Goal: Task Accomplishment & Management: Use online tool/utility

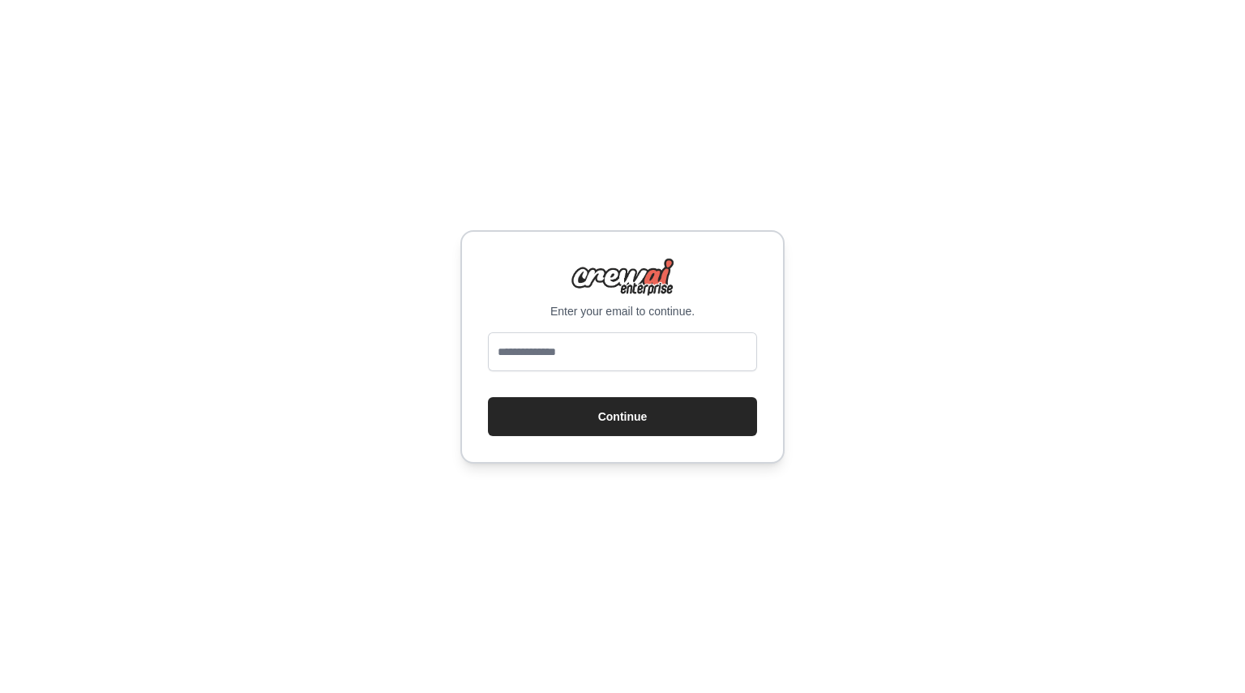
type input "**********"
click at [619, 426] on button "Continue" at bounding box center [622, 416] width 269 height 39
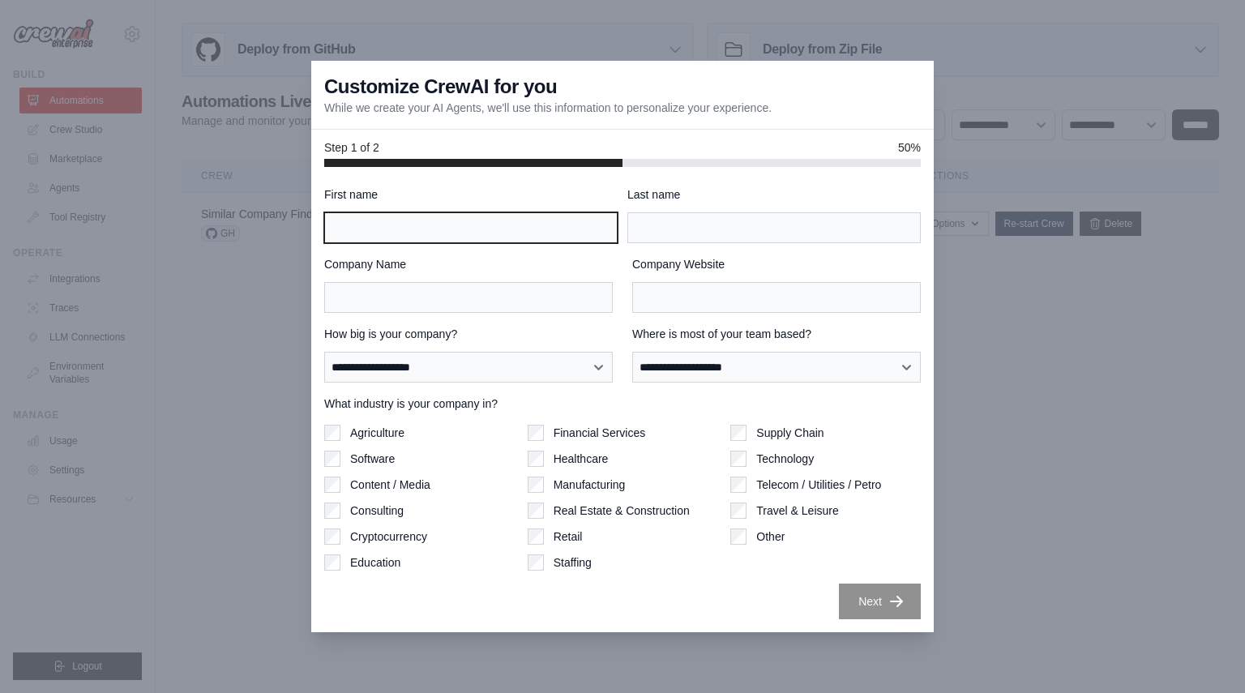
click at [422, 229] on input "First name" at bounding box center [471, 227] width 294 height 31
type input "******"
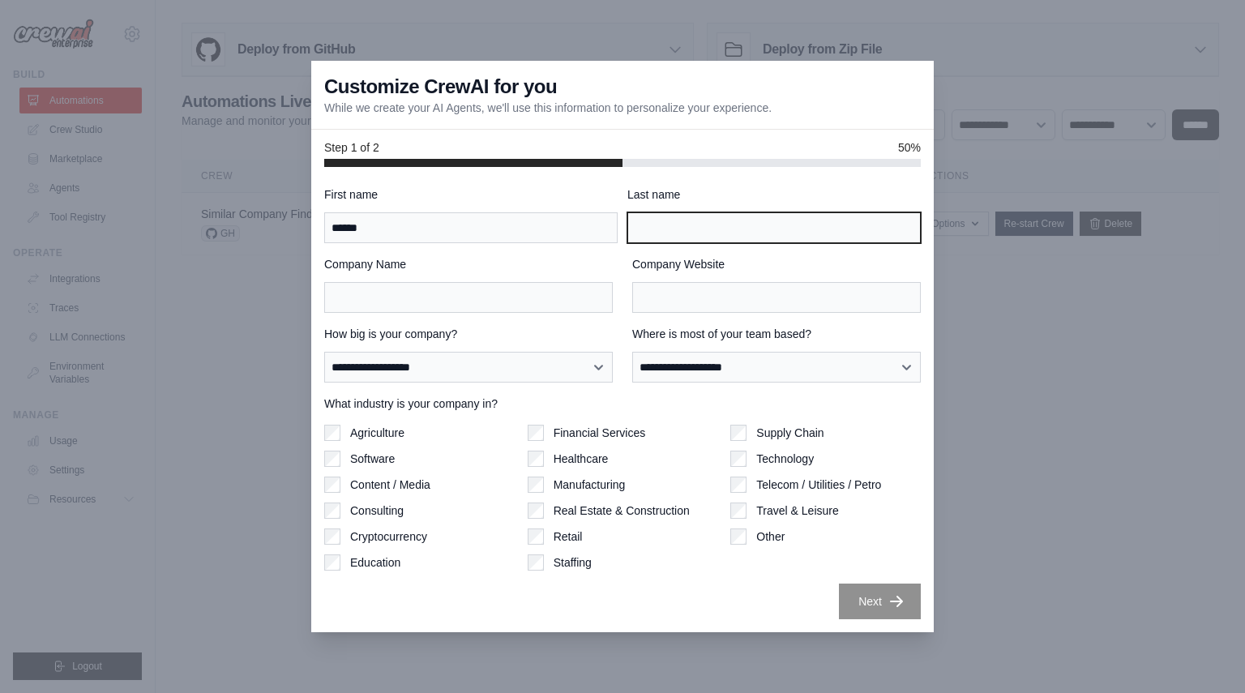
type input "*****"
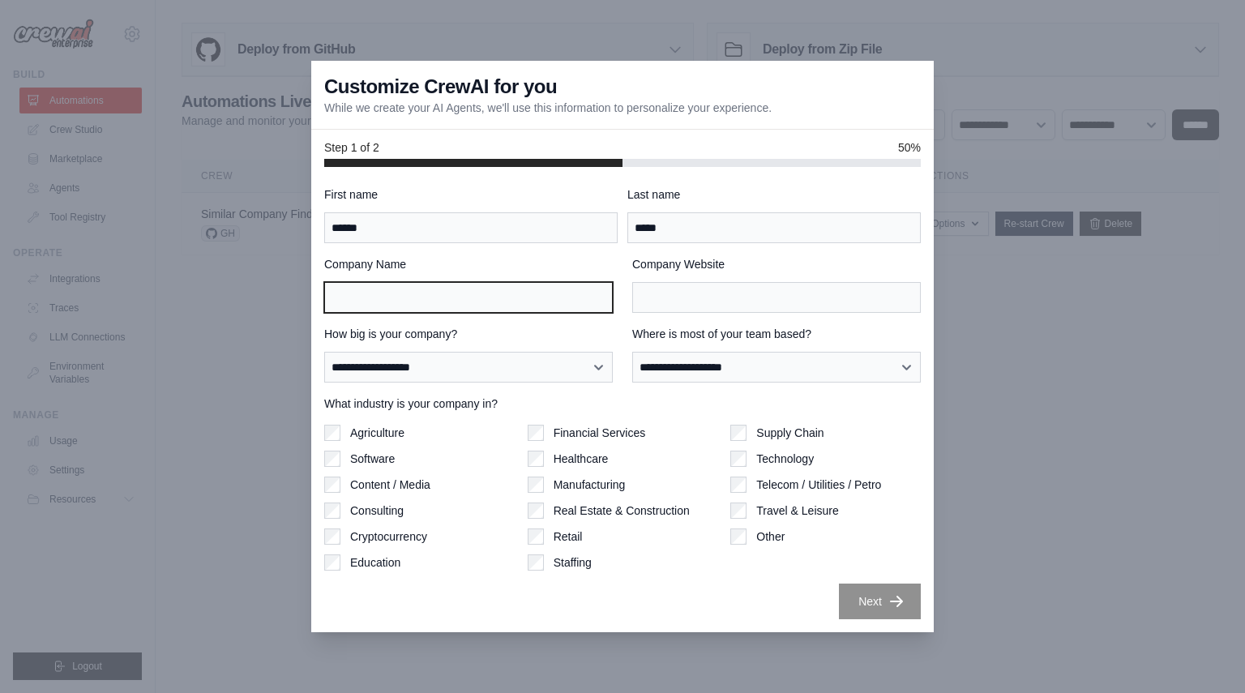
click at [456, 306] on input "Company Name" at bounding box center [468, 297] width 289 height 31
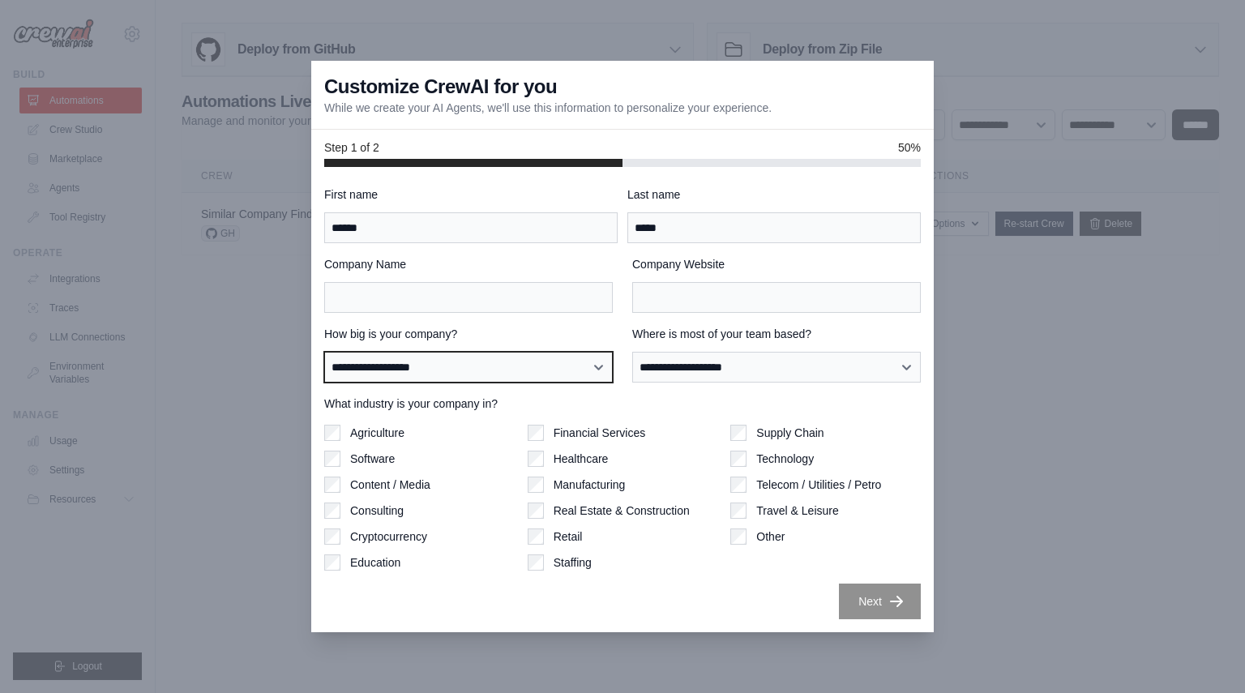
click at [558, 360] on select "**********" at bounding box center [468, 367] width 289 height 31
select select "**********"
click at [324, 352] on select "**********" at bounding box center [468, 367] width 289 height 31
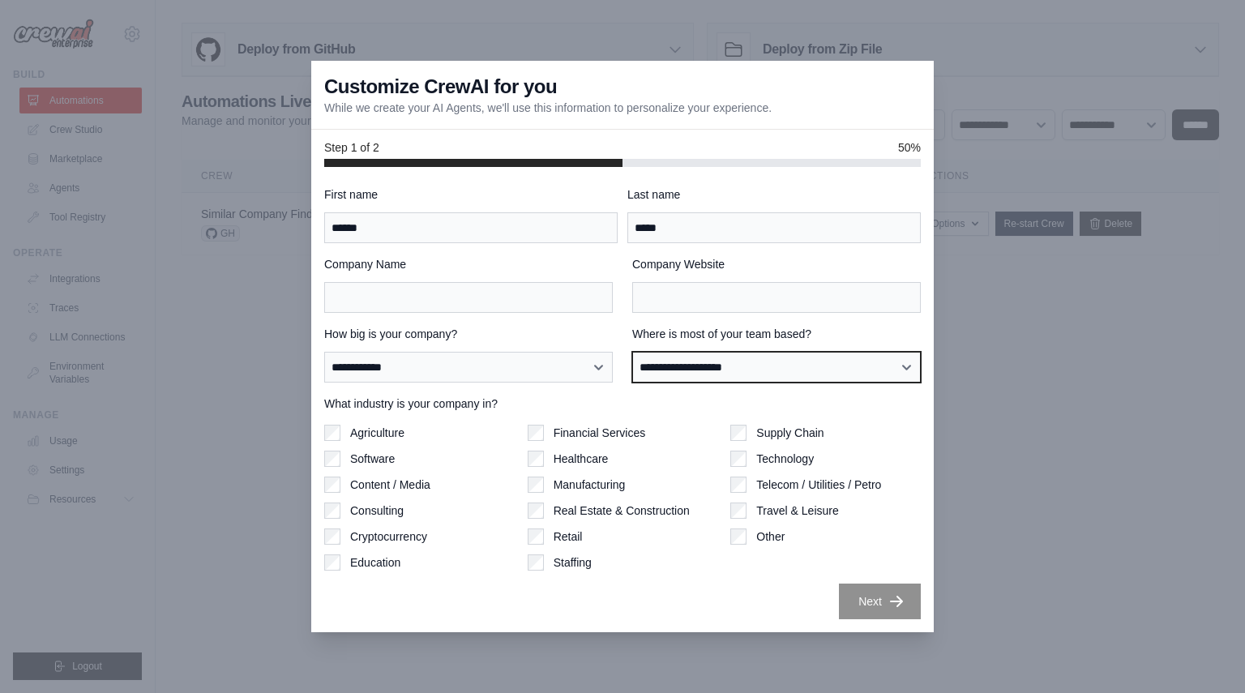
click at [668, 365] on select "**********" at bounding box center [776, 367] width 289 height 31
select select "**********"
click at [632, 352] on select "**********" at bounding box center [776, 367] width 289 height 31
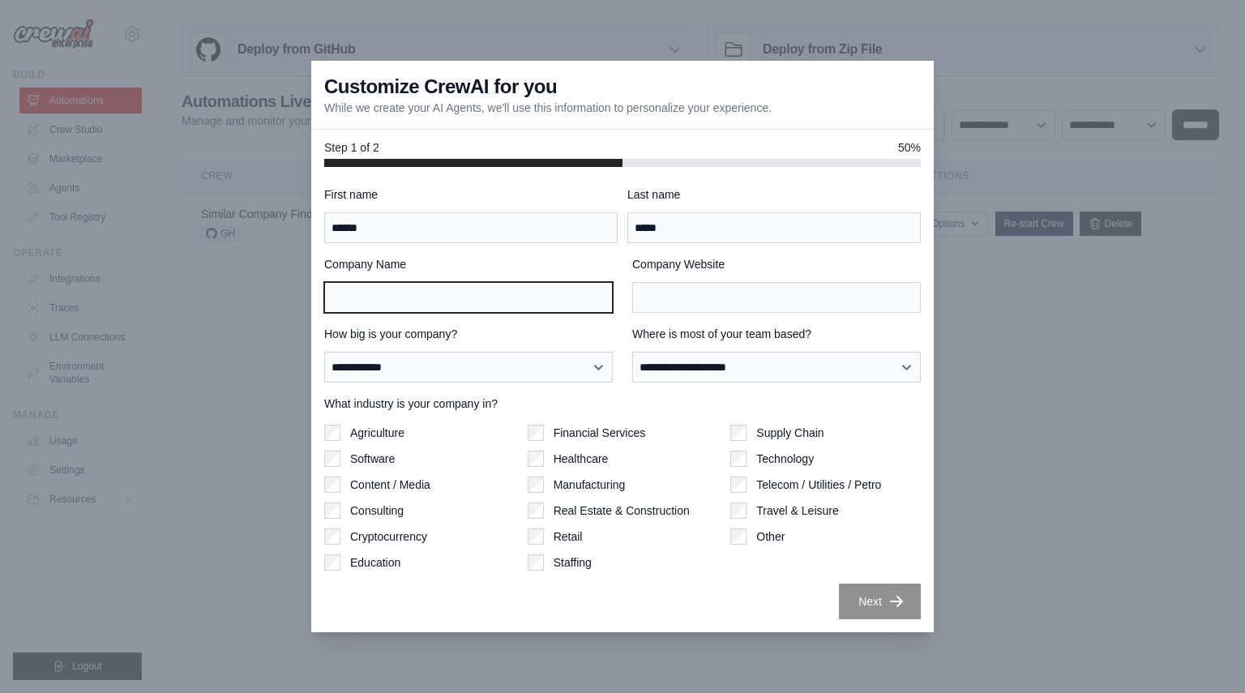
click at [489, 291] on input "Company Name" at bounding box center [468, 297] width 289 height 31
type input "***"
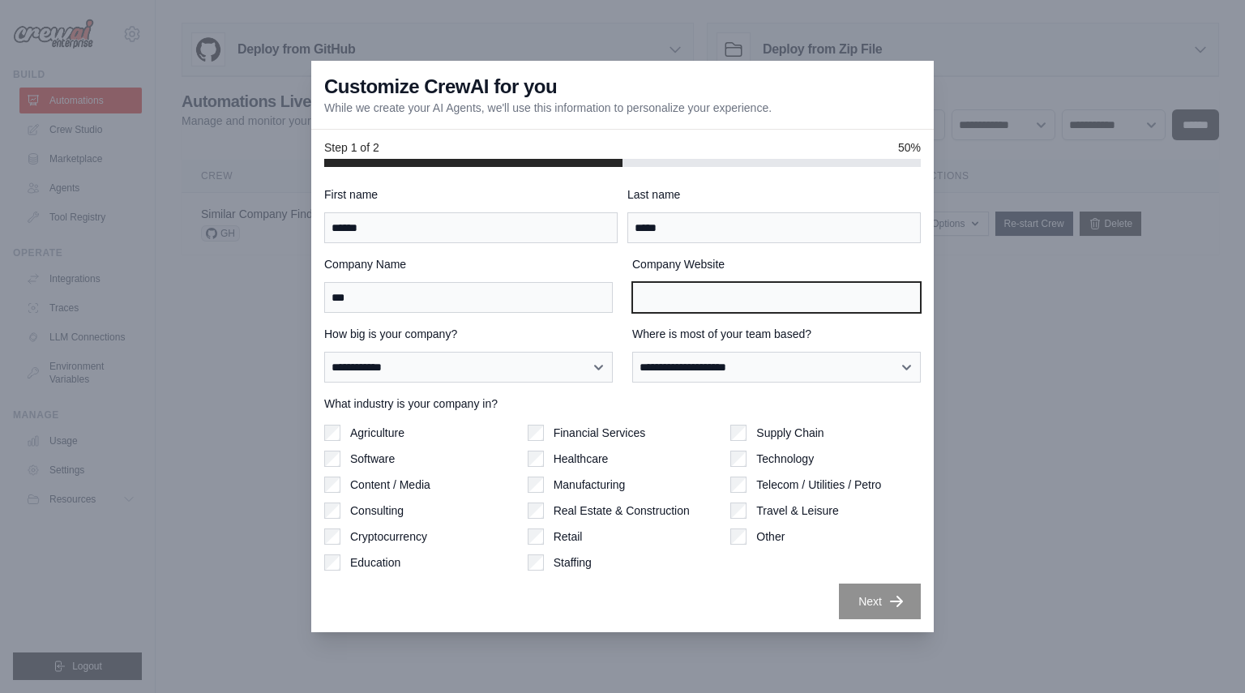
click at [793, 294] on input "Company Website" at bounding box center [776, 297] width 289 height 31
type input "*******"
click at [878, 605] on button "Next" at bounding box center [880, 601] width 82 height 36
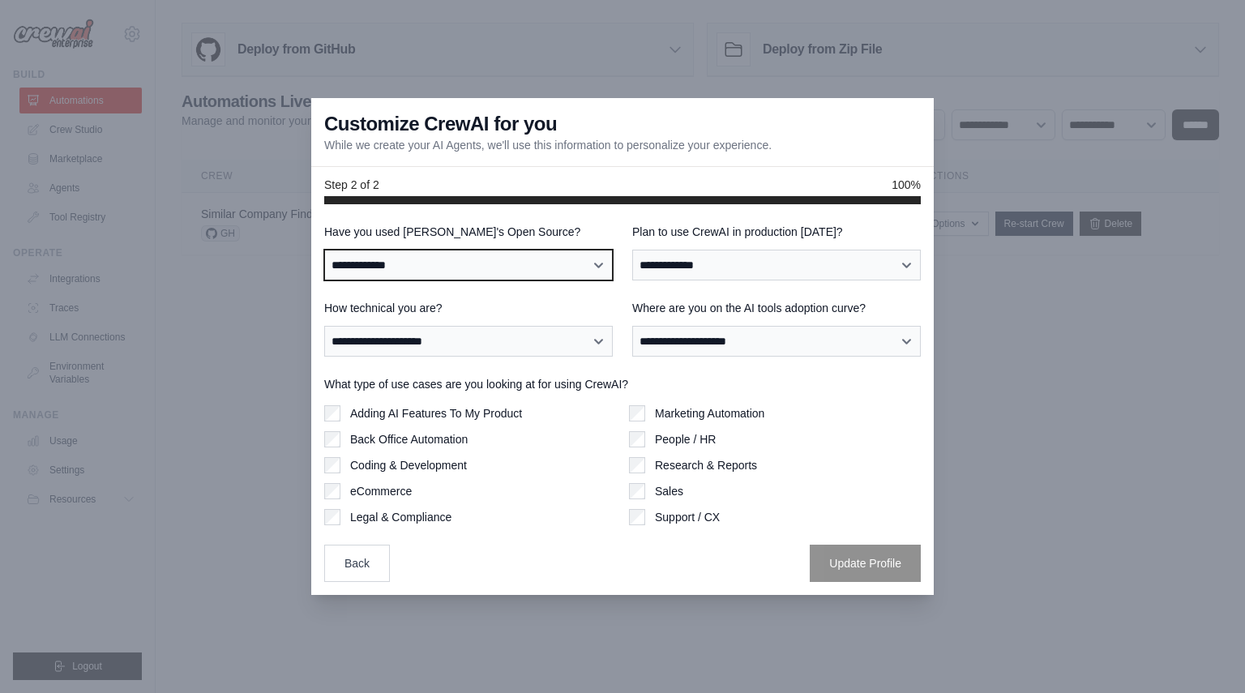
click at [531, 271] on select "**********" at bounding box center [468, 265] width 289 height 31
select select "**"
click at [324, 250] on select "**********" at bounding box center [468, 265] width 289 height 31
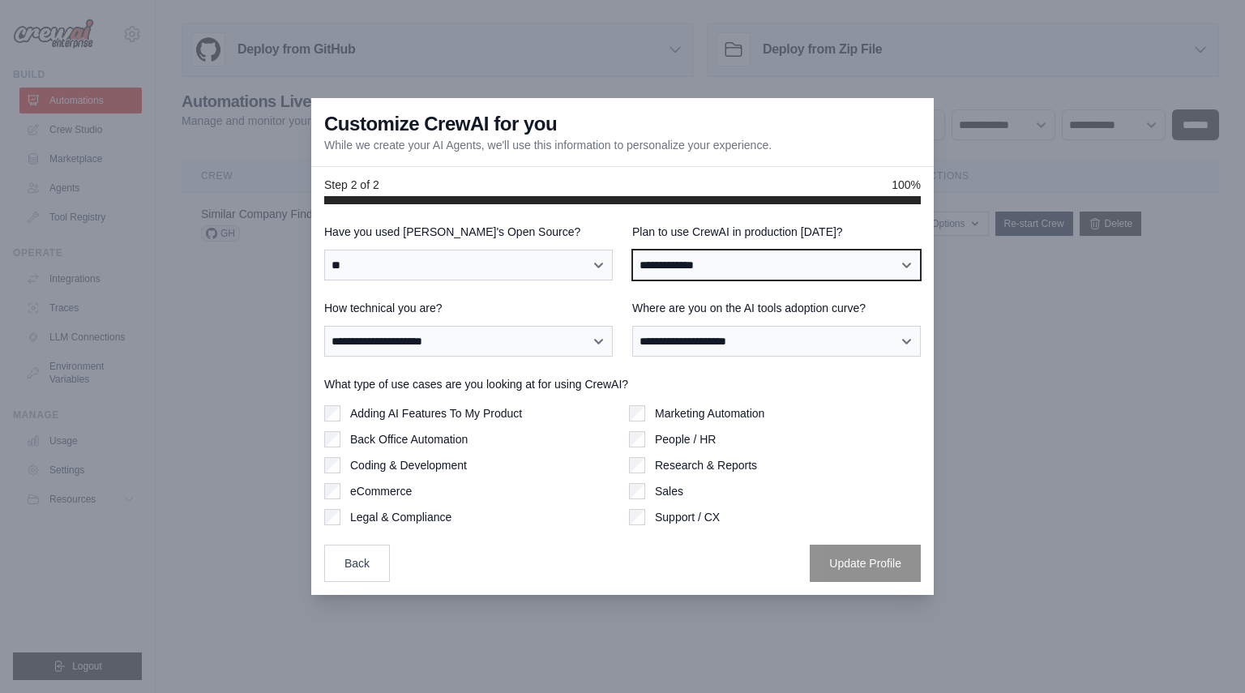
click at [691, 264] on select "**********" at bounding box center [776, 265] width 289 height 31
select select "*****"
click at [632, 250] on select "**********" at bounding box center [776, 265] width 289 height 31
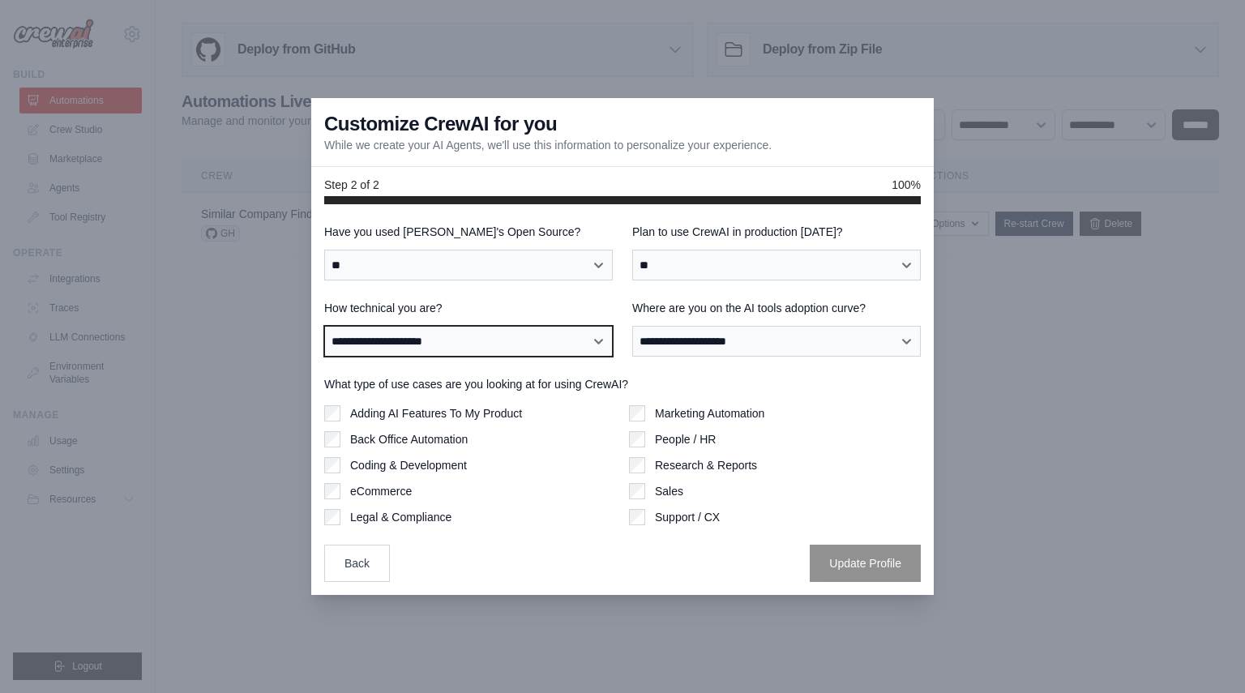
click at [561, 337] on select "**********" at bounding box center [468, 341] width 289 height 31
select select "**********"
click at [324, 326] on select "**********" at bounding box center [468, 341] width 289 height 31
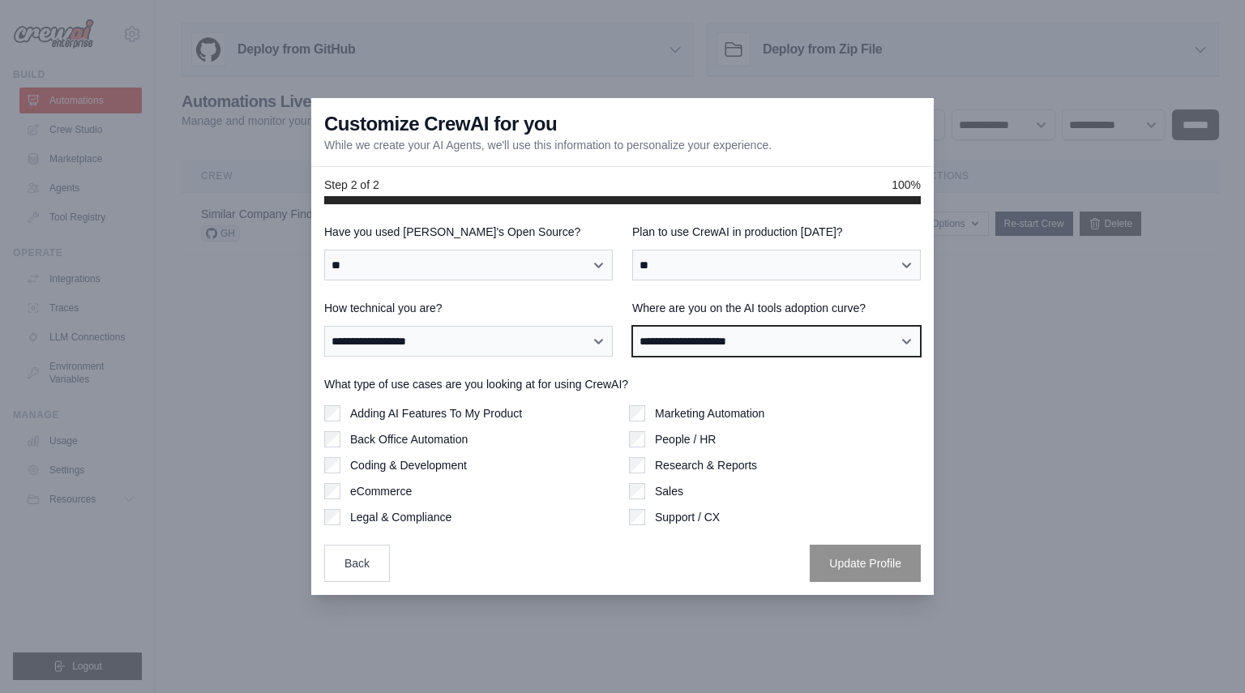
click at [676, 341] on select "**********" at bounding box center [776, 341] width 289 height 31
select select "**********"
click at [632, 326] on select "**********" at bounding box center [776, 341] width 289 height 31
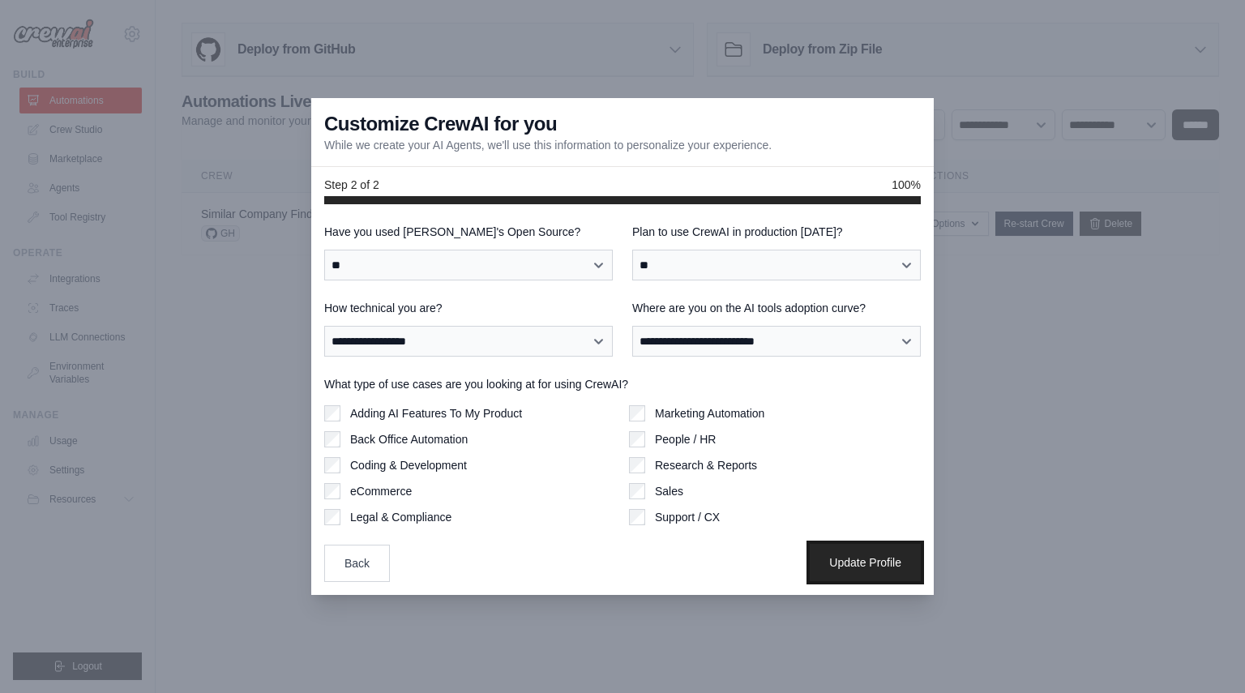
click at [873, 560] on button "Update Profile" at bounding box center [865, 562] width 111 height 37
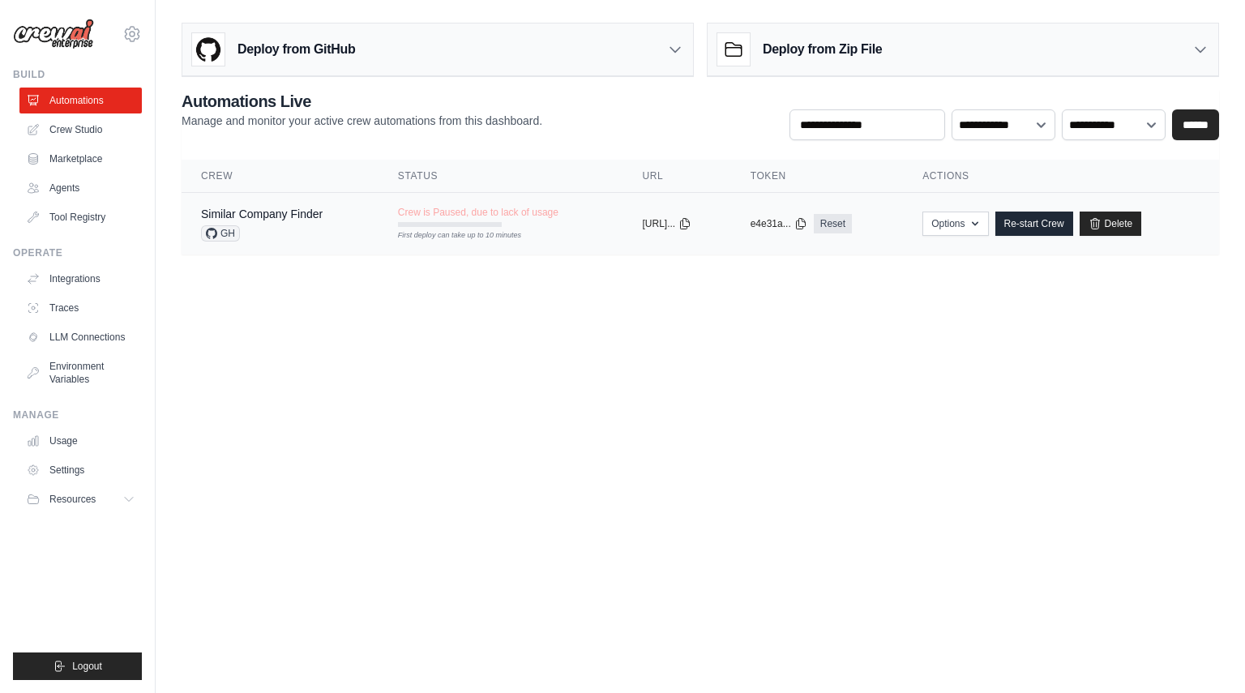
click at [325, 238] on div "Similar Company Finder GH" at bounding box center [280, 224] width 158 height 36
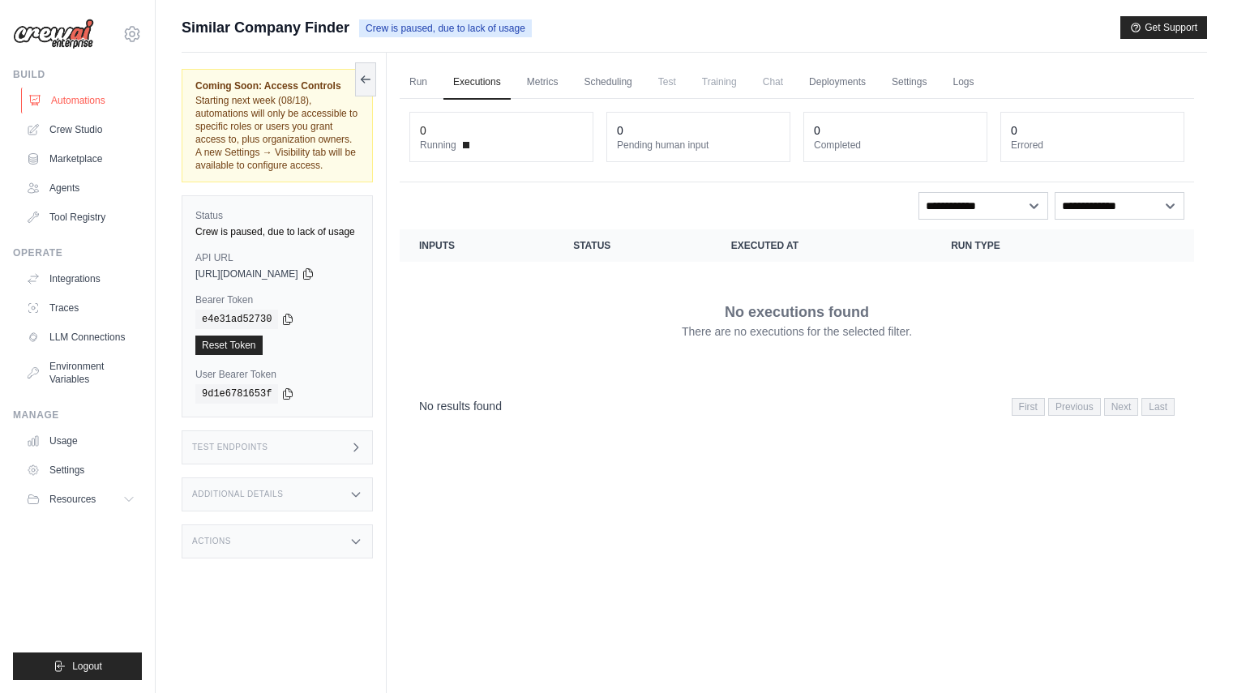
click at [79, 104] on link "Automations" at bounding box center [82, 101] width 122 height 26
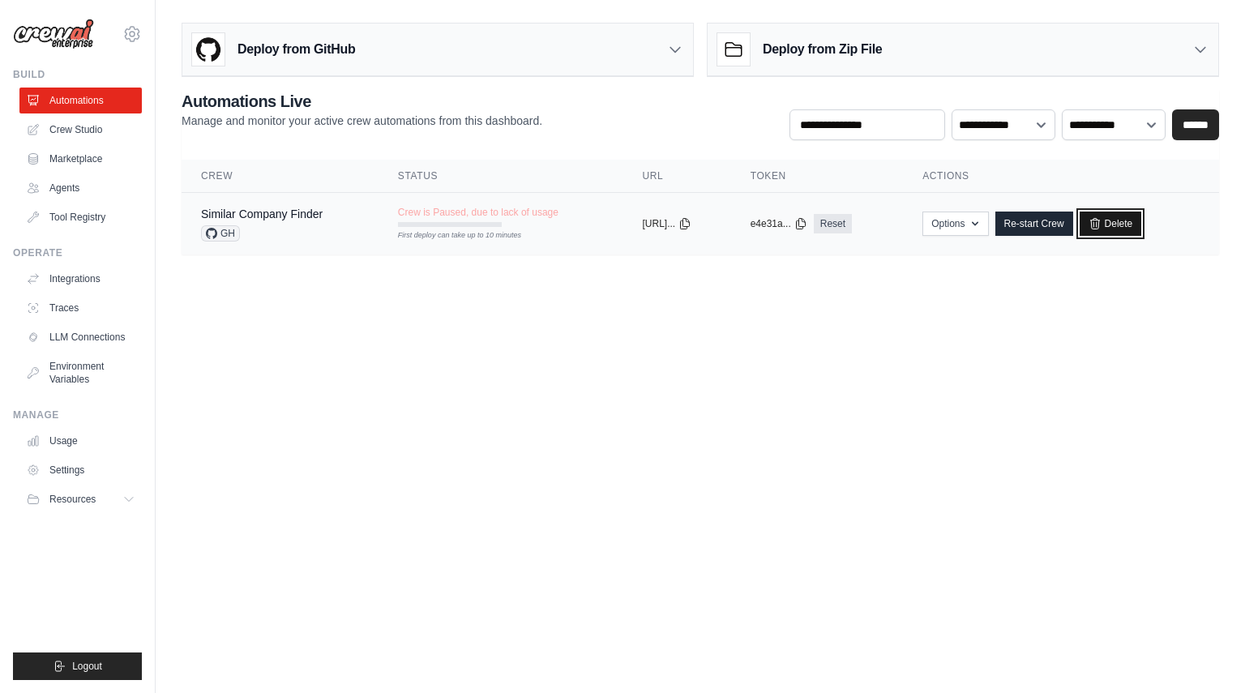
click at [1130, 220] on link "Delete" at bounding box center [1111, 224] width 62 height 24
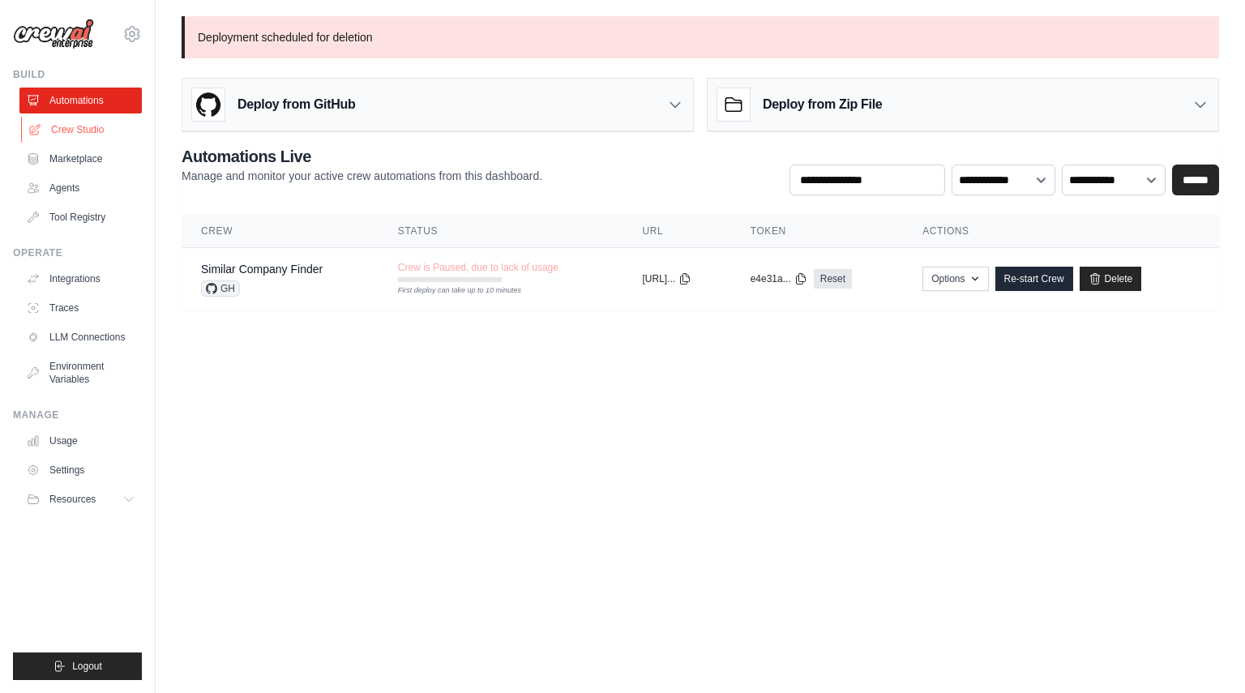
click at [79, 140] on link "Crew Studio" at bounding box center [82, 130] width 122 height 26
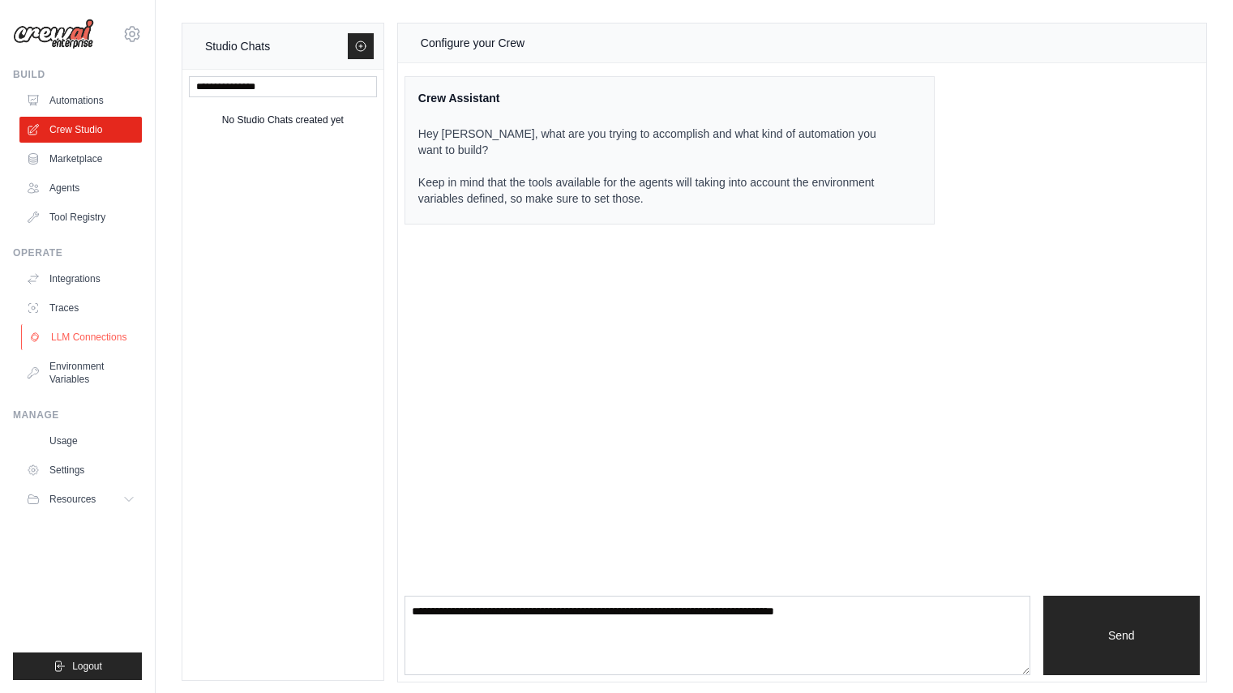
click at [96, 338] on link "LLM Connections" at bounding box center [82, 337] width 122 height 26
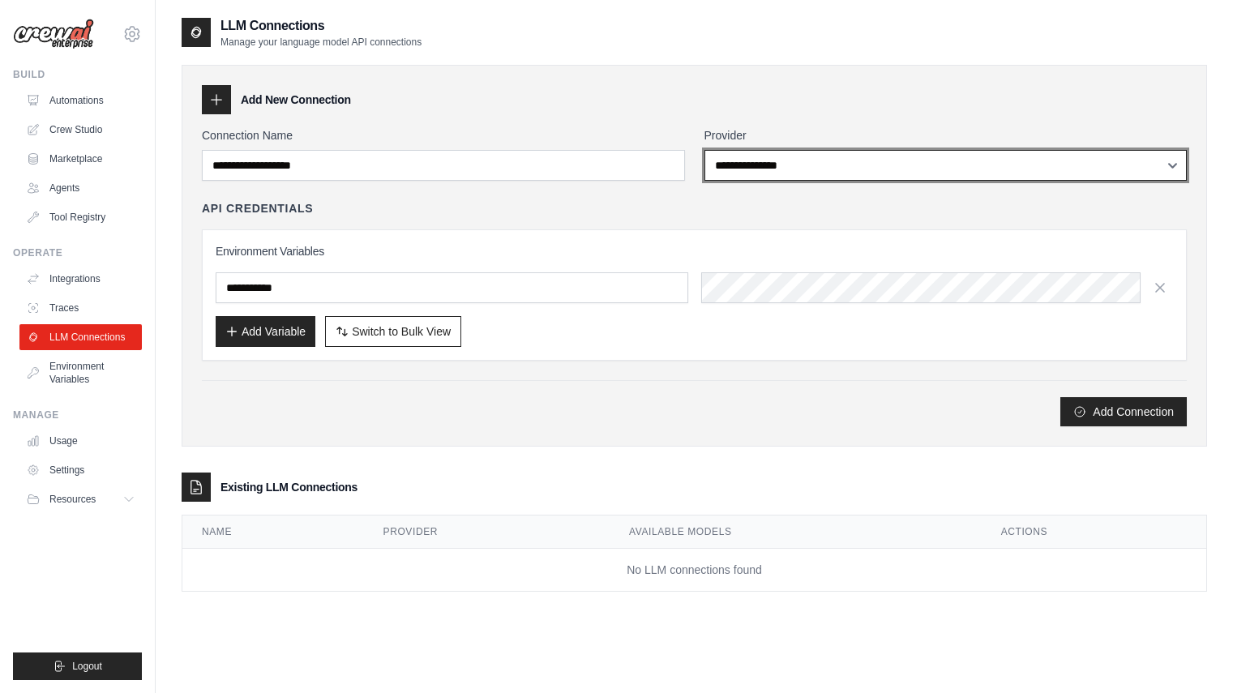
click at [795, 171] on select "**********" at bounding box center [946, 165] width 483 height 31
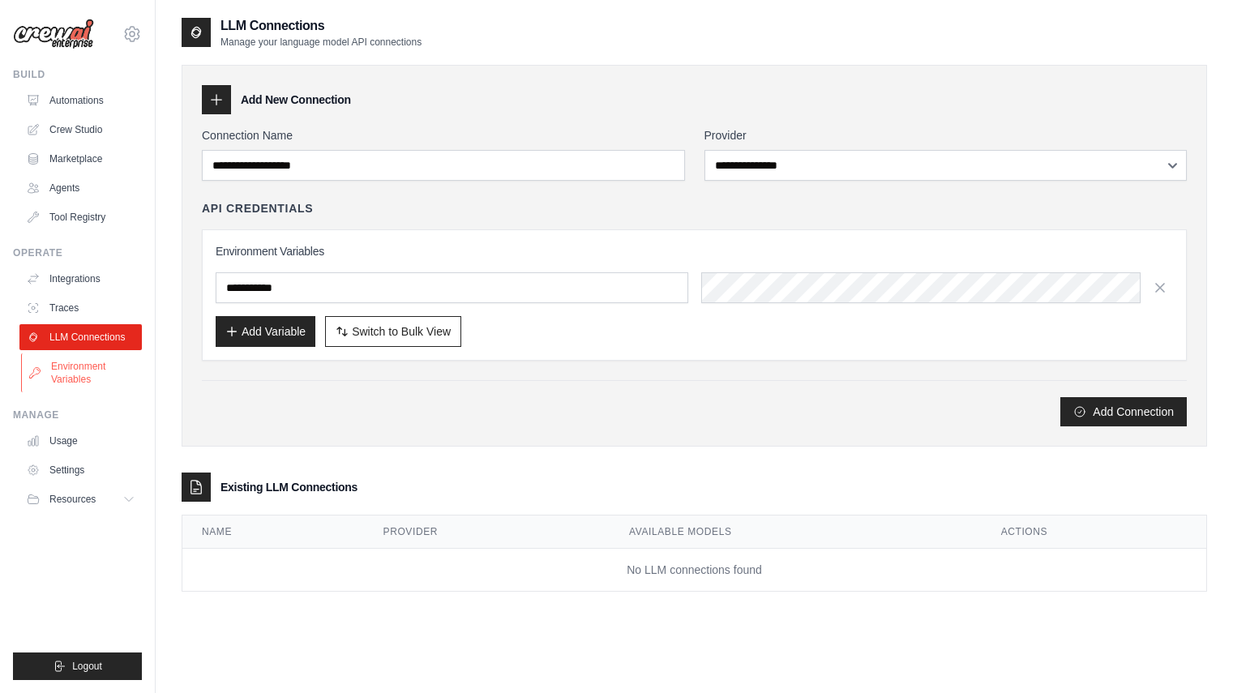
click at [98, 368] on link "Environment Variables" at bounding box center [82, 373] width 122 height 39
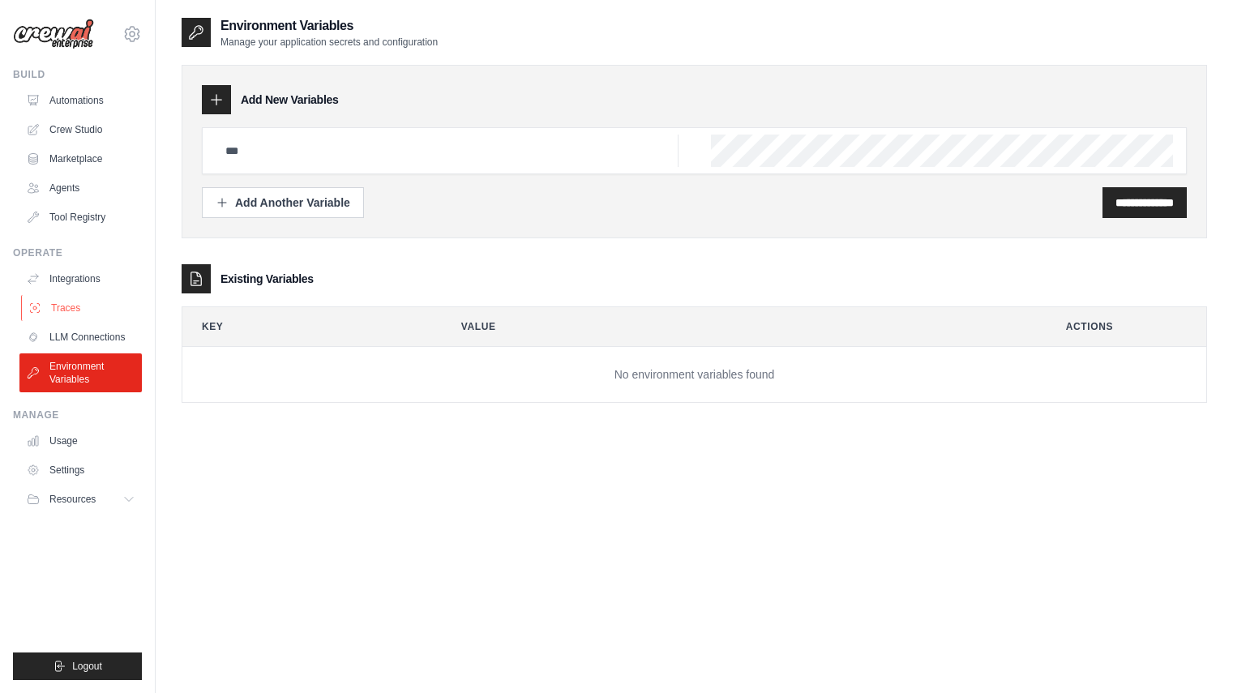
click at [73, 308] on link "Traces" at bounding box center [82, 308] width 122 height 26
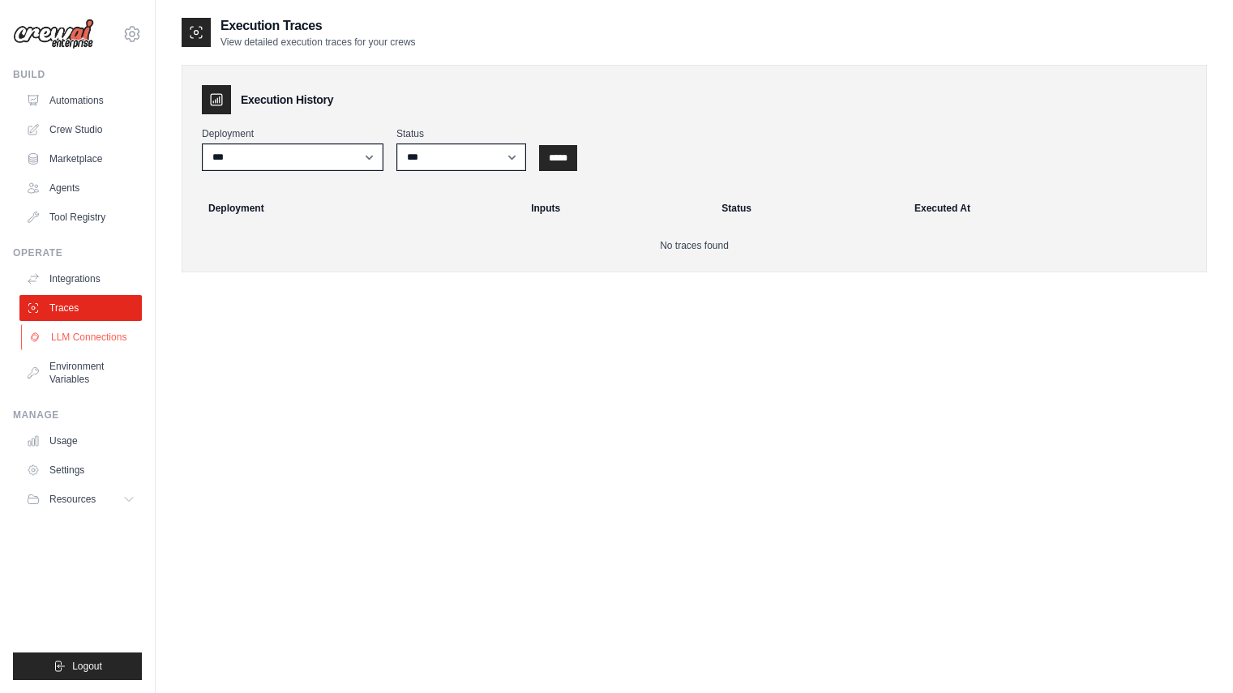
click at [71, 335] on link "LLM Connections" at bounding box center [82, 337] width 122 height 26
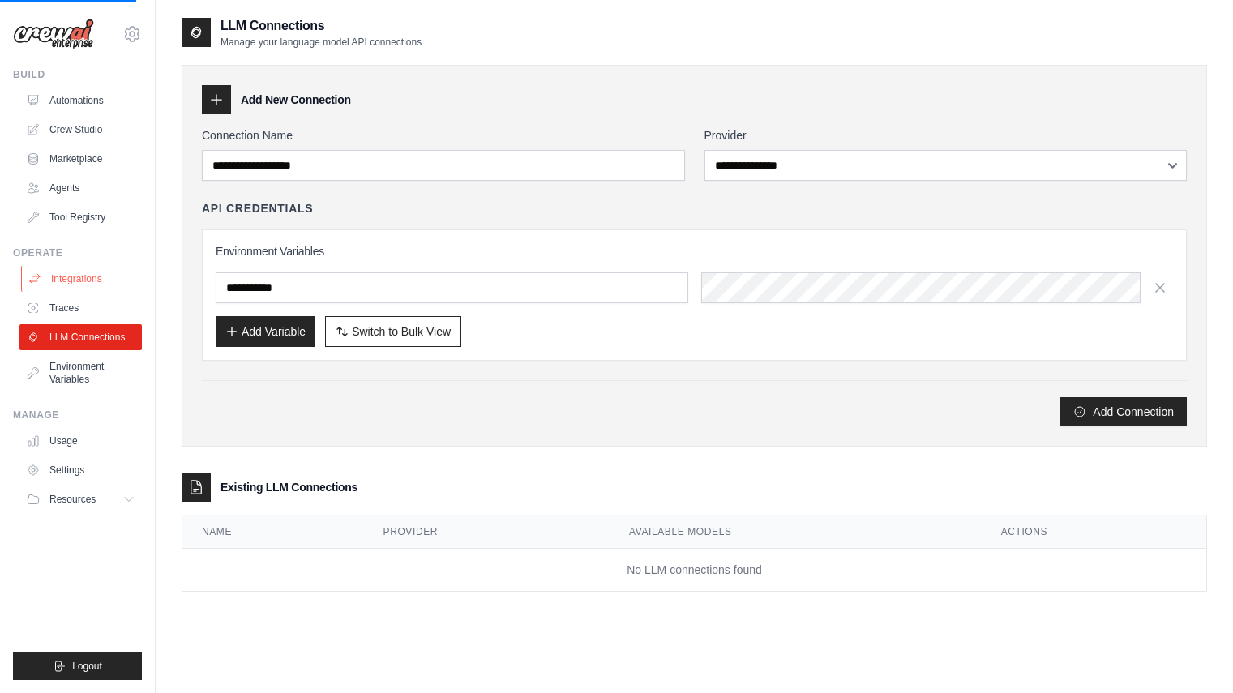
click at [72, 275] on link "Integrations" at bounding box center [82, 279] width 122 height 26
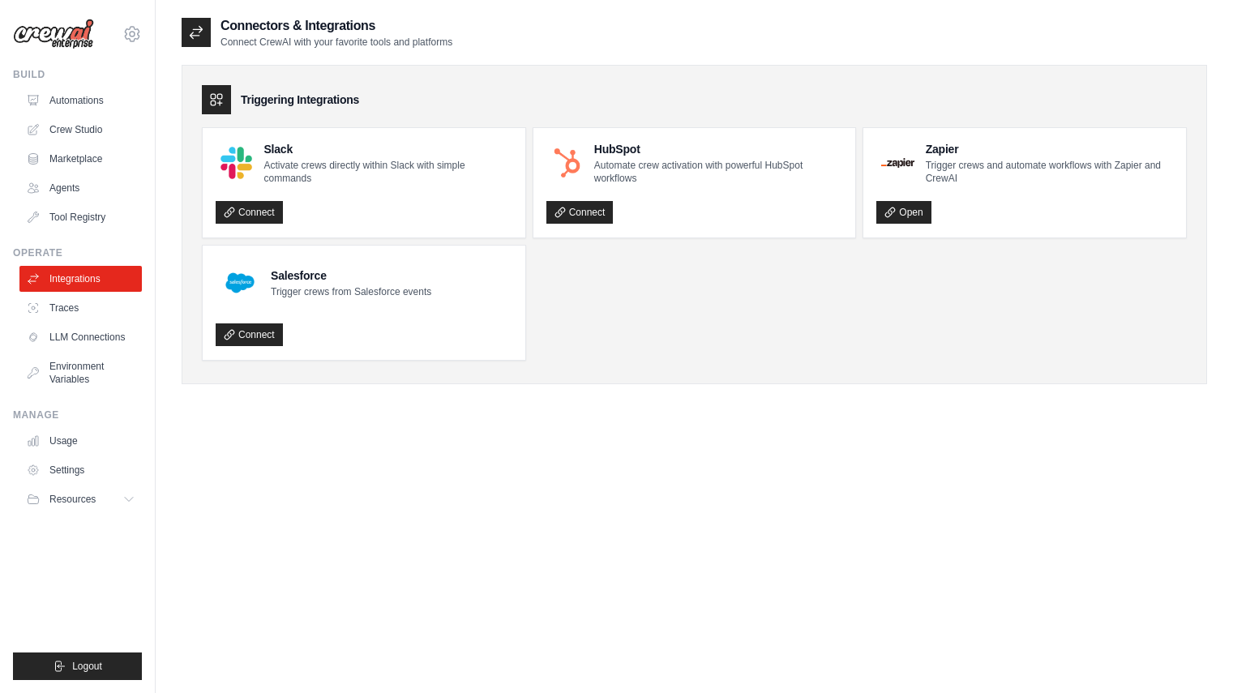
click at [72, 275] on link "Integrations" at bounding box center [80, 279] width 122 height 26
click at [87, 211] on link "Tool Registry" at bounding box center [82, 217] width 122 height 26
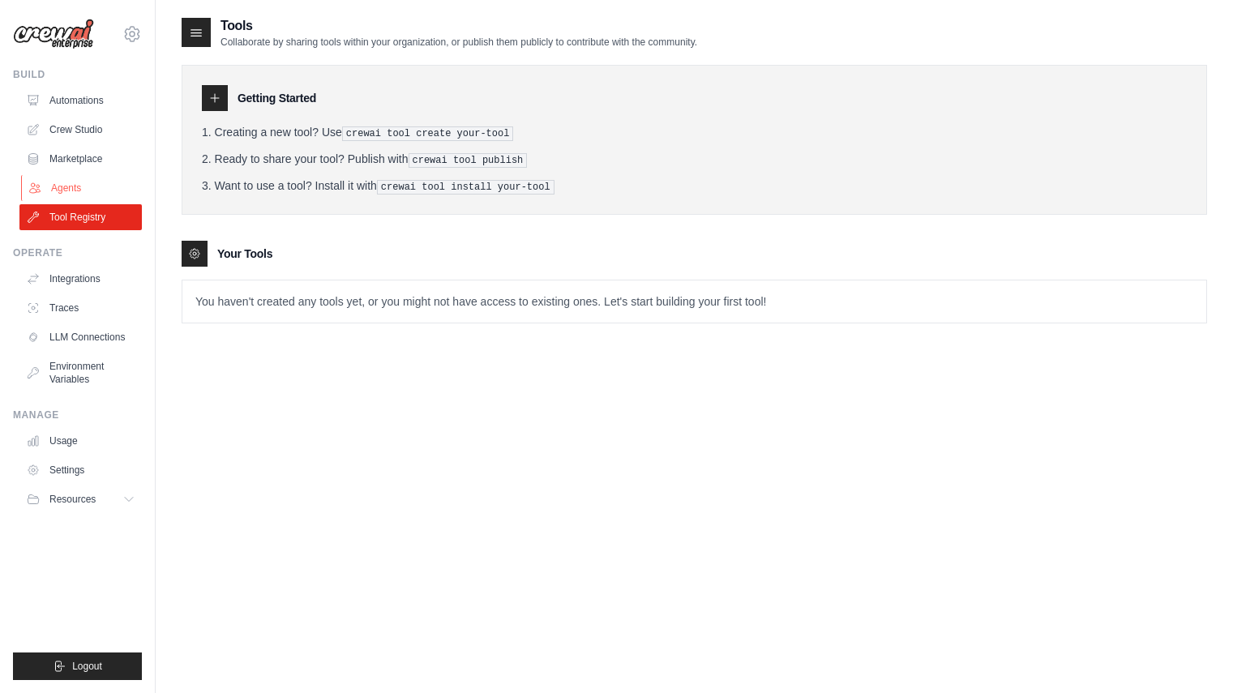
click at [81, 191] on link "Agents" at bounding box center [82, 188] width 122 height 26
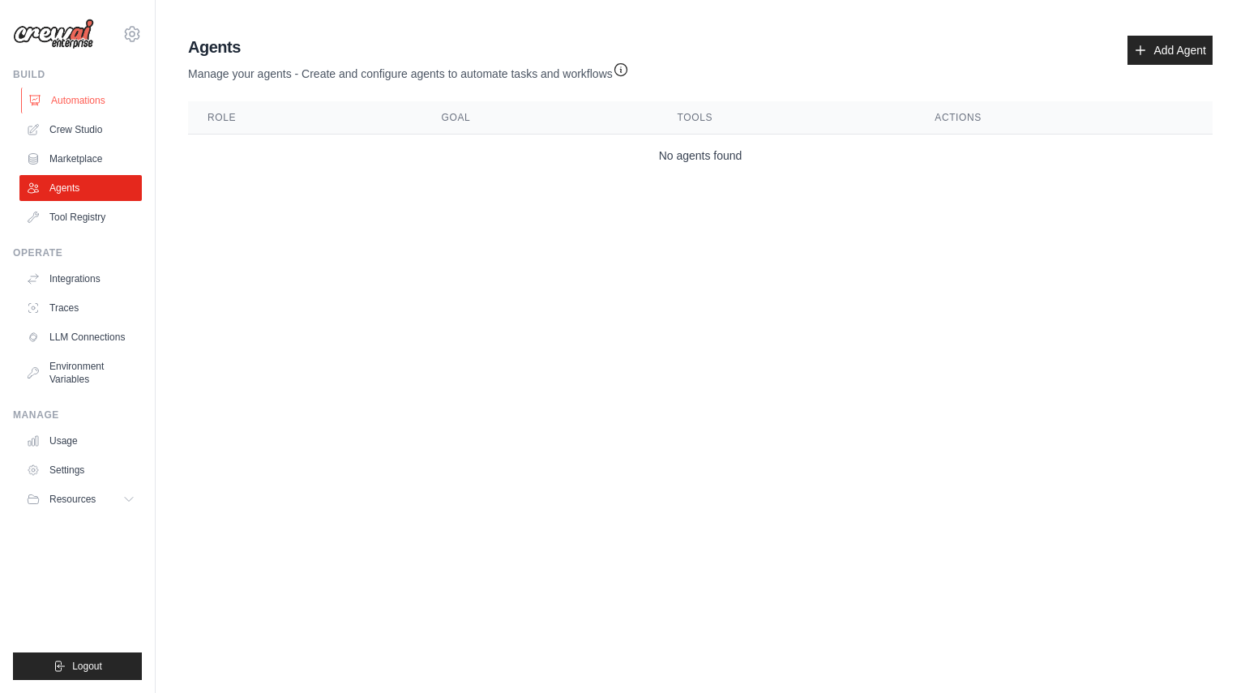
click at [82, 99] on link "Automations" at bounding box center [82, 101] width 122 height 26
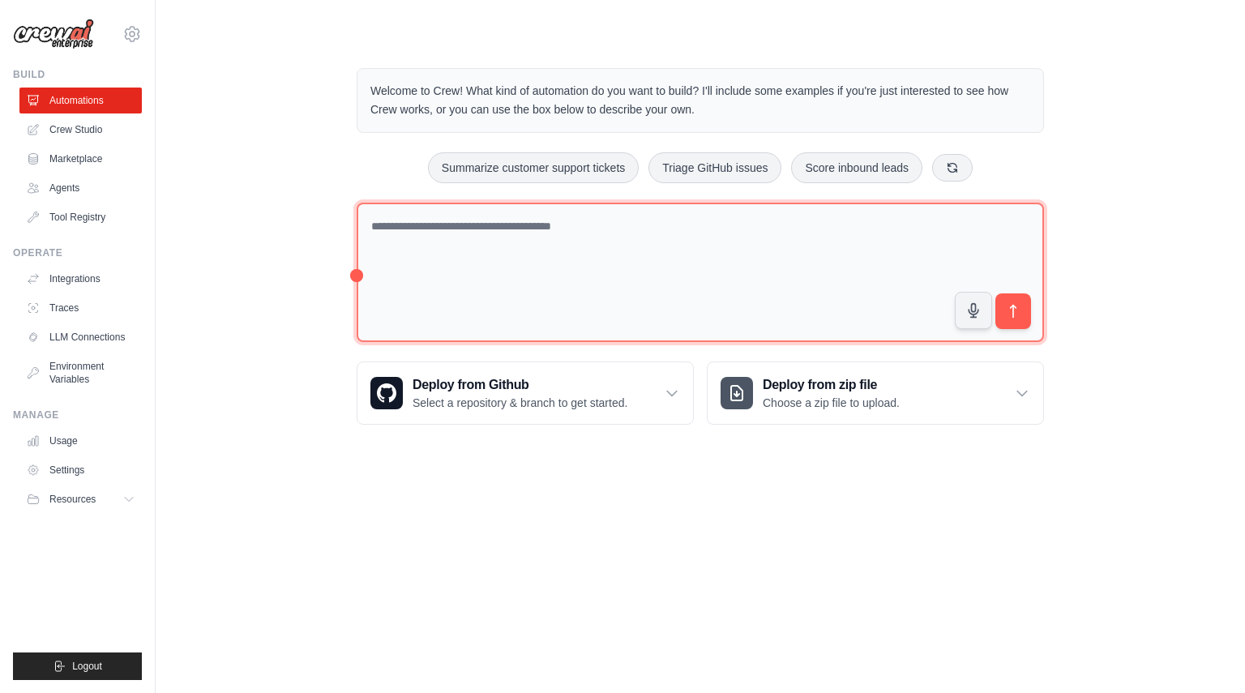
click at [435, 246] on textarea at bounding box center [701, 273] width 688 height 140
type textarea "**********"
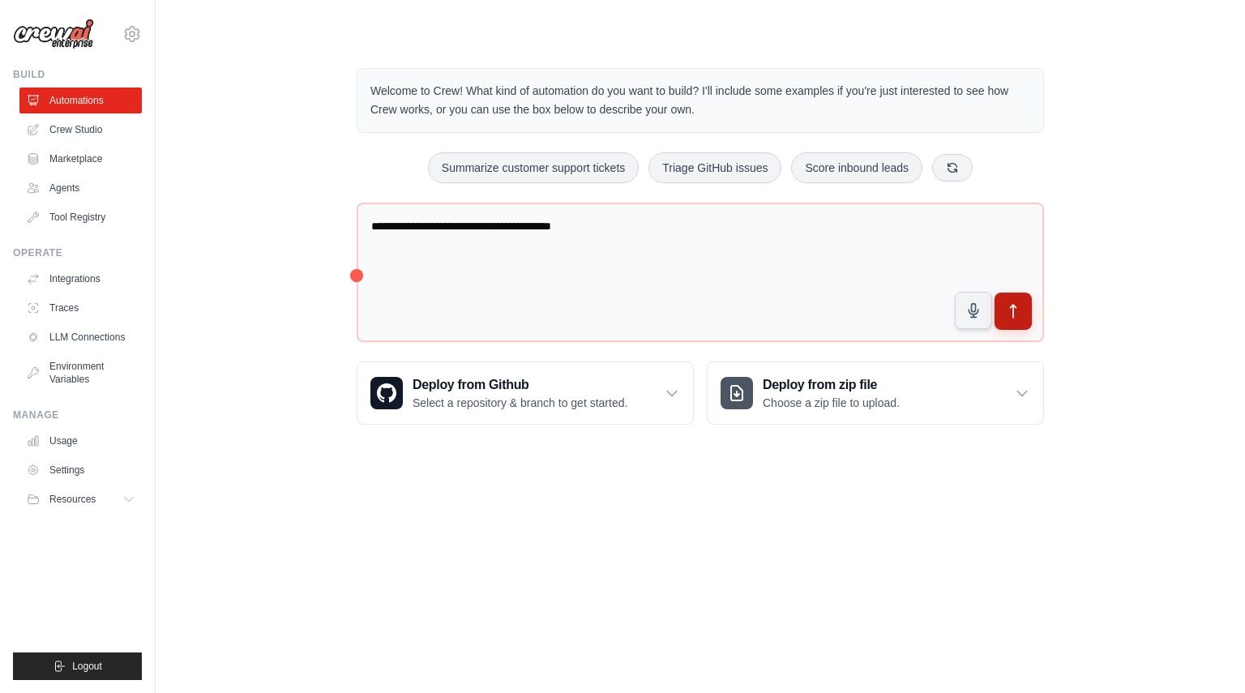
click at [1009, 303] on icon "submit" at bounding box center [1013, 311] width 17 height 17
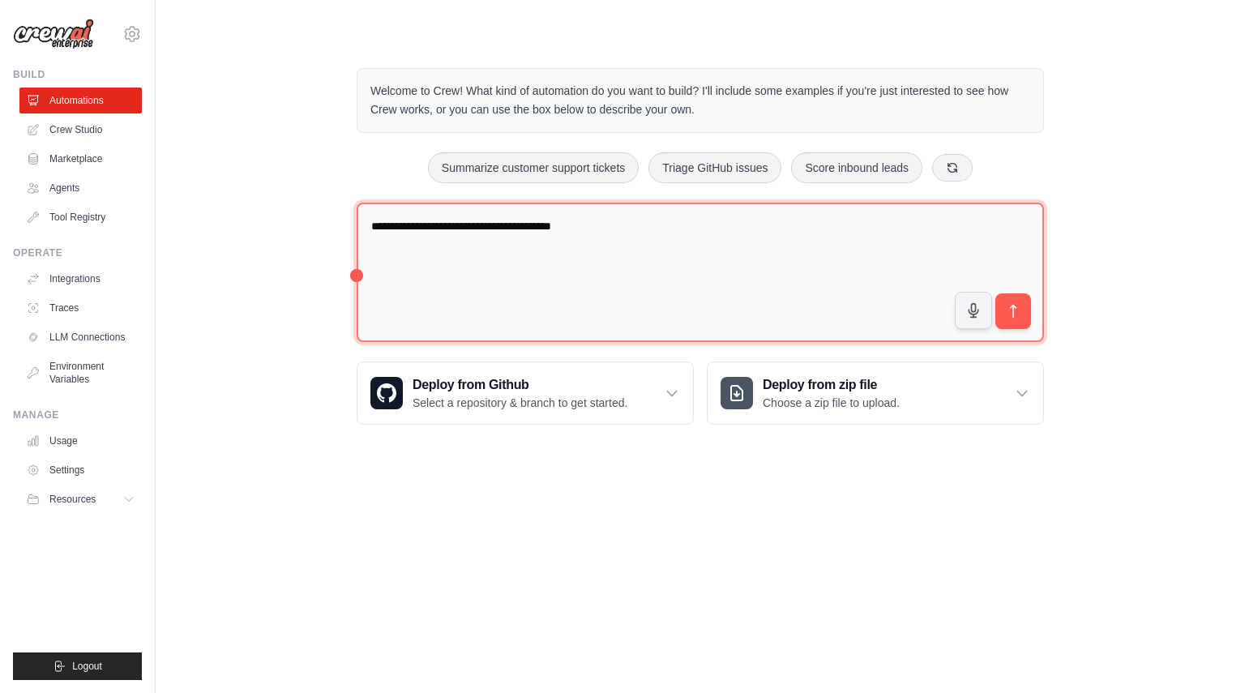
drag, startPoint x: 615, startPoint y: 231, endPoint x: 209, endPoint y: 186, distance: 407.9
click at [209, 186] on div "**********" at bounding box center [701, 246] width 1038 height 409
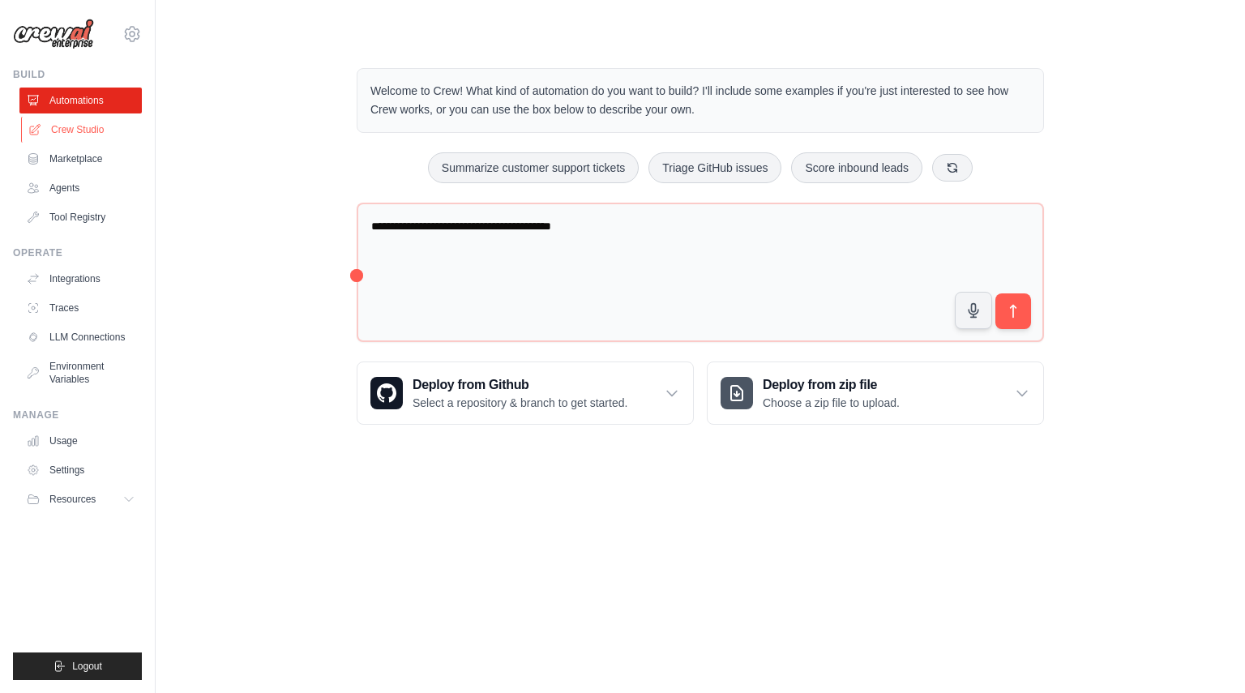
click at [70, 122] on link "Crew Studio" at bounding box center [82, 130] width 122 height 26
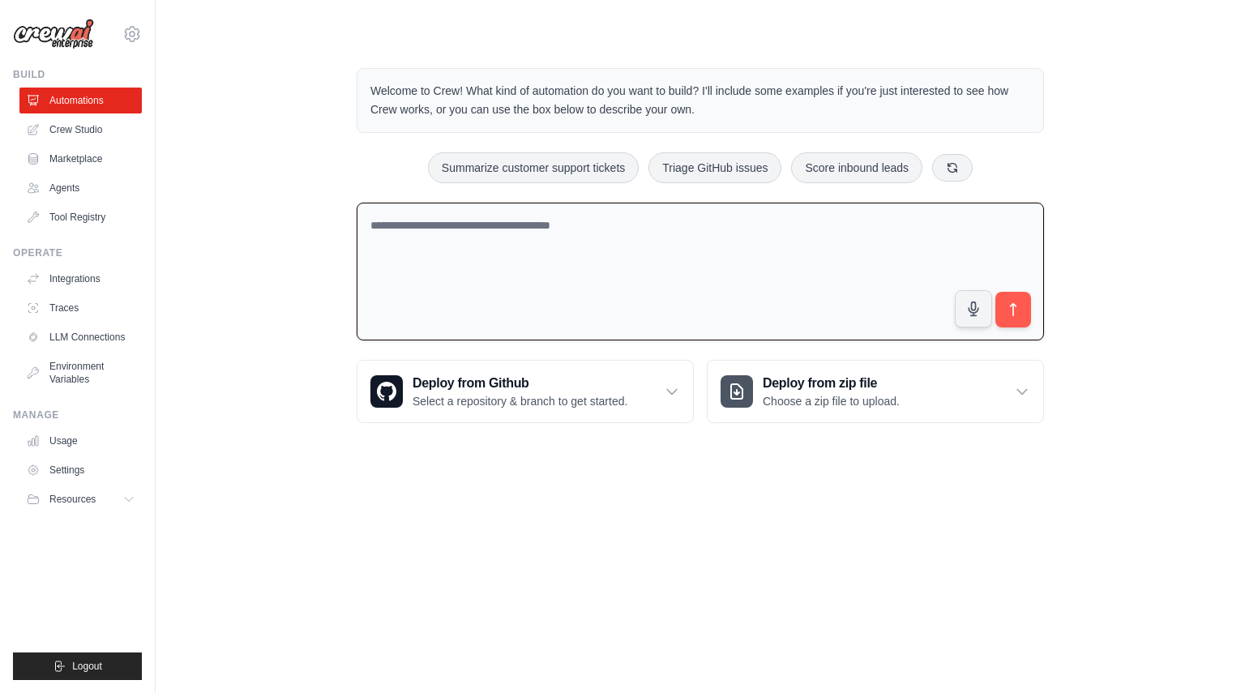
click at [557, 255] on textarea at bounding box center [701, 272] width 688 height 139
paste textarea "**********"
type textarea "**********"
click at [1014, 320] on button "submit" at bounding box center [1013, 309] width 37 height 37
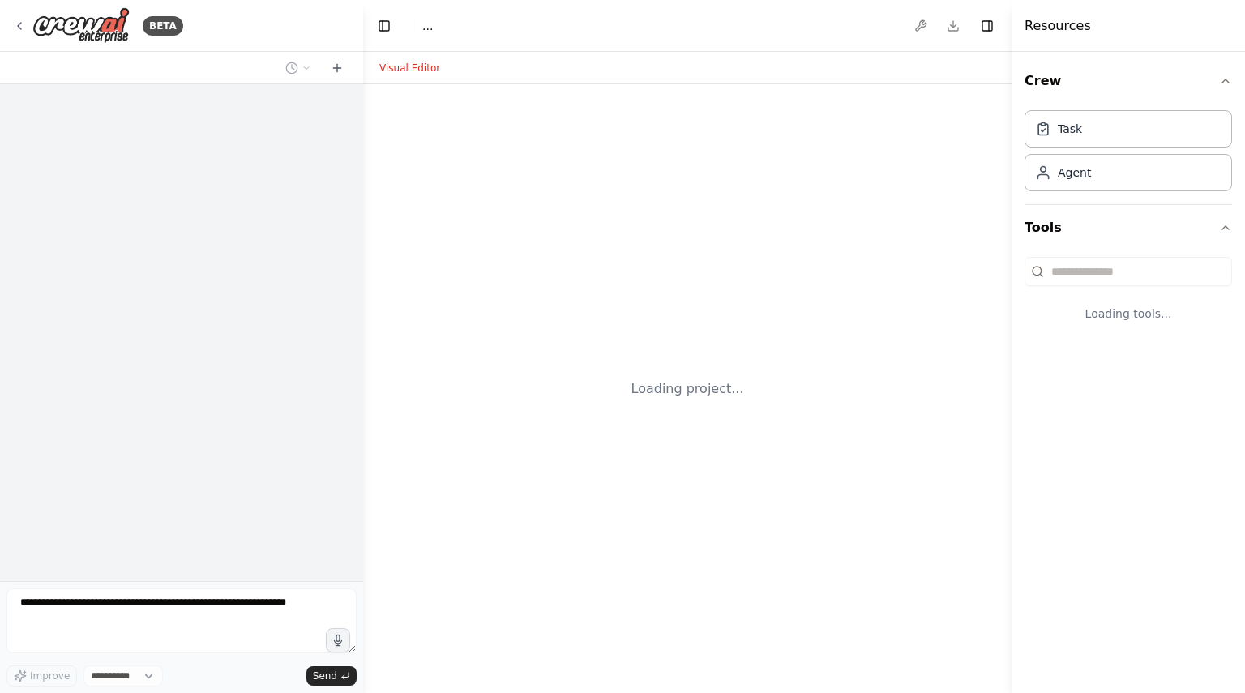
select select "****"
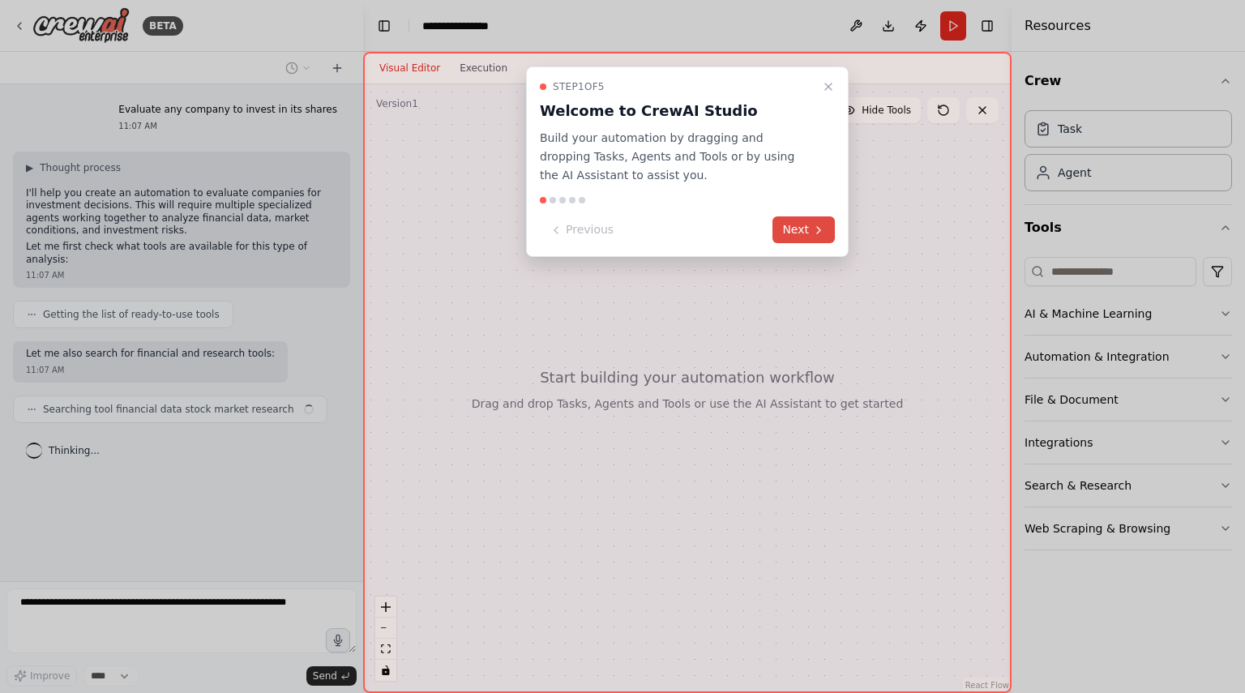
click at [808, 223] on button "Next" at bounding box center [804, 229] width 62 height 27
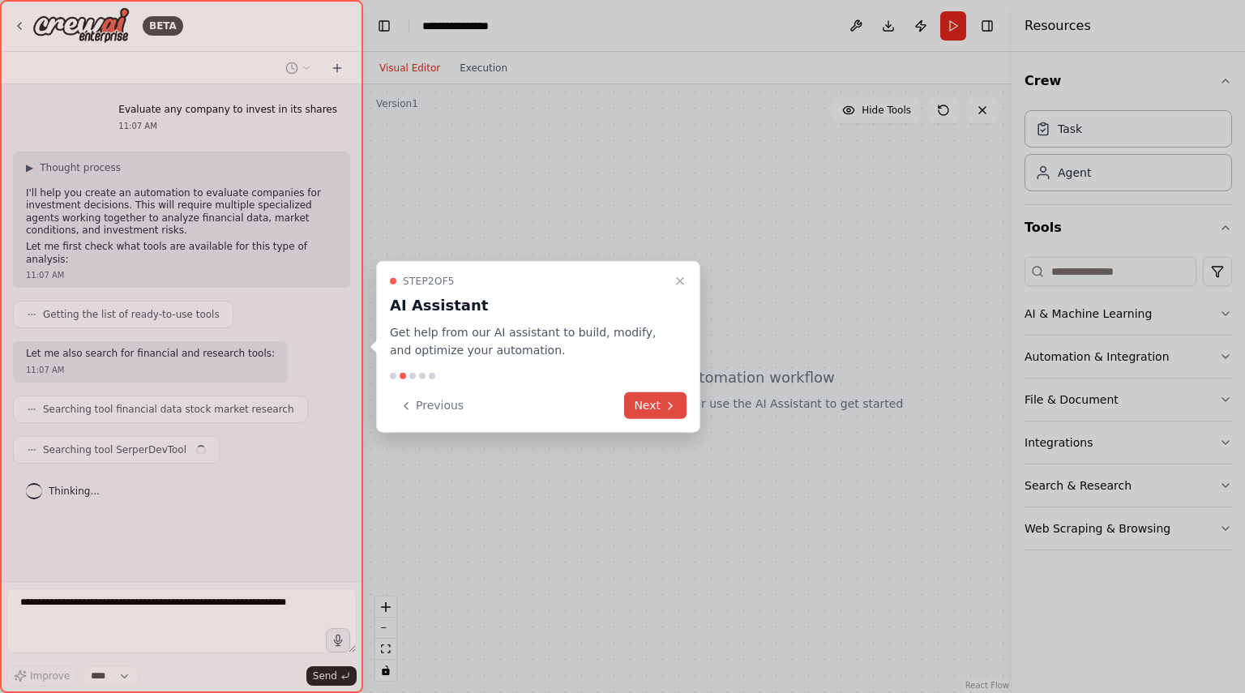
click at [656, 403] on button "Next" at bounding box center [655, 405] width 62 height 27
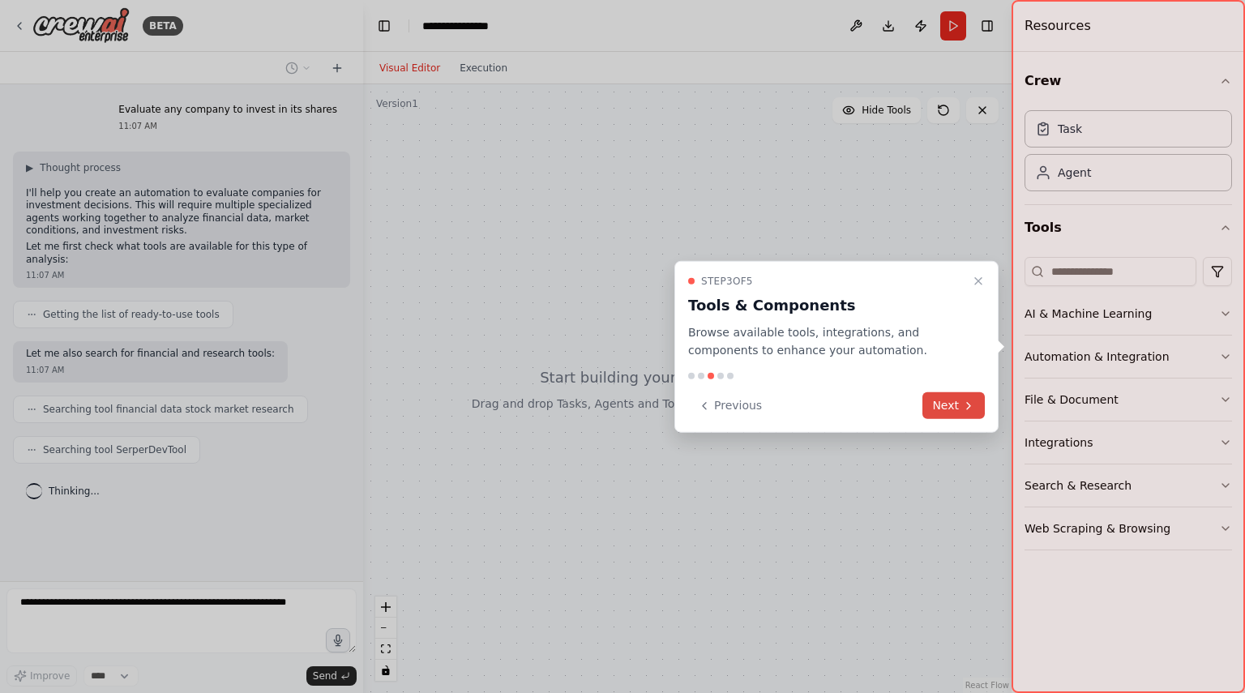
click at [958, 407] on button "Next" at bounding box center [954, 405] width 62 height 27
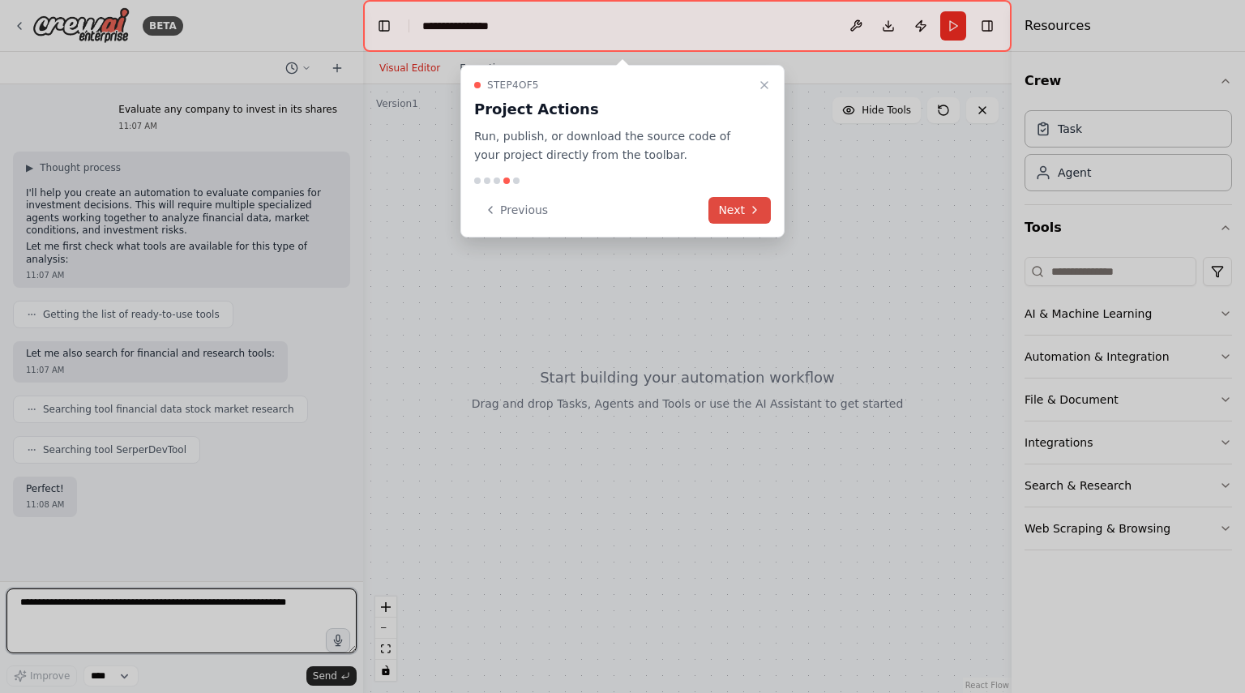
click at [740, 220] on button "Next" at bounding box center [740, 210] width 62 height 27
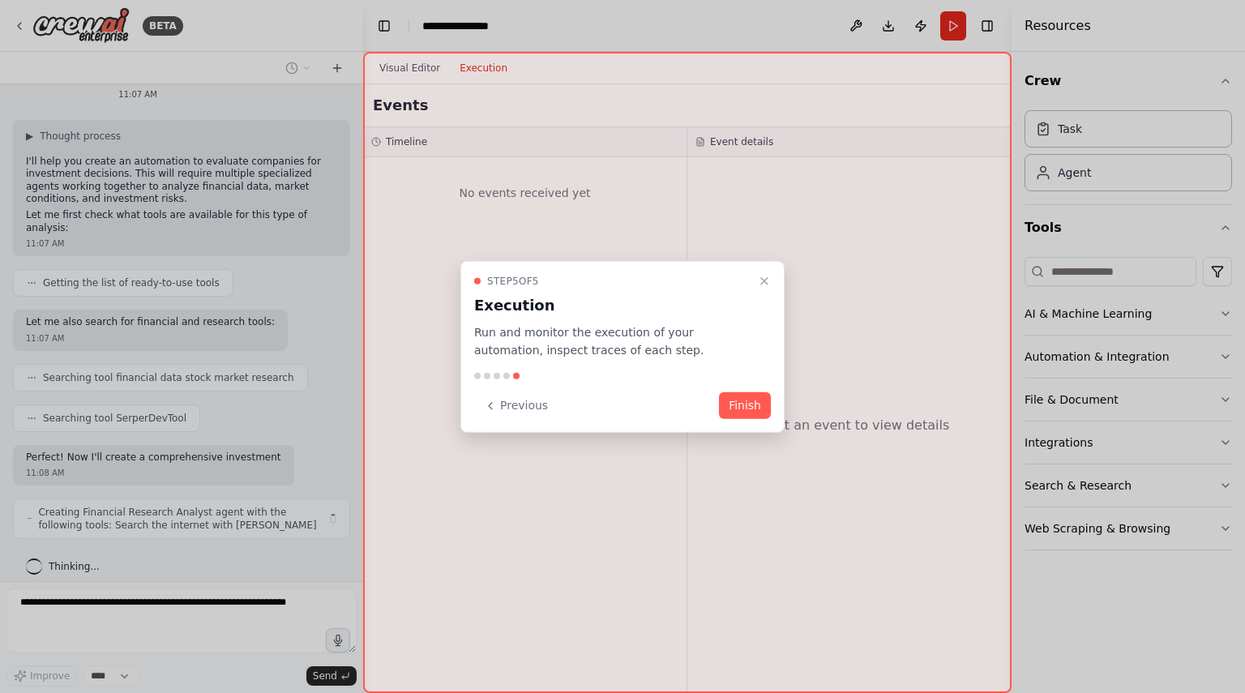
scroll to position [44, 0]
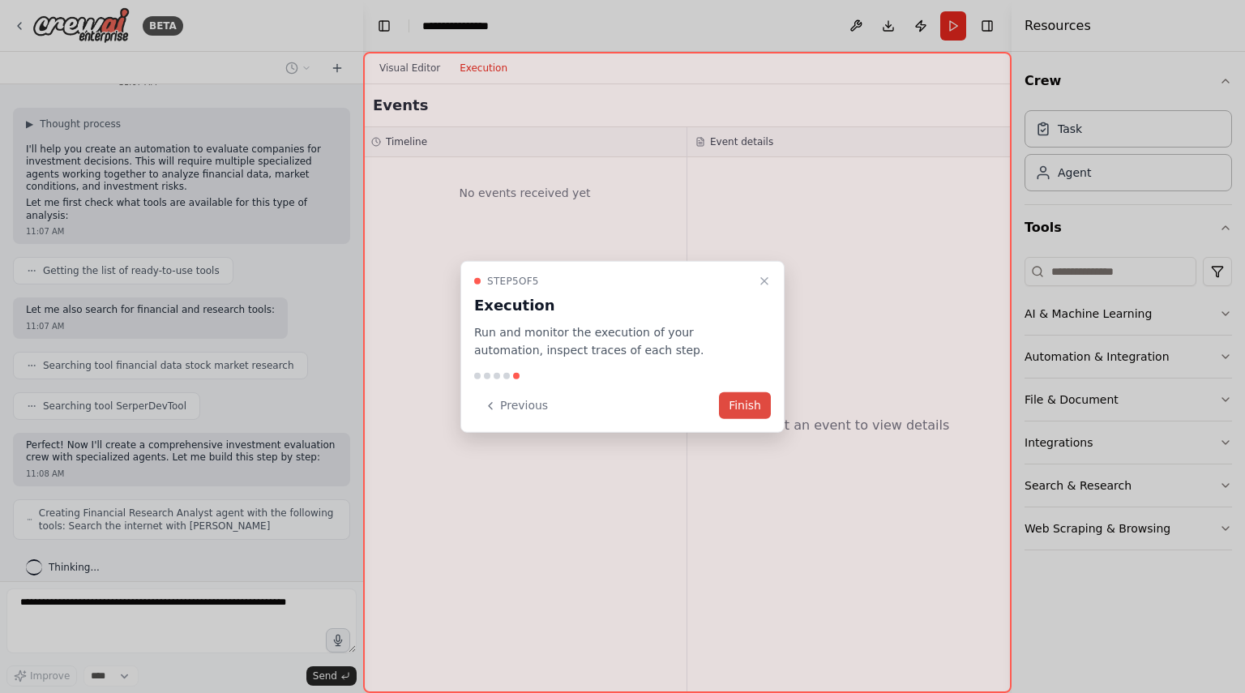
click at [756, 411] on button "Finish" at bounding box center [745, 405] width 52 height 27
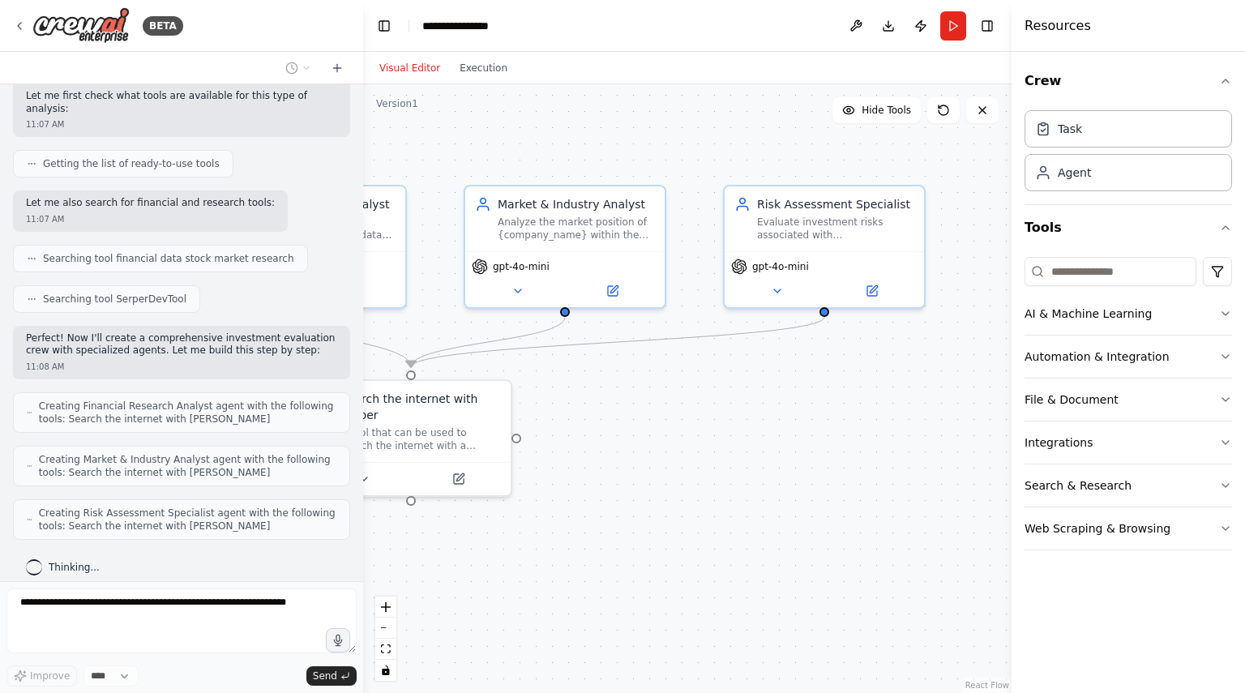
scroll to position [204, 0]
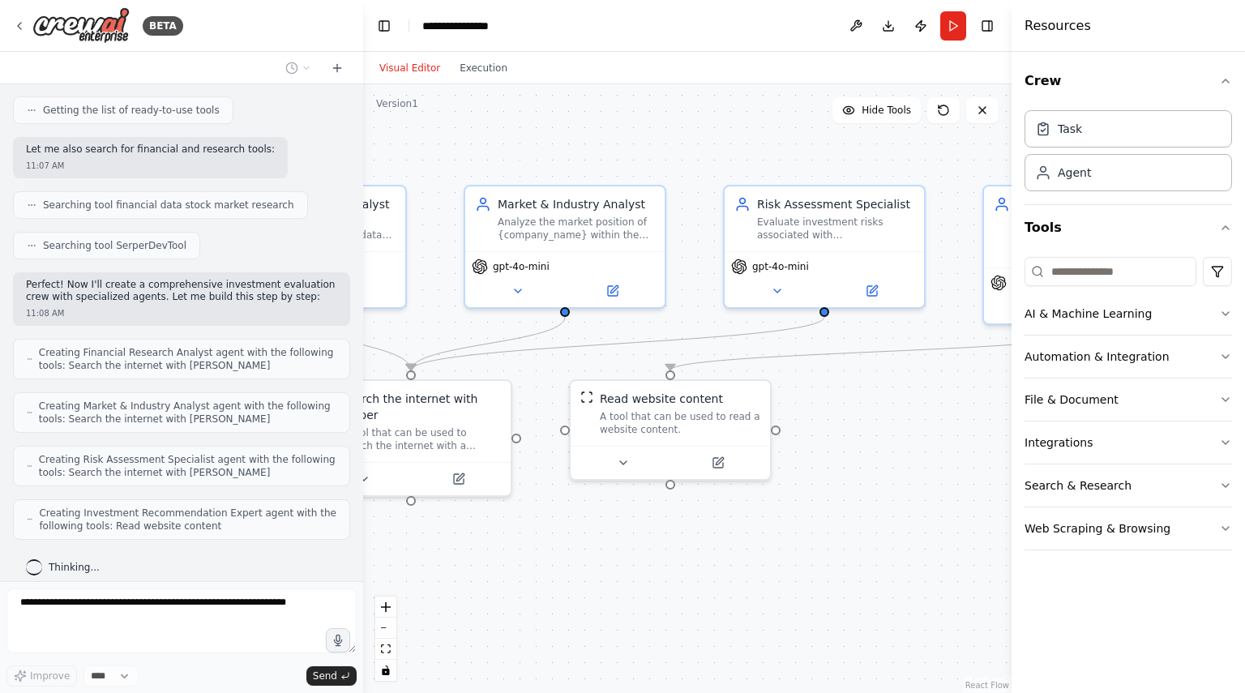
drag, startPoint x: 805, startPoint y: 510, endPoint x: 565, endPoint y: 529, distance: 240.8
click at [565, 529] on div ".deletable-edge-delete-btn { width: 20px; height: 20px; border: 0px solid #ffff…" at bounding box center [687, 388] width 649 height 609
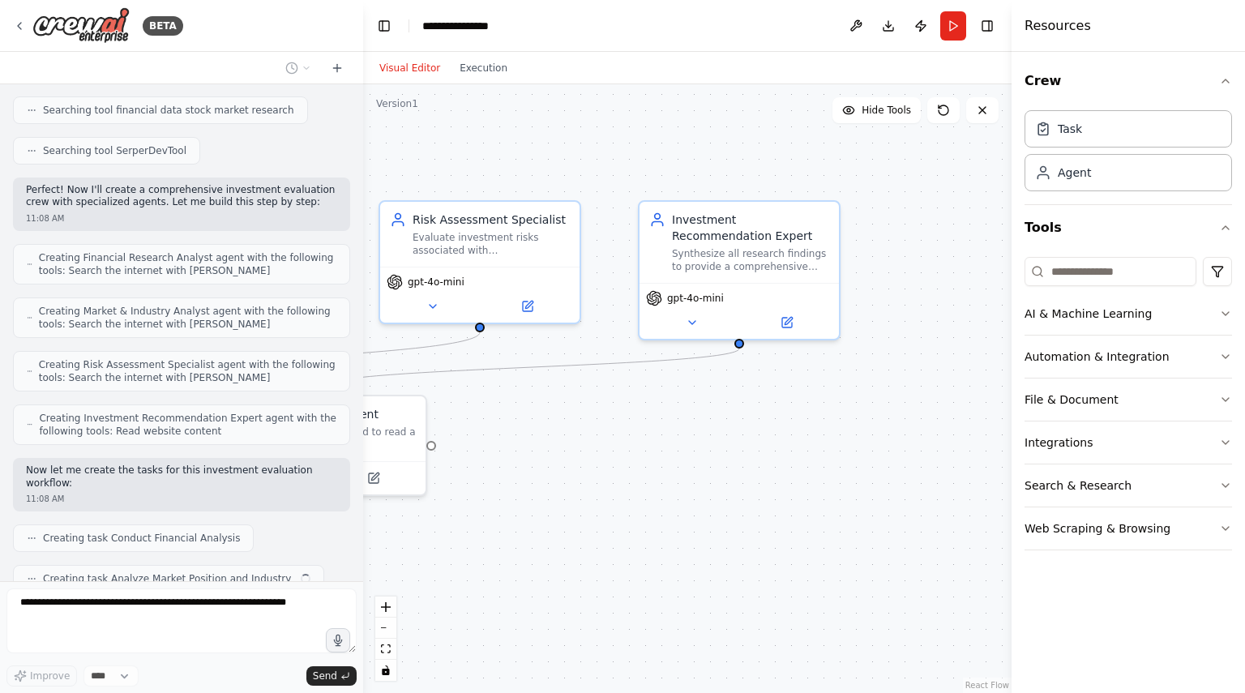
scroll to position [340, 0]
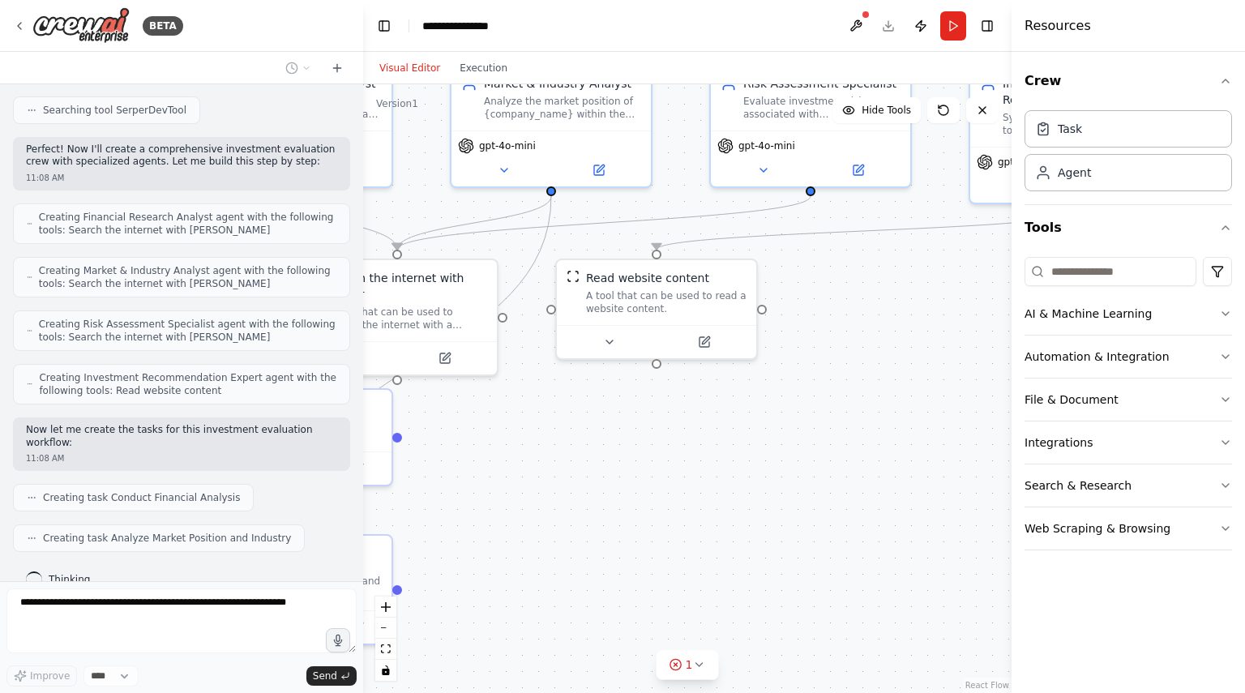
drag, startPoint x: 825, startPoint y: 524, endPoint x: 874, endPoint y: 381, distance: 151.0
click at [874, 381] on div ".deletable-edge-delete-btn { width: 20px; height: 20px; border: 0px solid #ffff…" at bounding box center [687, 388] width 649 height 609
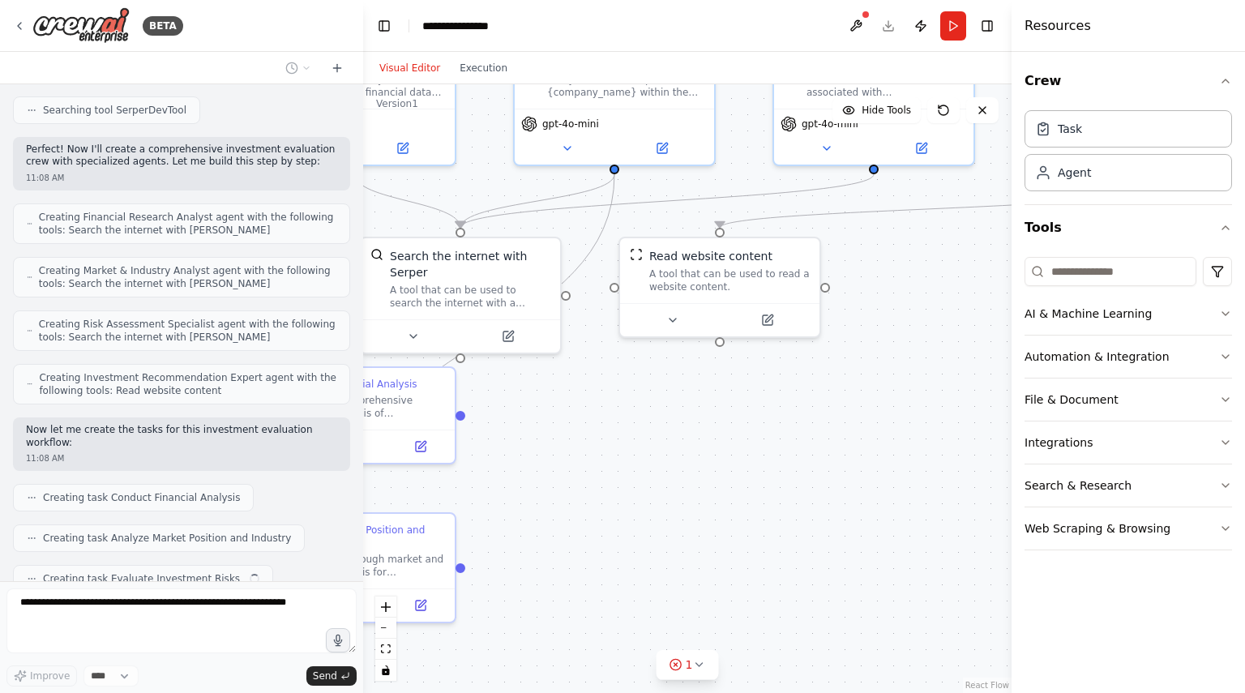
scroll to position [380, 0]
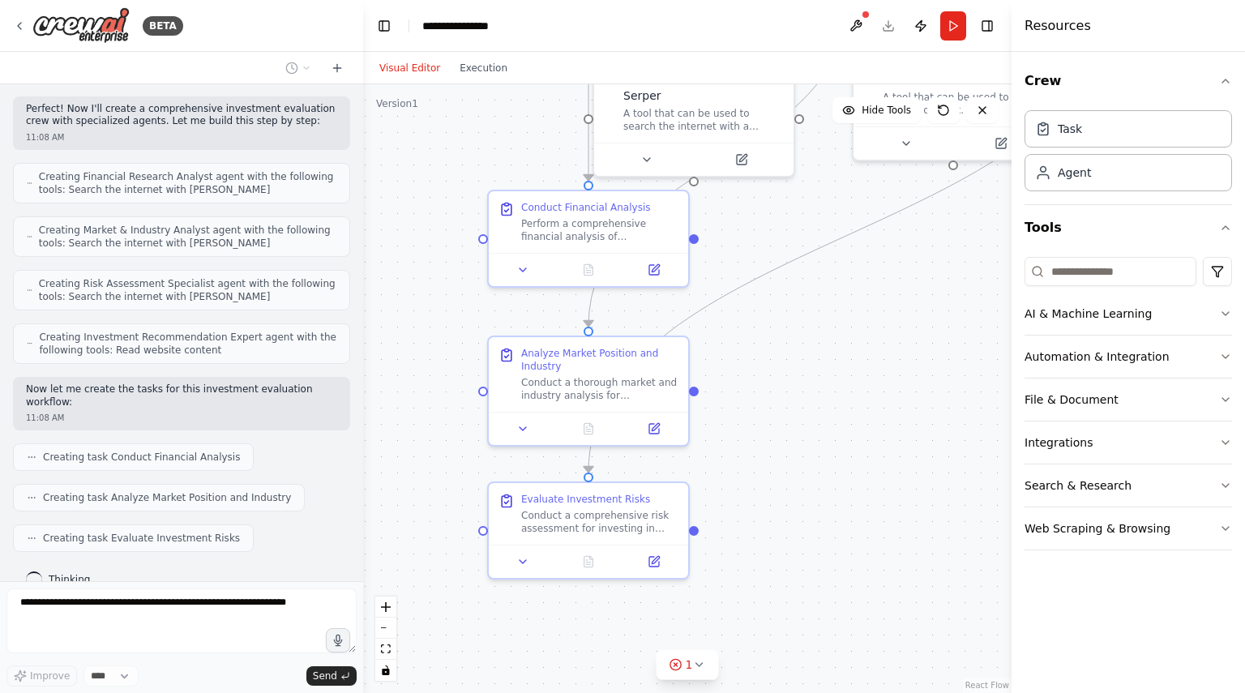
drag, startPoint x: 655, startPoint y: 478, endPoint x: 889, endPoint y: 300, distance: 293.8
click at [889, 300] on div ".deletable-edge-delete-btn { width: 20px; height: 20px; border: 0px solid #ffff…" at bounding box center [687, 388] width 649 height 609
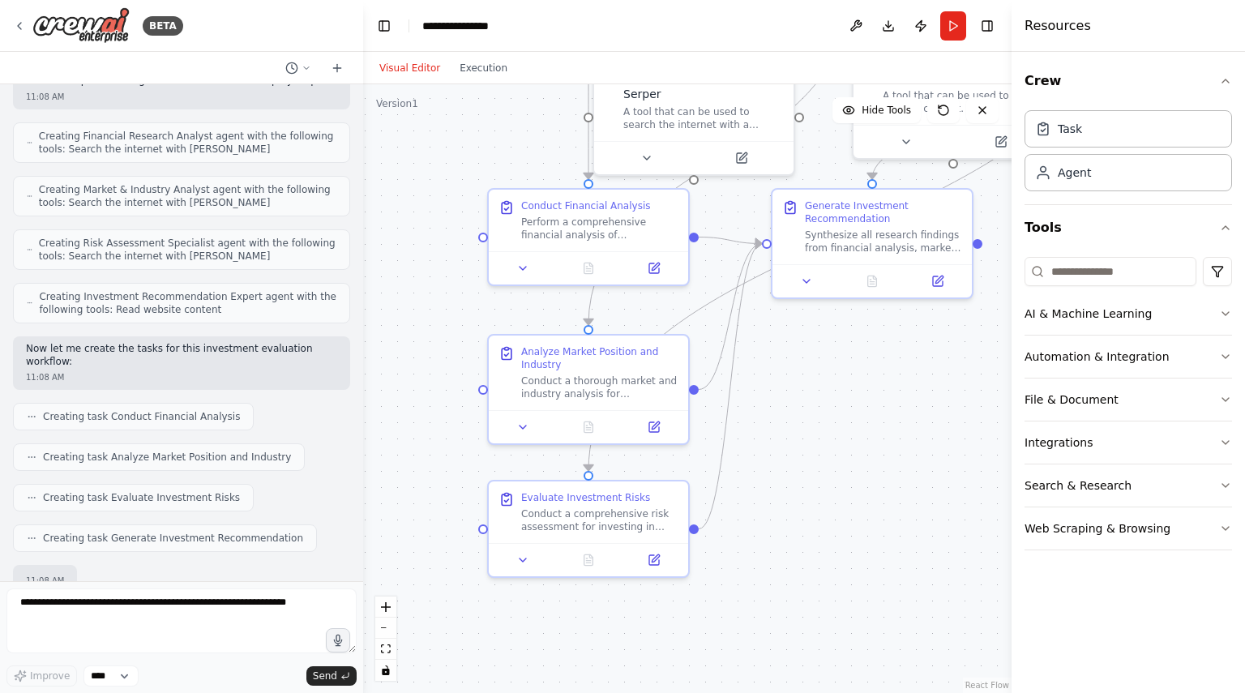
scroll to position [516, 0]
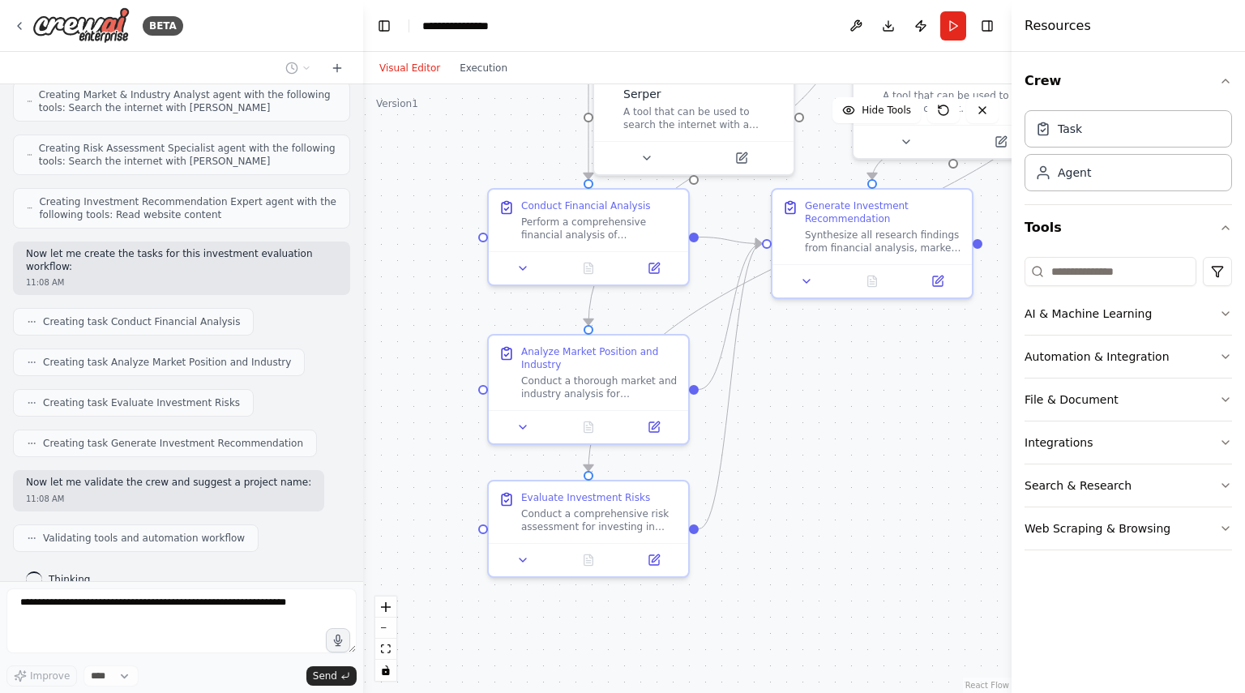
click at [704, 665] on div ".deletable-edge-delete-btn { width: 20px; height: 20px; border: 0px solid #ffff…" at bounding box center [687, 388] width 649 height 609
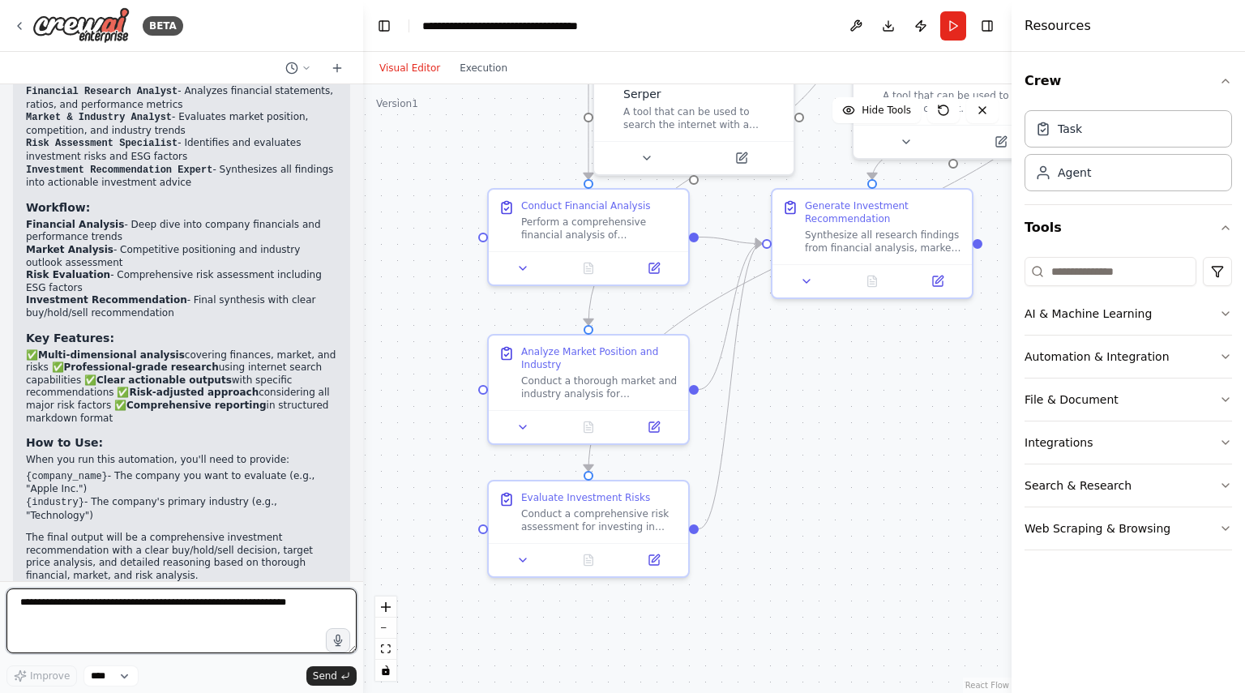
scroll to position [1151, 0]
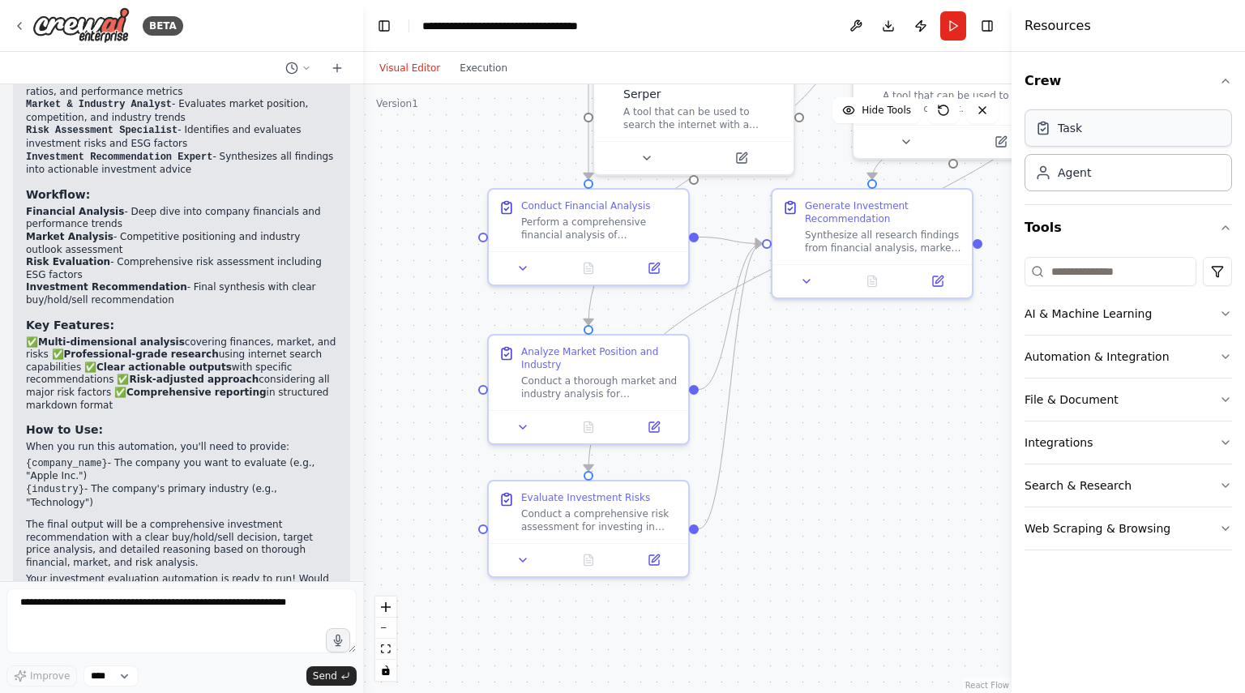
click at [1087, 133] on div "Task" at bounding box center [1129, 127] width 208 height 37
click at [1081, 174] on div "Agent" at bounding box center [1074, 172] width 33 height 16
click at [954, 25] on button "Run" at bounding box center [954, 25] width 26 height 29
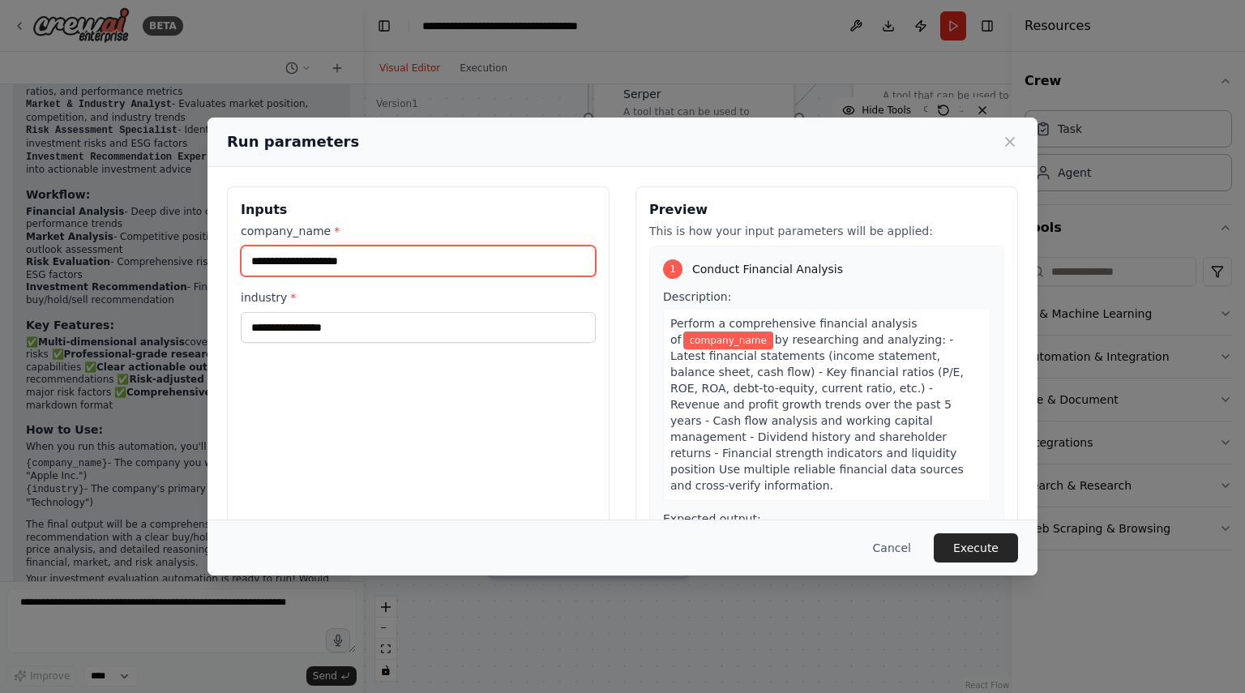
click at [488, 255] on input "company_name *" at bounding box center [418, 261] width 355 height 31
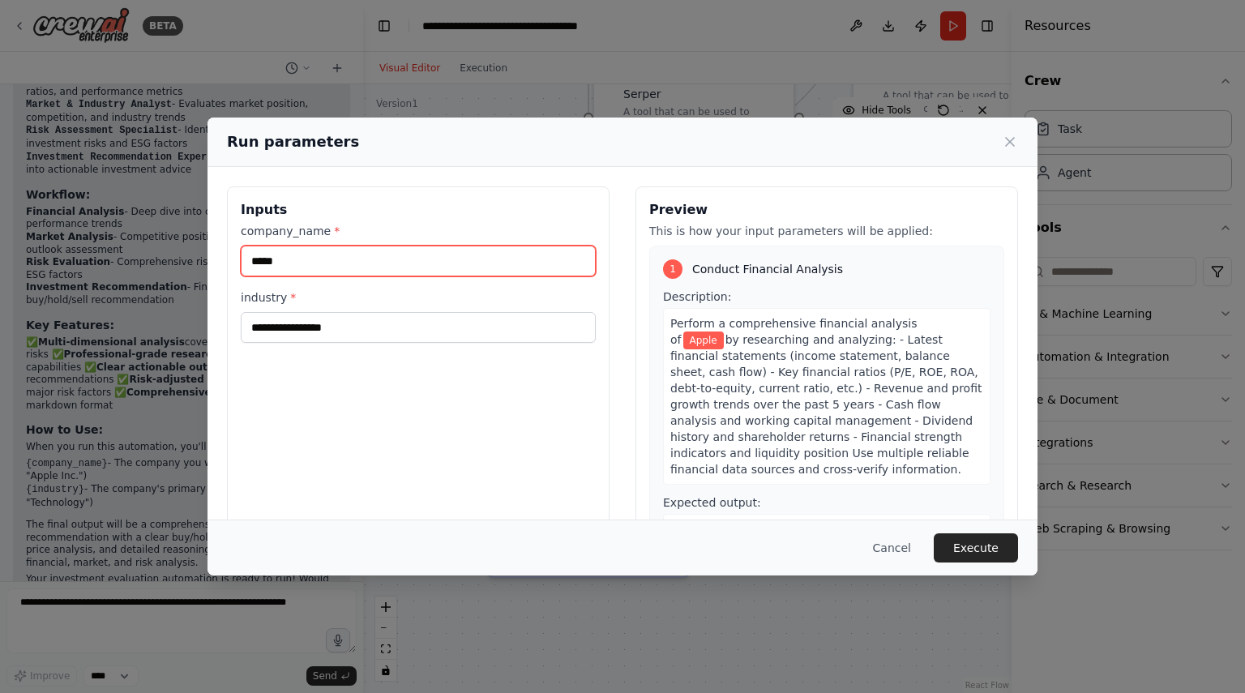
type input "*****"
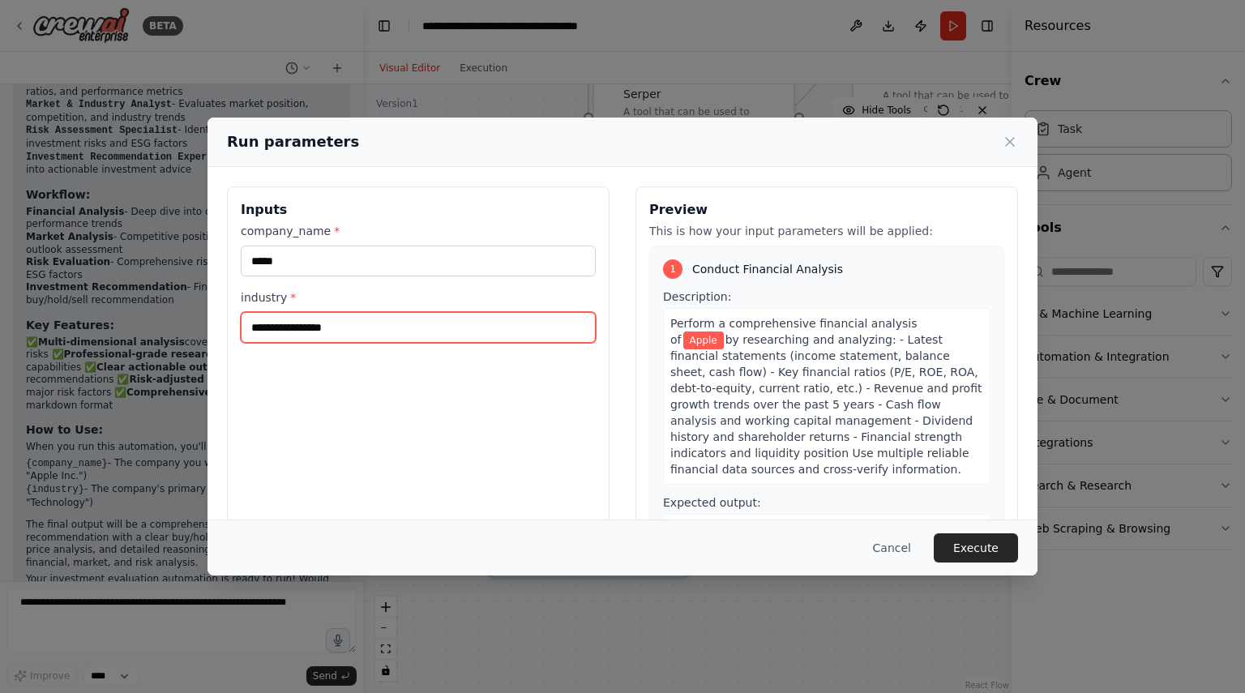
click at [427, 329] on input "industry *" at bounding box center [418, 327] width 355 height 31
type input "**********"
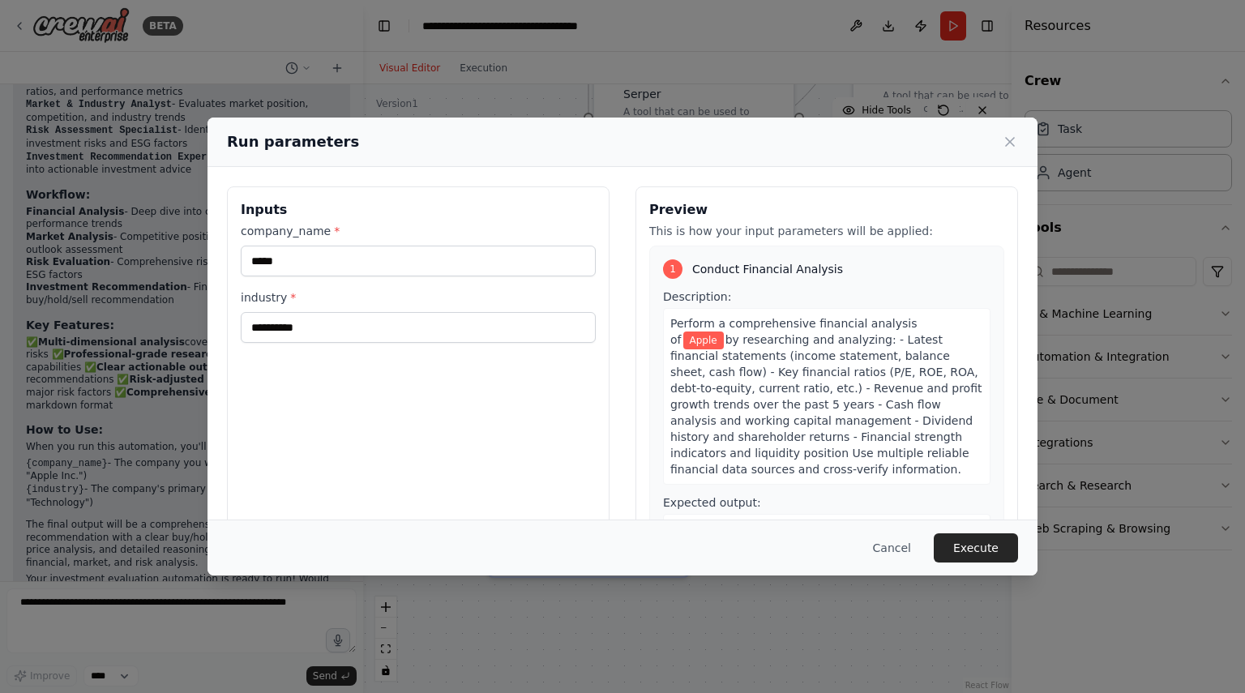
click at [558, 421] on div "**********" at bounding box center [418, 378] width 383 height 384
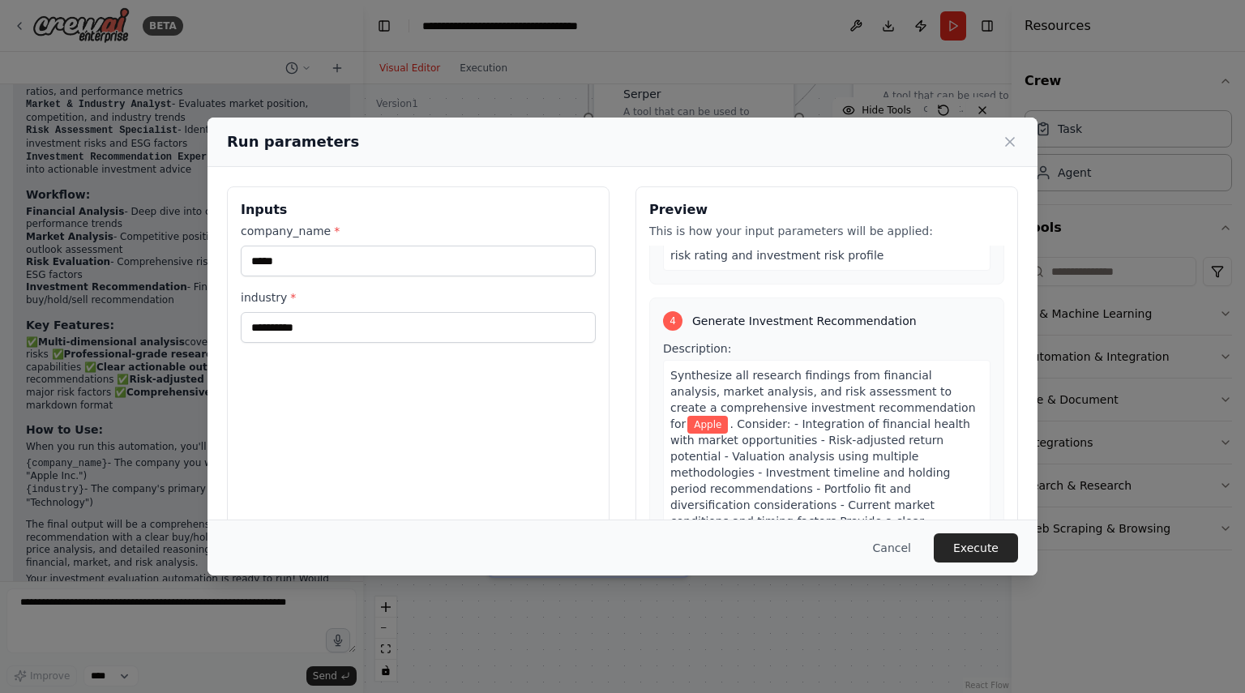
scroll to position [1401, 0]
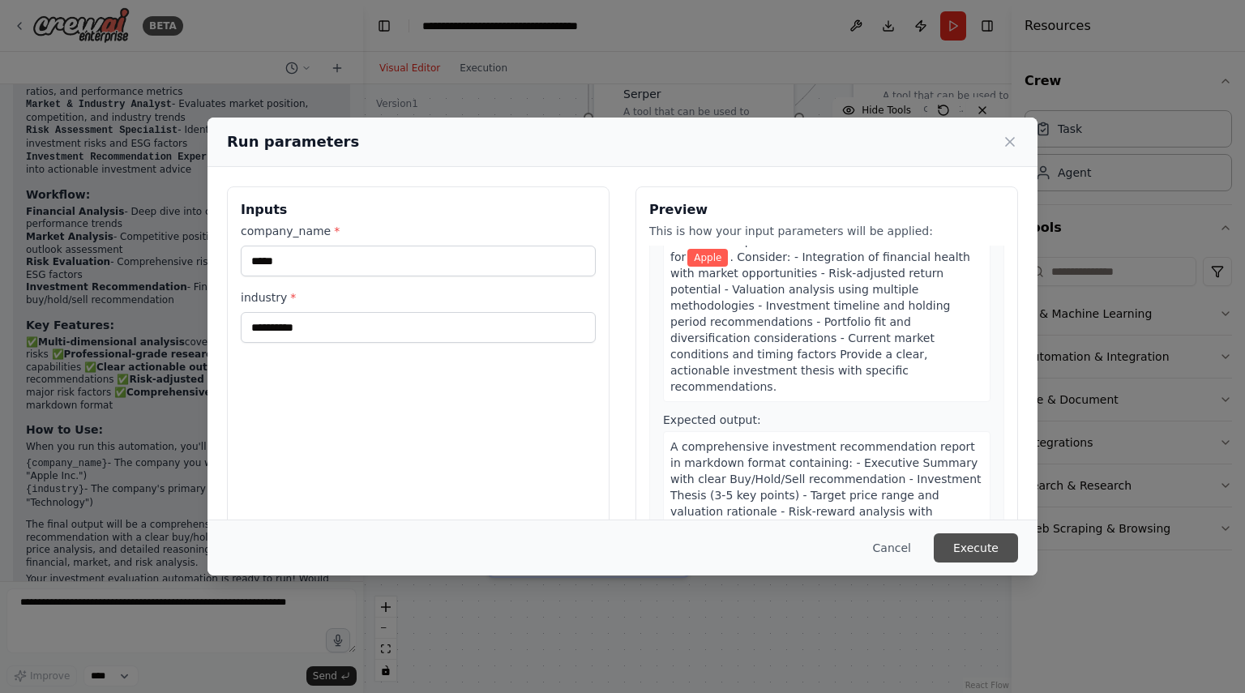
click at [992, 543] on button "Execute" at bounding box center [976, 548] width 84 height 29
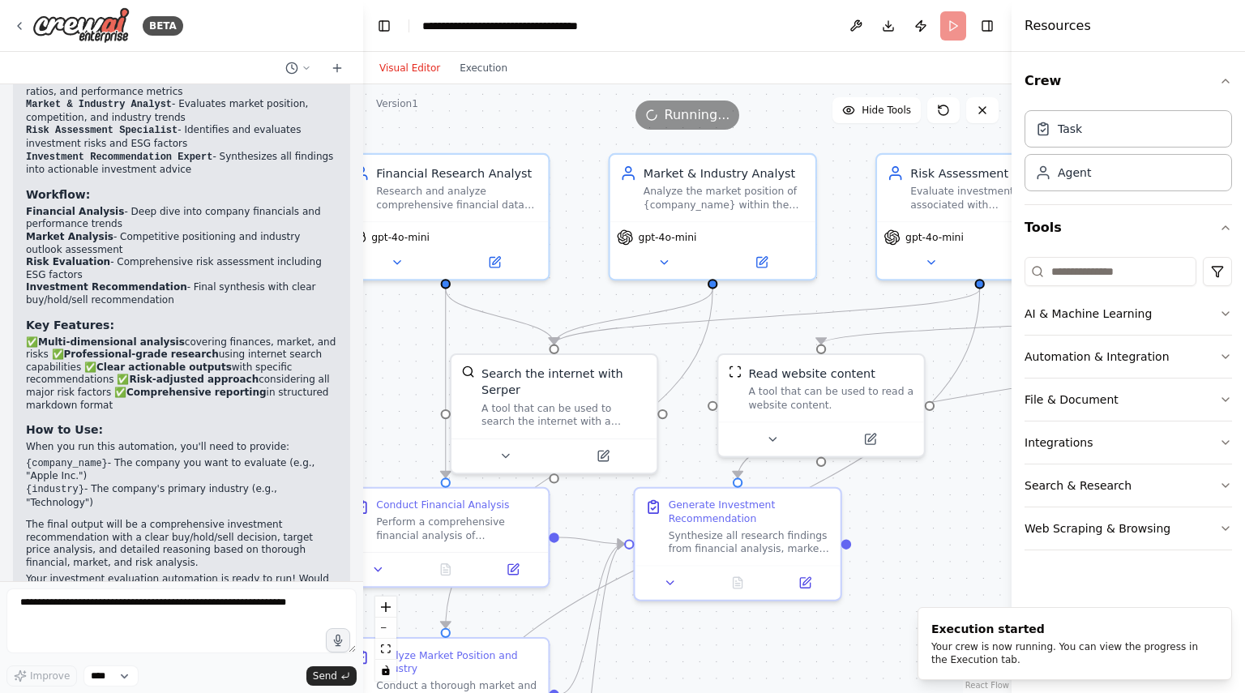
drag, startPoint x: 902, startPoint y: 408, endPoint x: 769, endPoint y: 717, distance: 336.3
click at [769, 692] on html "BETA Evaluate any company to invest in its shares 11:07 AM ▶ Thought process I'…" at bounding box center [622, 346] width 1245 height 693
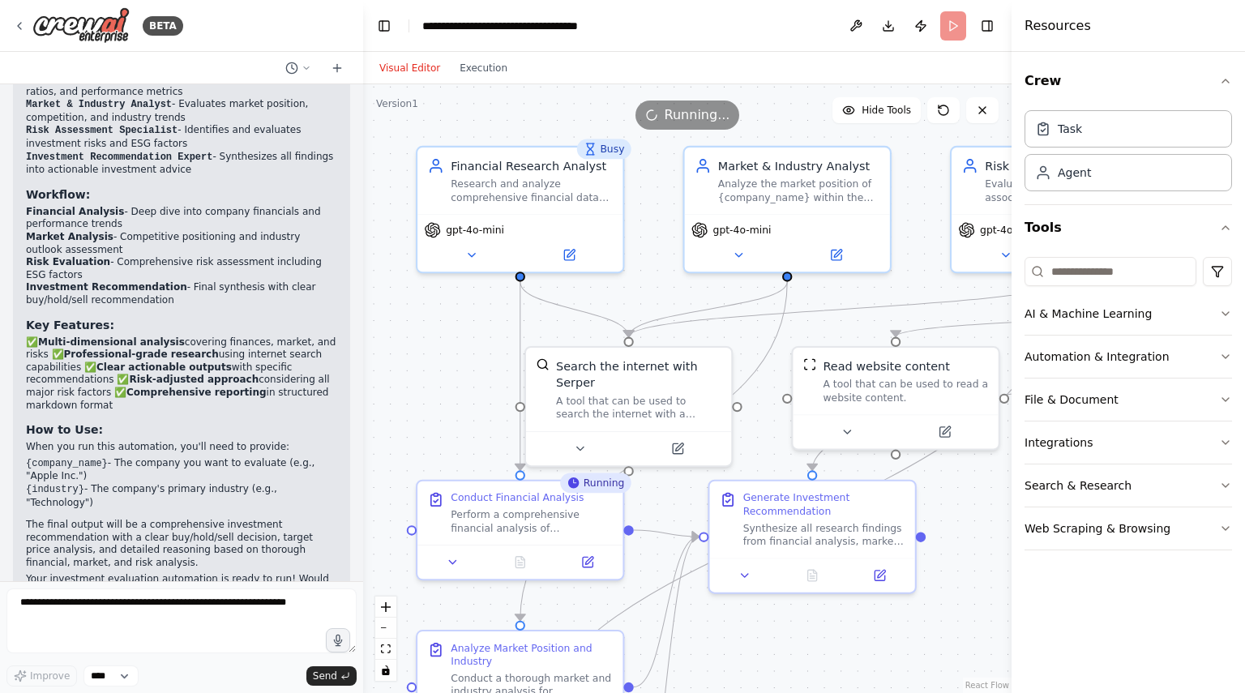
drag, startPoint x: 405, startPoint y: 391, endPoint x: 480, endPoint y: 384, distance: 74.9
click at [480, 384] on div ".deletable-edge-delete-btn { width: 20px; height: 20px; border: 0px solid #ffff…" at bounding box center [687, 388] width 649 height 609
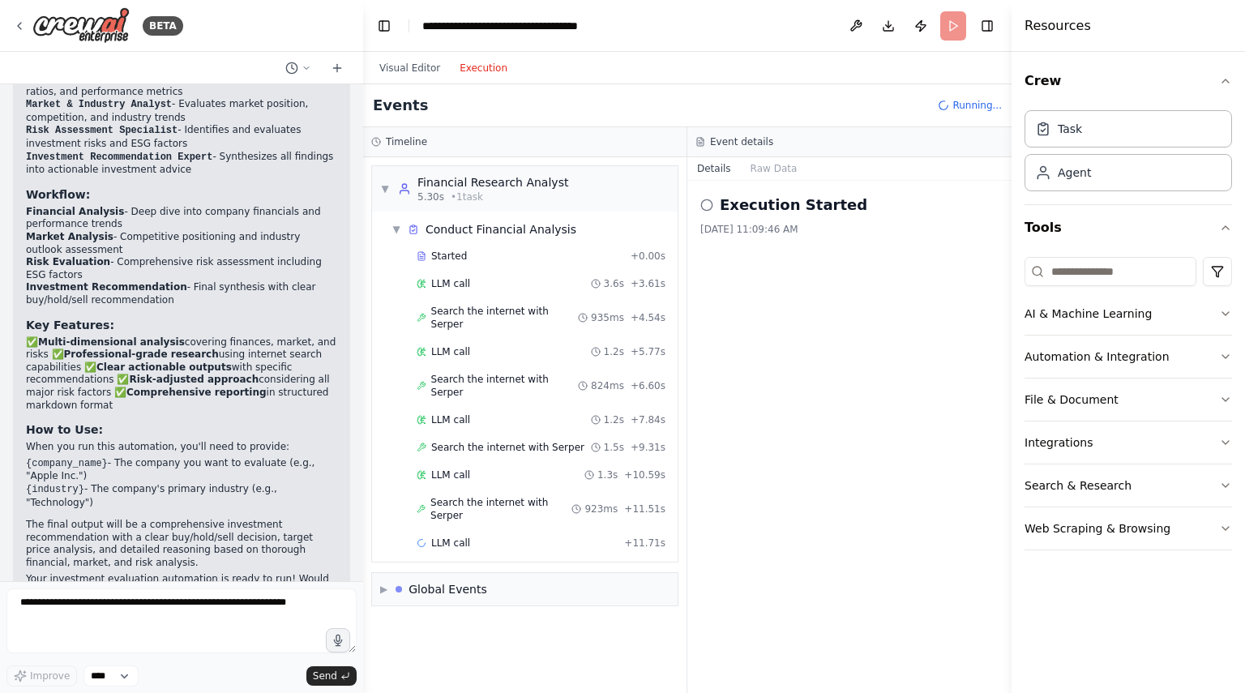
click at [476, 69] on button "Execution" at bounding box center [483, 67] width 67 height 19
click at [462, 283] on span "LLM call" at bounding box center [450, 283] width 39 height 13
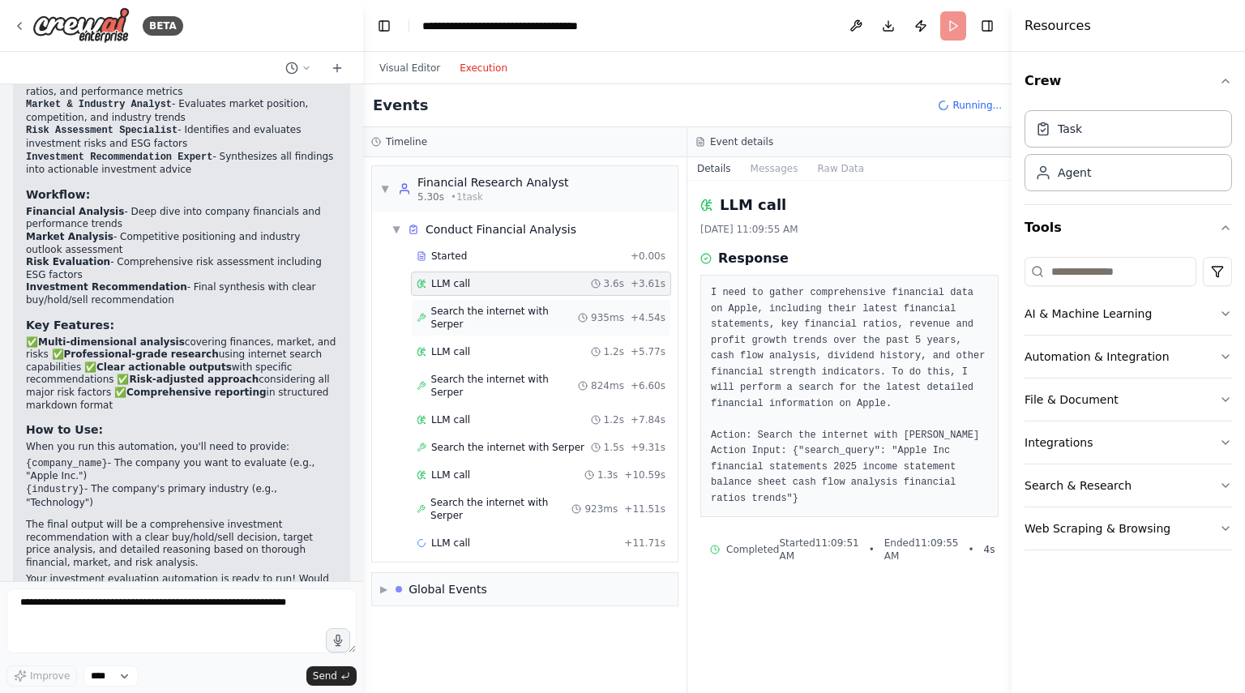
click at [470, 302] on div "Search the internet with Serper 935ms + 4.54s" at bounding box center [541, 317] width 260 height 37
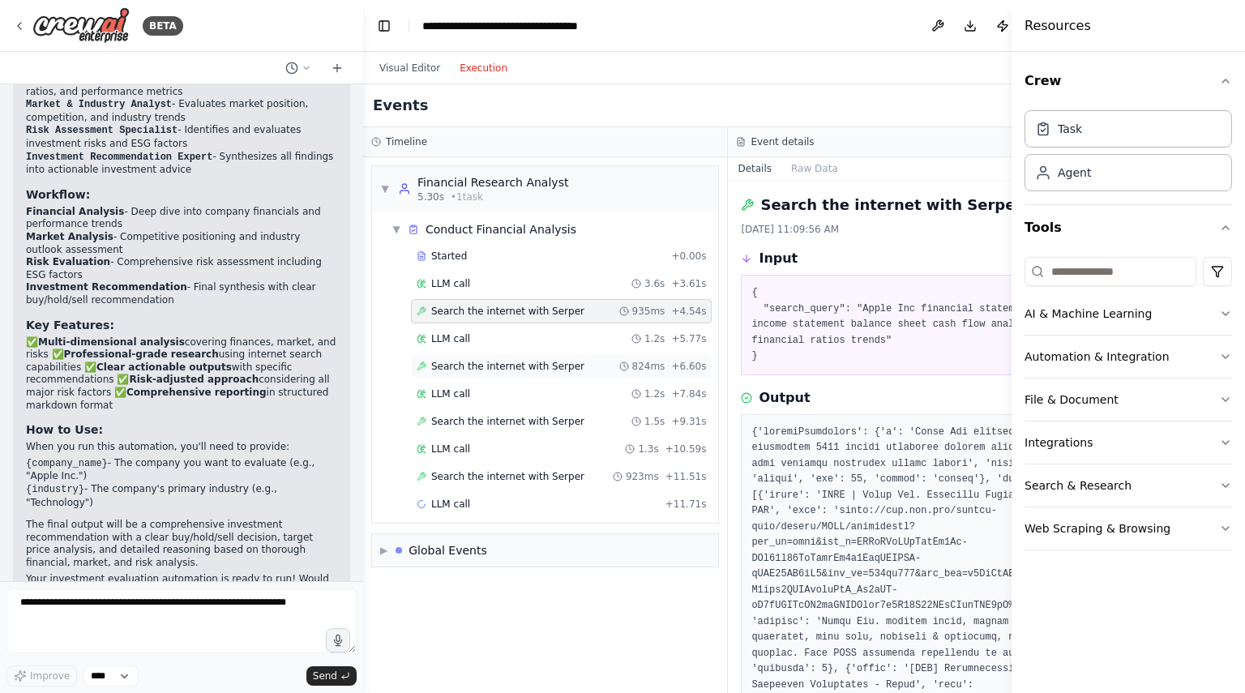
click at [468, 365] on span "Search the internet with Serper" at bounding box center [507, 366] width 153 height 13
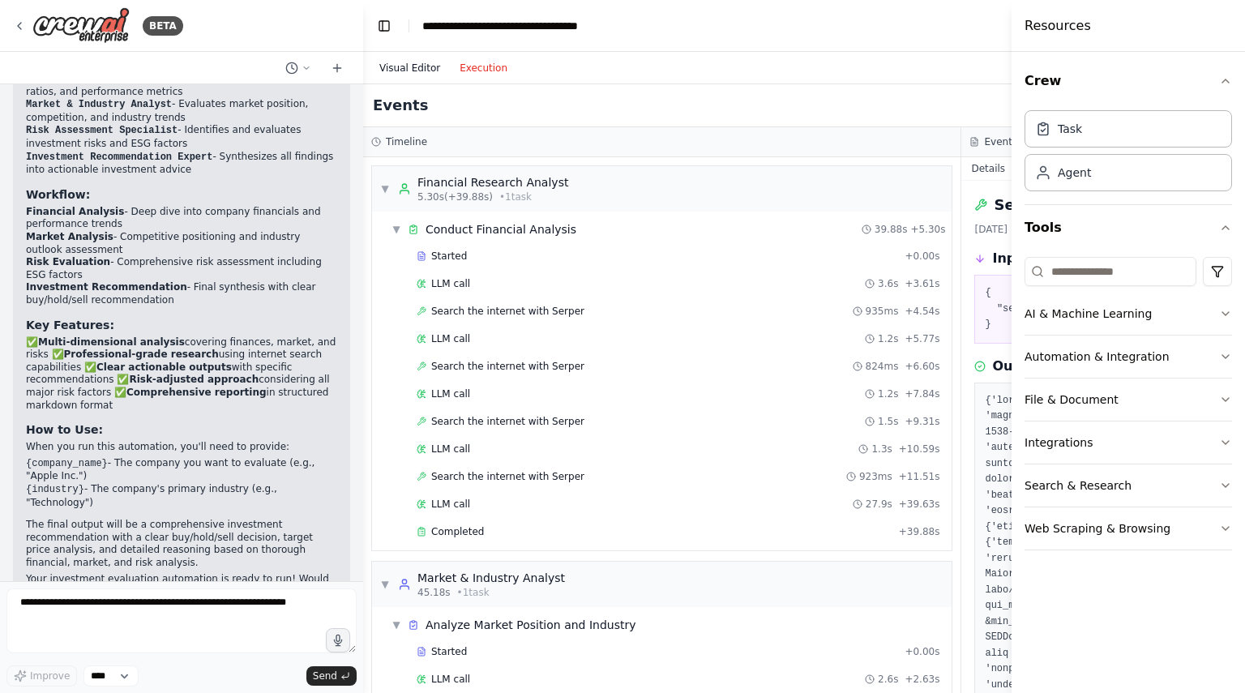
click at [414, 63] on button "Visual Editor" at bounding box center [410, 67] width 80 height 19
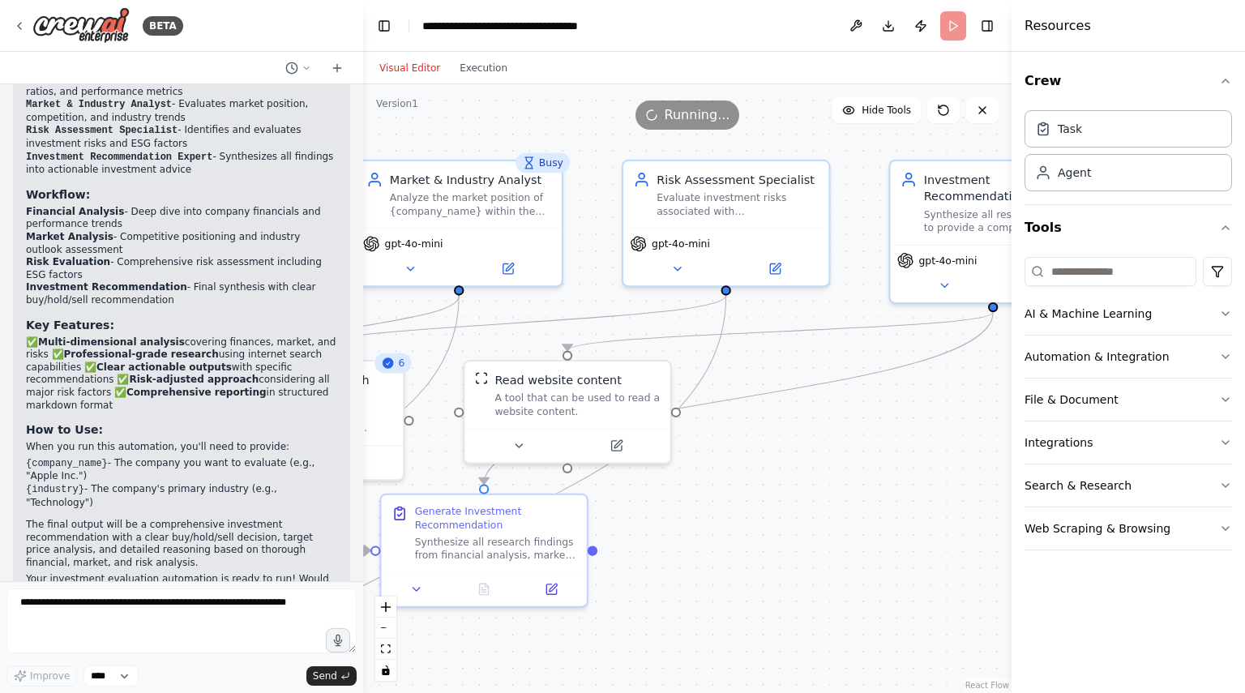
drag, startPoint x: 975, startPoint y: 571, endPoint x: 647, endPoint y: 585, distance: 328.7
click at [647, 585] on div ".deletable-edge-delete-btn { width: 20px; height: 20px; border: 0px solid #ffff…" at bounding box center [687, 388] width 649 height 609
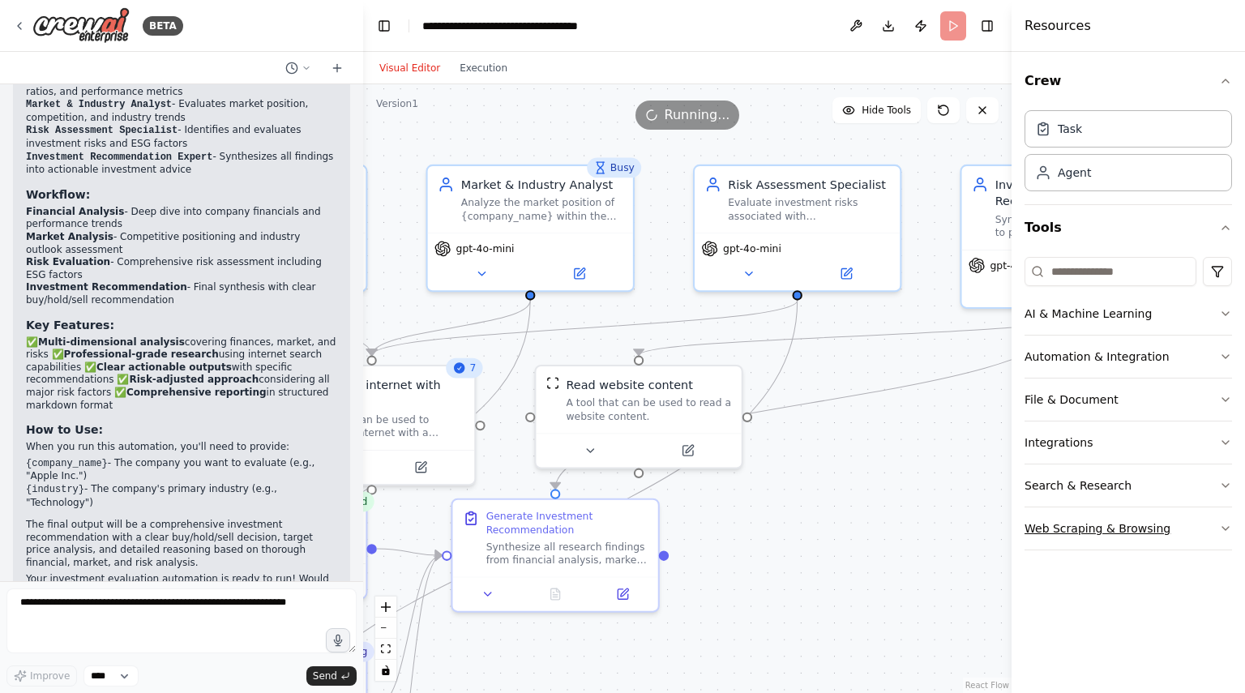
drag, startPoint x: 906, startPoint y: 513, endPoint x: 1067, endPoint y: 521, distance: 161.6
click at [1067, 521] on div "BETA Evaluate any company to invest in its shares 11:07 AM ▶ Thought process I'…" at bounding box center [622, 346] width 1245 height 693
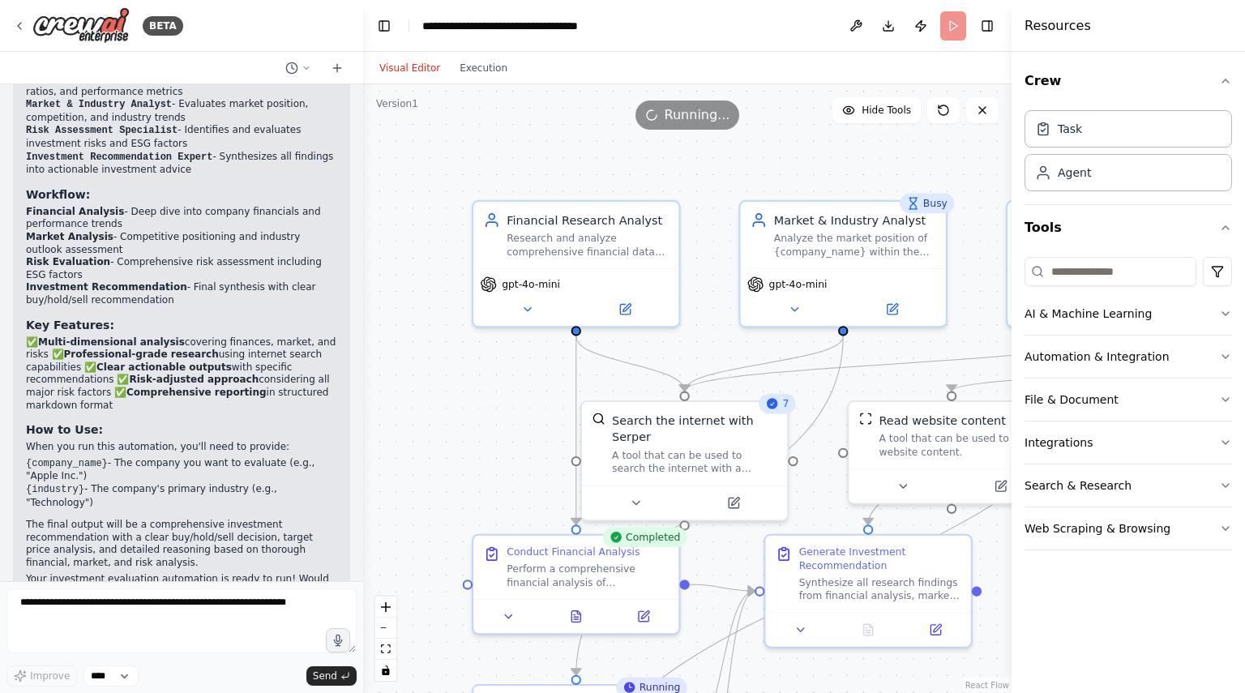
drag, startPoint x: 488, startPoint y: 316, endPoint x: 732, endPoint y: 355, distance: 247.1
click at [732, 355] on div ".deletable-edge-delete-btn { width: 20px; height: 20px; border: 0px solid #ffff…" at bounding box center [687, 388] width 649 height 609
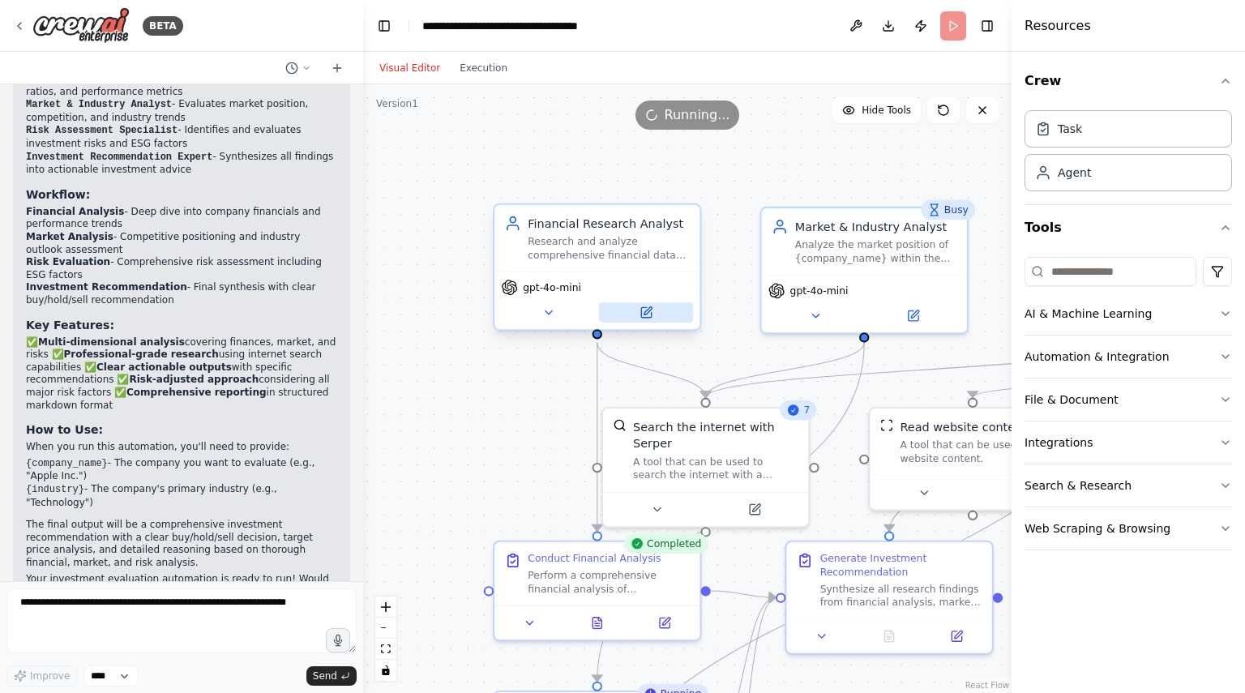
click at [645, 311] on icon at bounding box center [648, 311] width 8 height 8
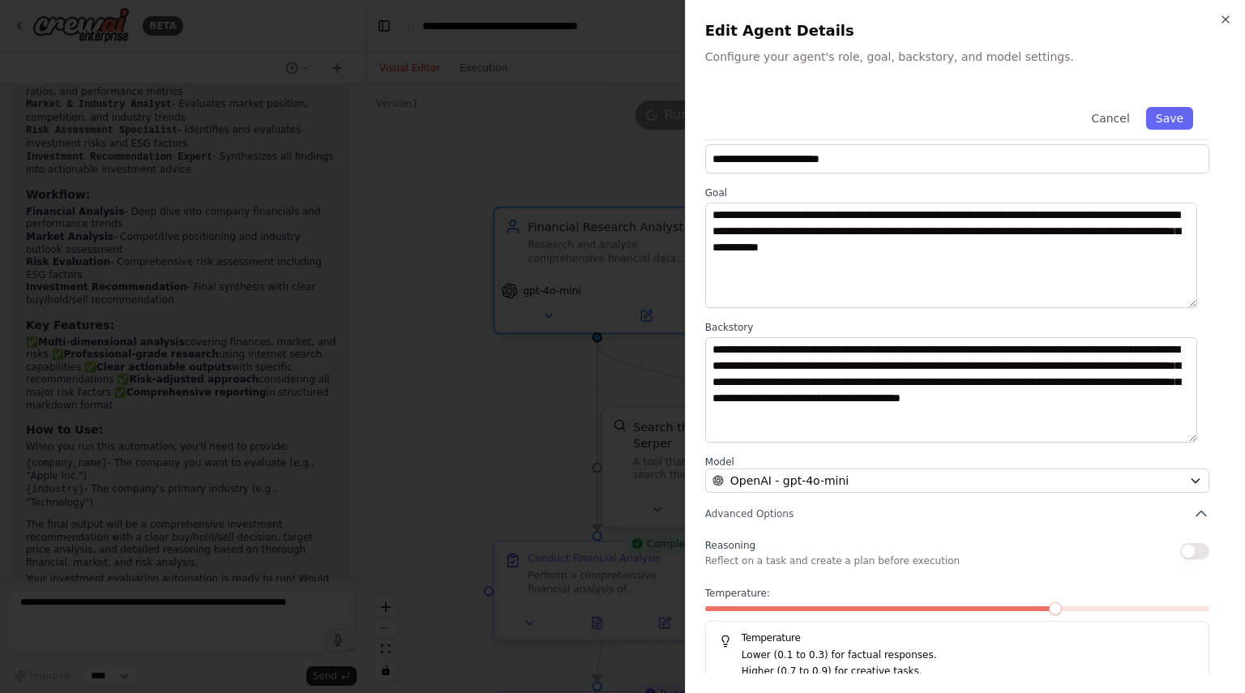
scroll to position [41, 0]
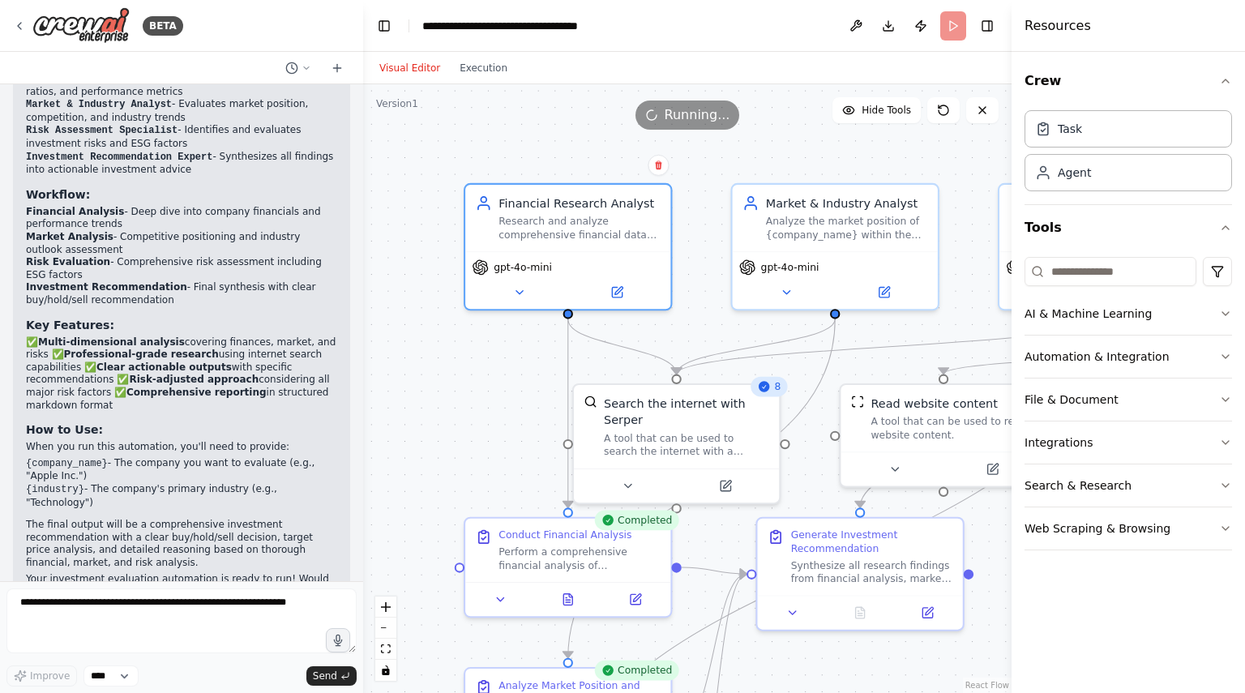
drag, startPoint x: 516, startPoint y: 428, endPoint x: 345, endPoint y: 216, distance: 272.6
click at [345, 216] on div "BETA Evaluate any company to invest in its shares 11:07 AM ▶ Thought process I'…" at bounding box center [622, 346] width 1245 height 693
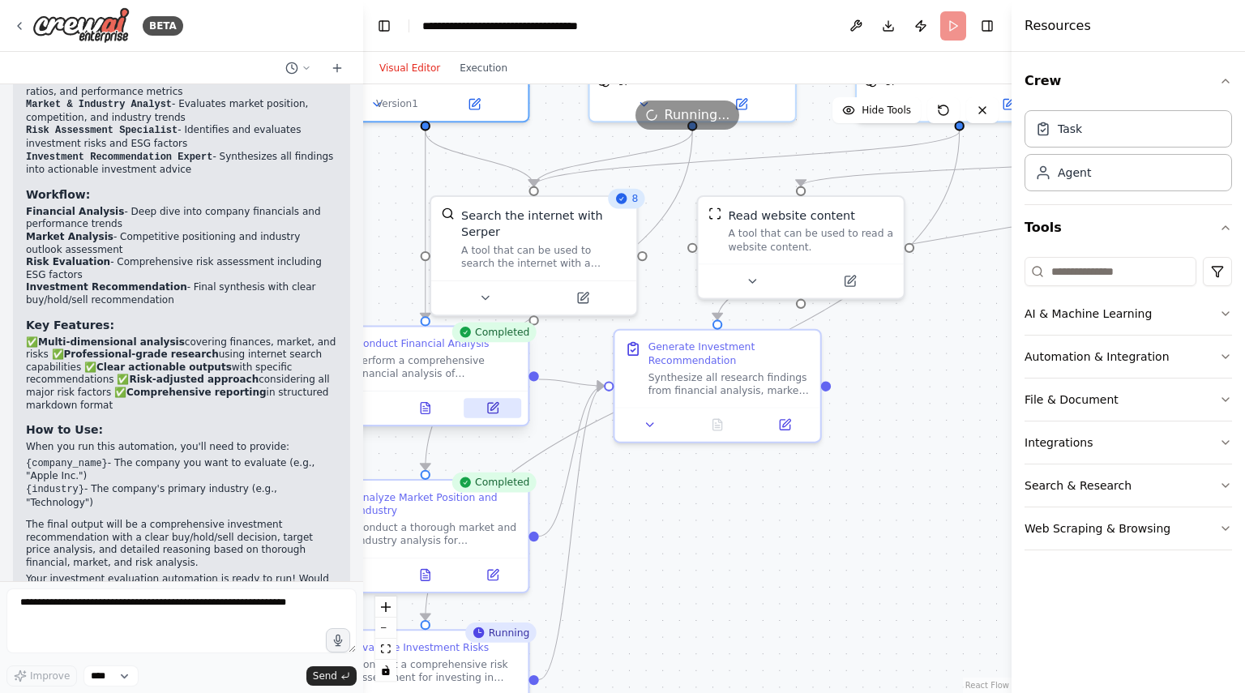
click at [494, 409] on icon at bounding box center [495, 407] width 8 height 8
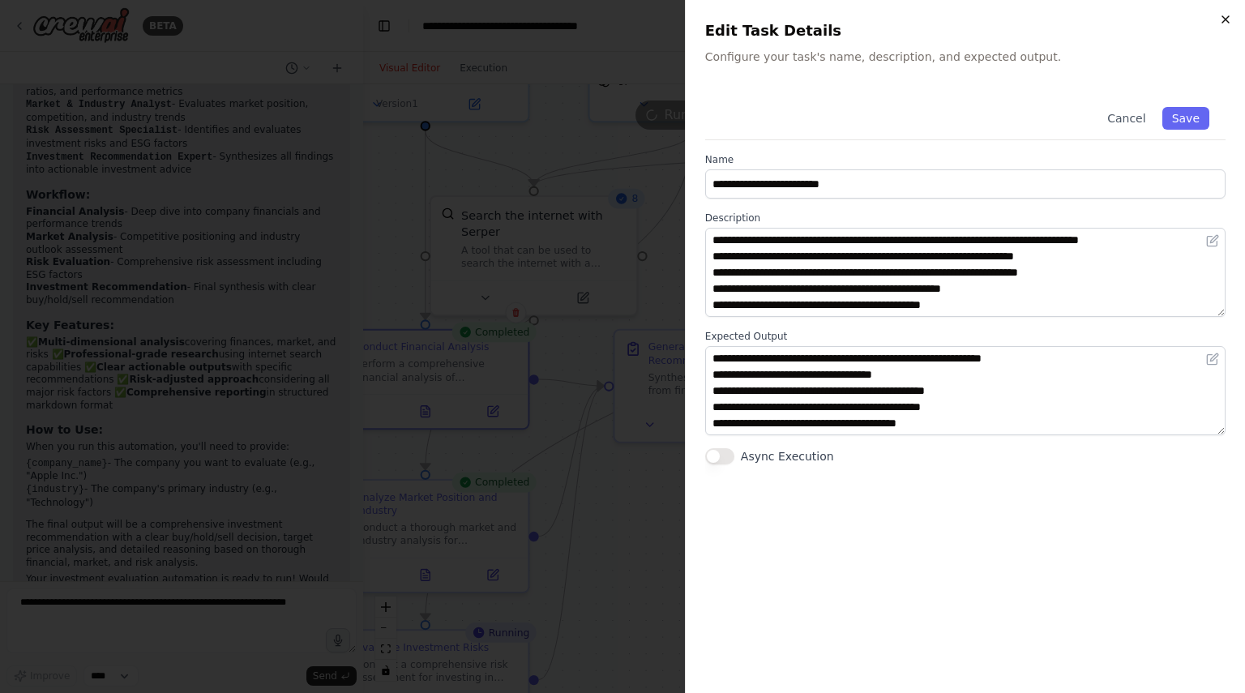
click at [1228, 20] on icon "button" at bounding box center [1225, 19] width 13 height 13
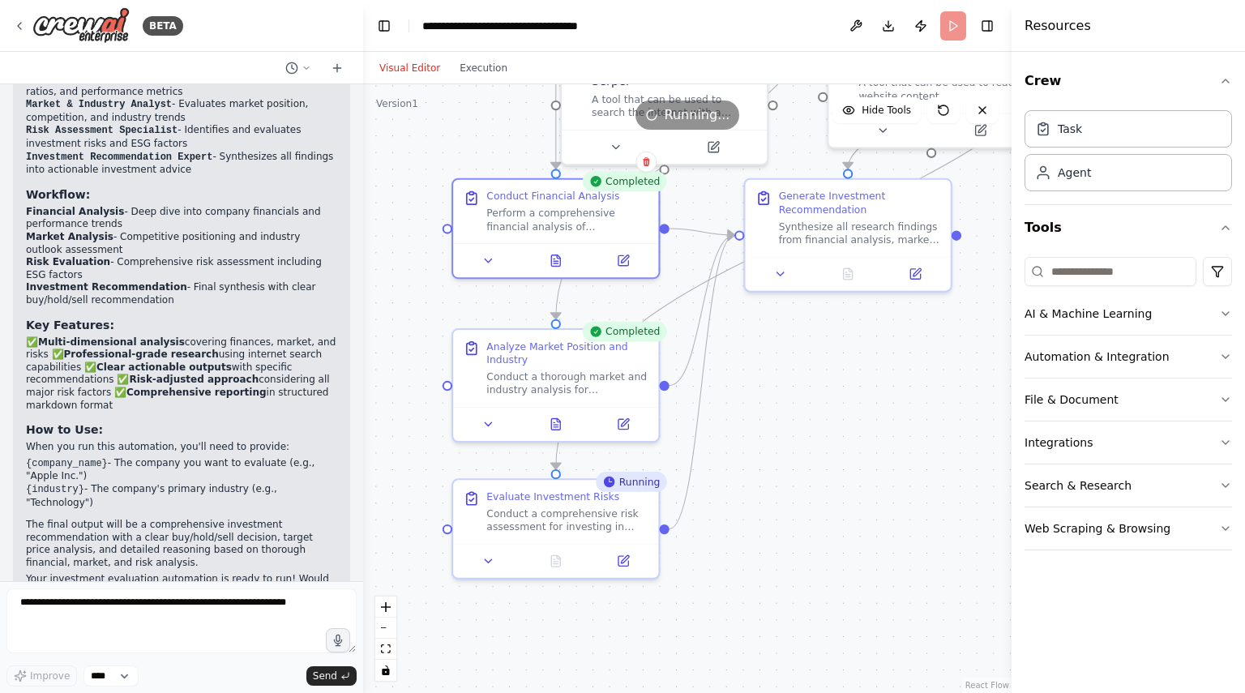
drag, startPoint x: 767, startPoint y: 505, endPoint x: 829, endPoint y: 343, distance: 173.8
click at [829, 343] on div ".deletable-edge-delete-btn { width: 20px; height: 20px; border: 0px solid #ffff…" at bounding box center [687, 388] width 649 height 609
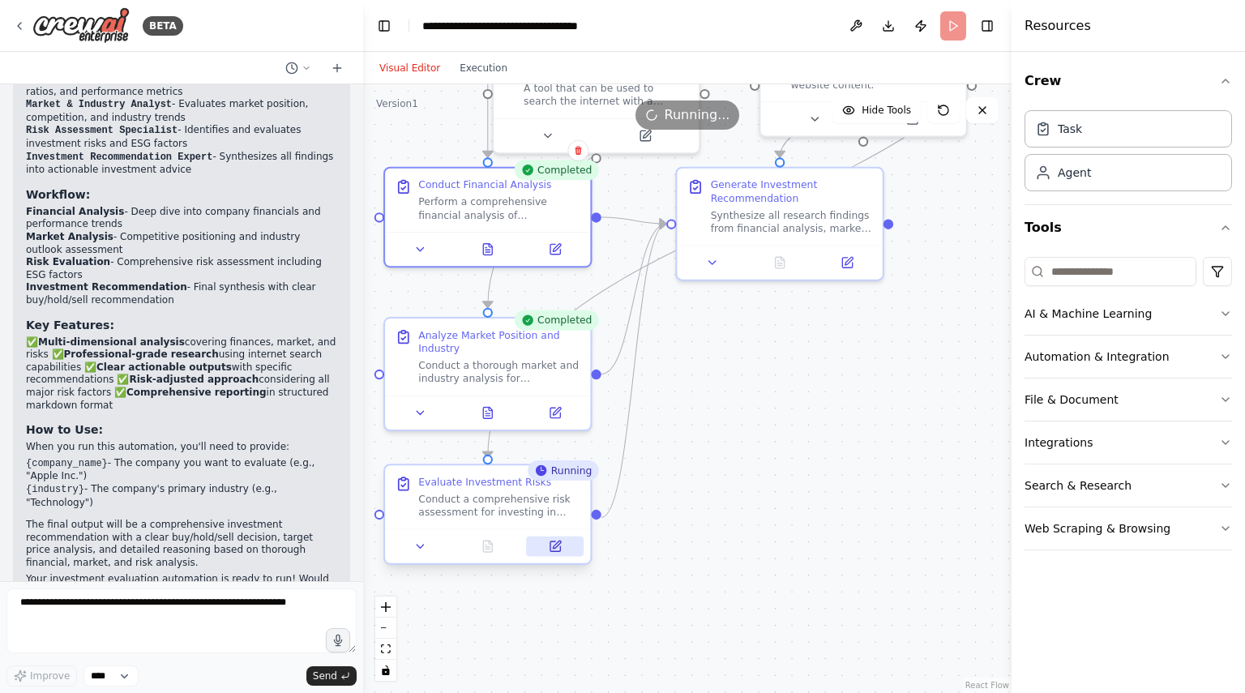
click at [557, 549] on icon at bounding box center [556, 547] width 10 height 10
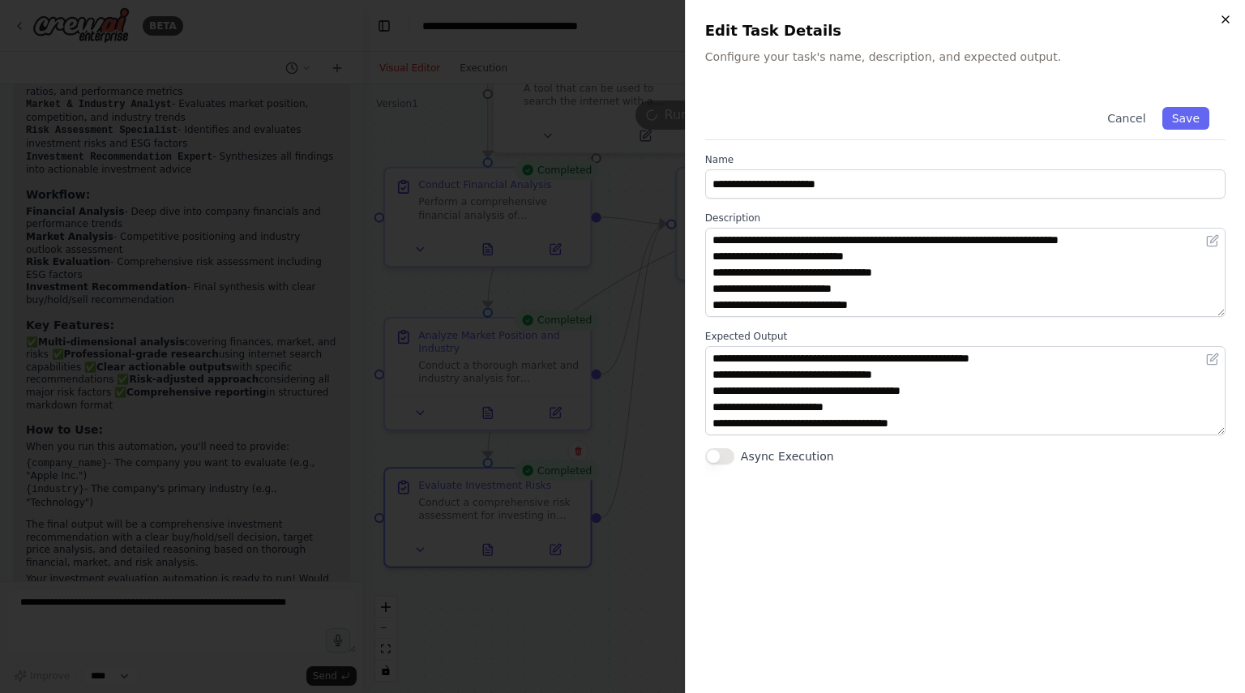
click at [1227, 16] on icon "button" at bounding box center [1225, 19] width 13 height 13
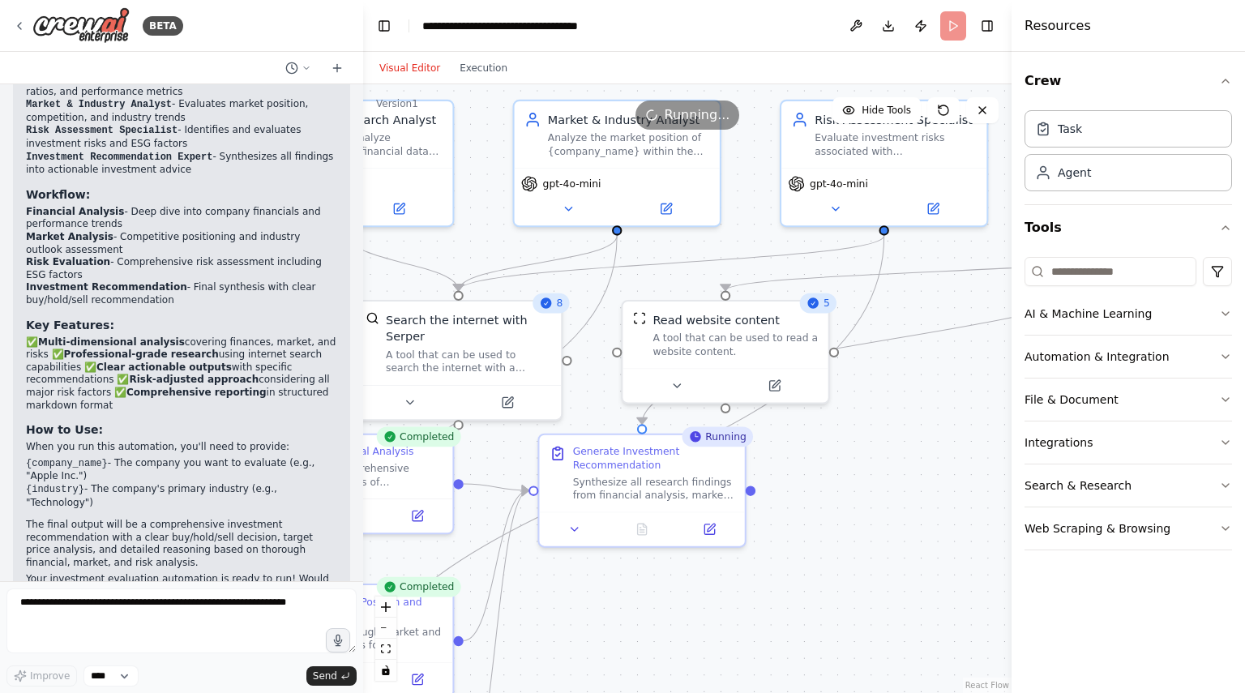
drag, startPoint x: 920, startPoint y: 372, endPoint x: 782, endPoint y: 639, distance: 300.3
click at [782, 639] on div ".deletable-edge-delete-btn { width: 20px; height: 20px; border: 0px solid #ffff…" at bounding box center [687, 388] width 649 height 609
click at [774, 389] on icon at bounding box center [774, 382] width 13 height 13
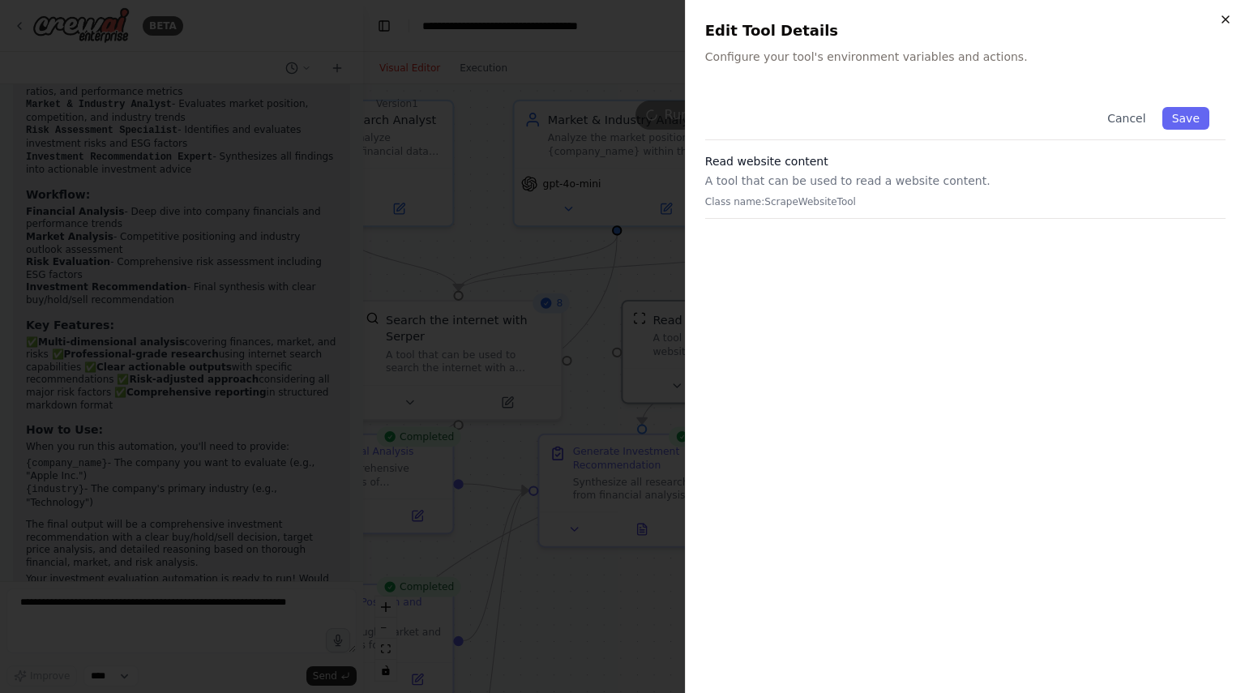
click at [1226, 14] on icon "button" at bounding box center [1225, 19] width 13 height 13
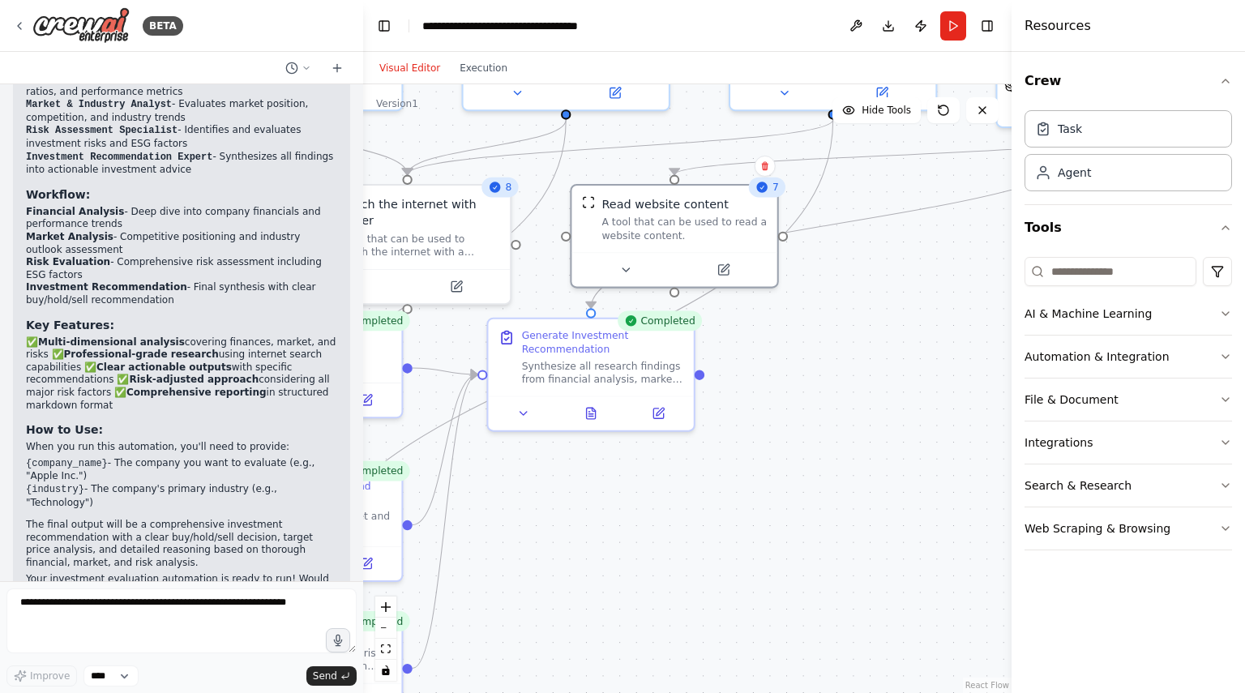
drag, startPoint x: 941, startPoint y: 447, endPoint x: 889, endPoint y: 331, distance: 126.7
click at [889, 331] on div ".deletable-edge-delete-btn { width: 20px; height: 20px; border: 0px solid #ffff…" at bounding box center [687, 388] width 649 height 609
click at [593, 413] on icon at bounding box center [591, 413] width 4 height 0
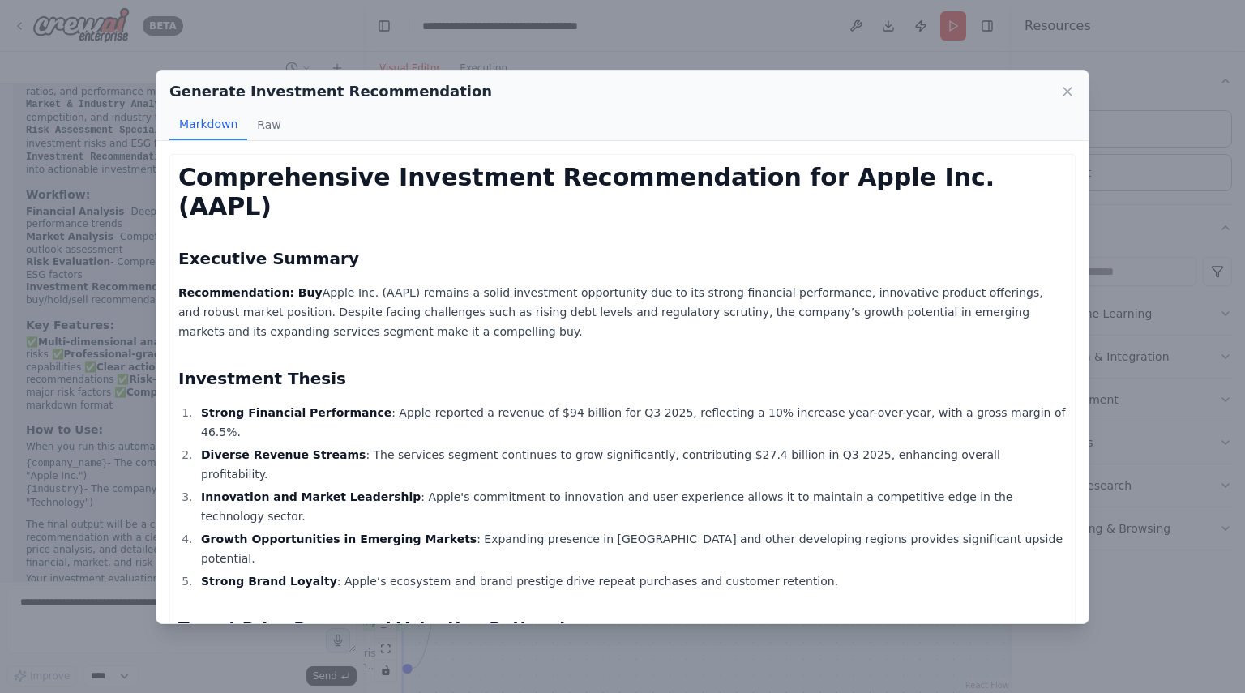
click at [593, 445] on li "Diverse Revenue Streams : The services segment continues to grow significantly,…" at bounding box center [631, 464] width 871 height 39
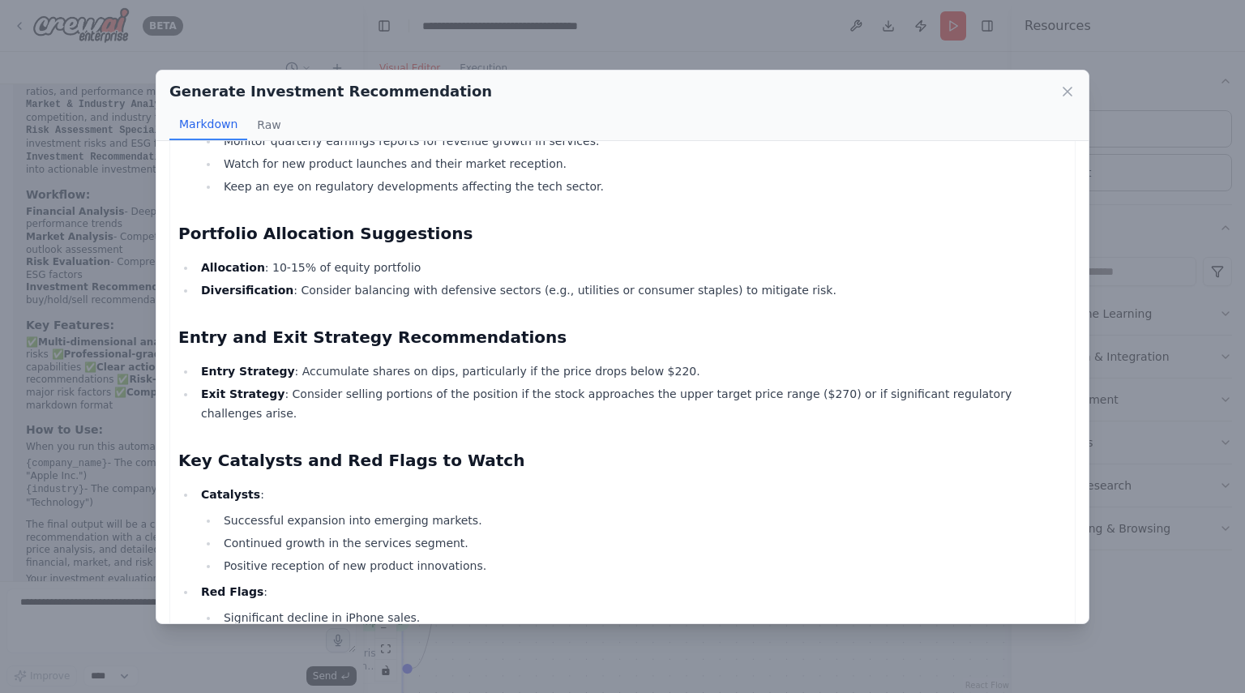
scroll to position [1066, 0]
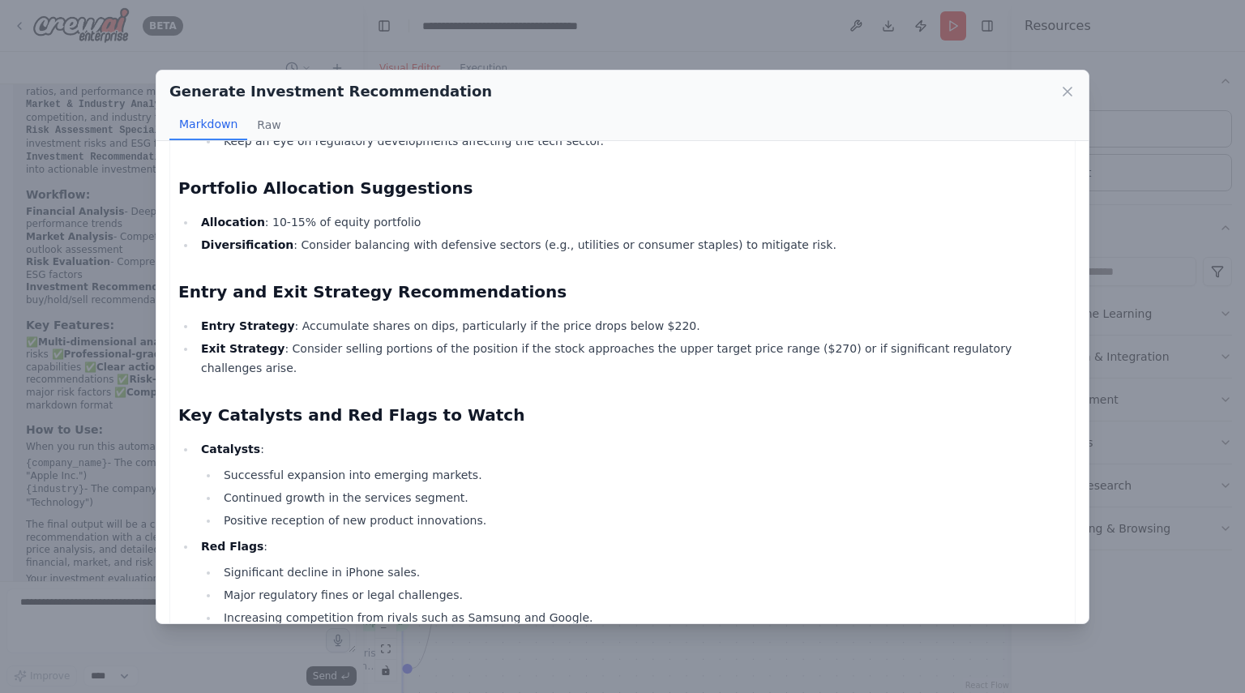
click at [1155, 198] on div "Generate Investment Recommendation Markdown Raw Comprehensive Investment Recomm…" at bounding box center [622, 346] width 1245 height 693
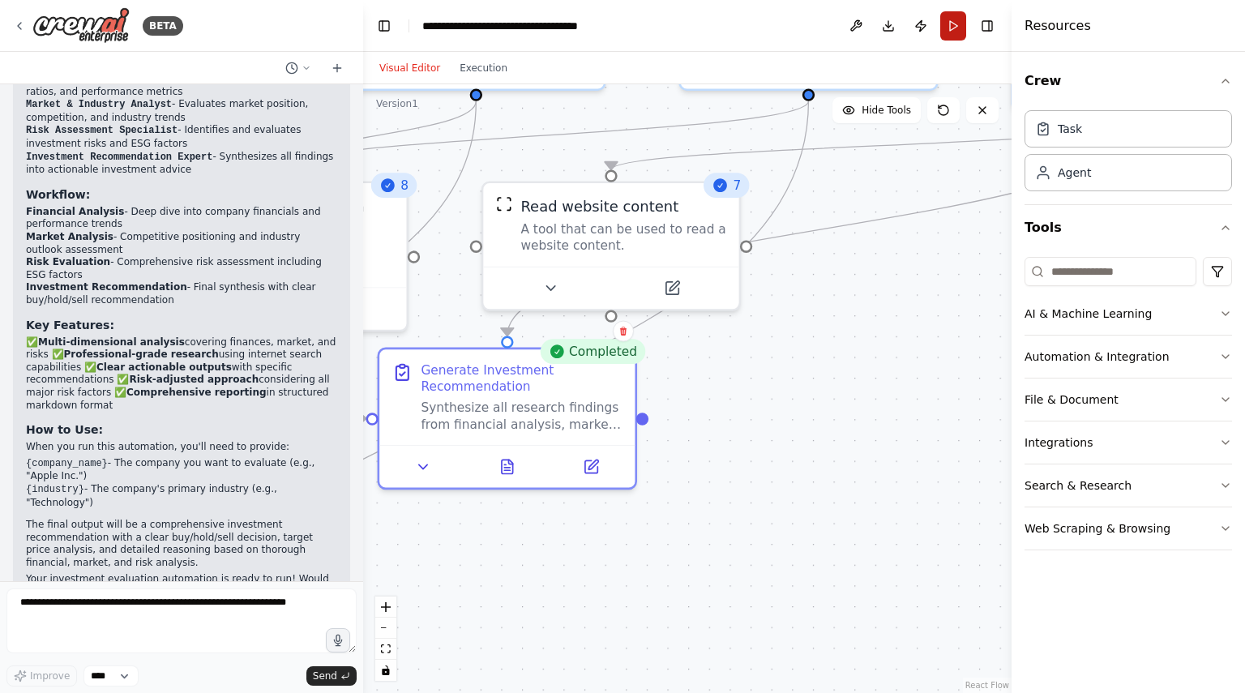
click at [953, 23] on button "Run" at bounding box center [954, 25] width 26 height 29
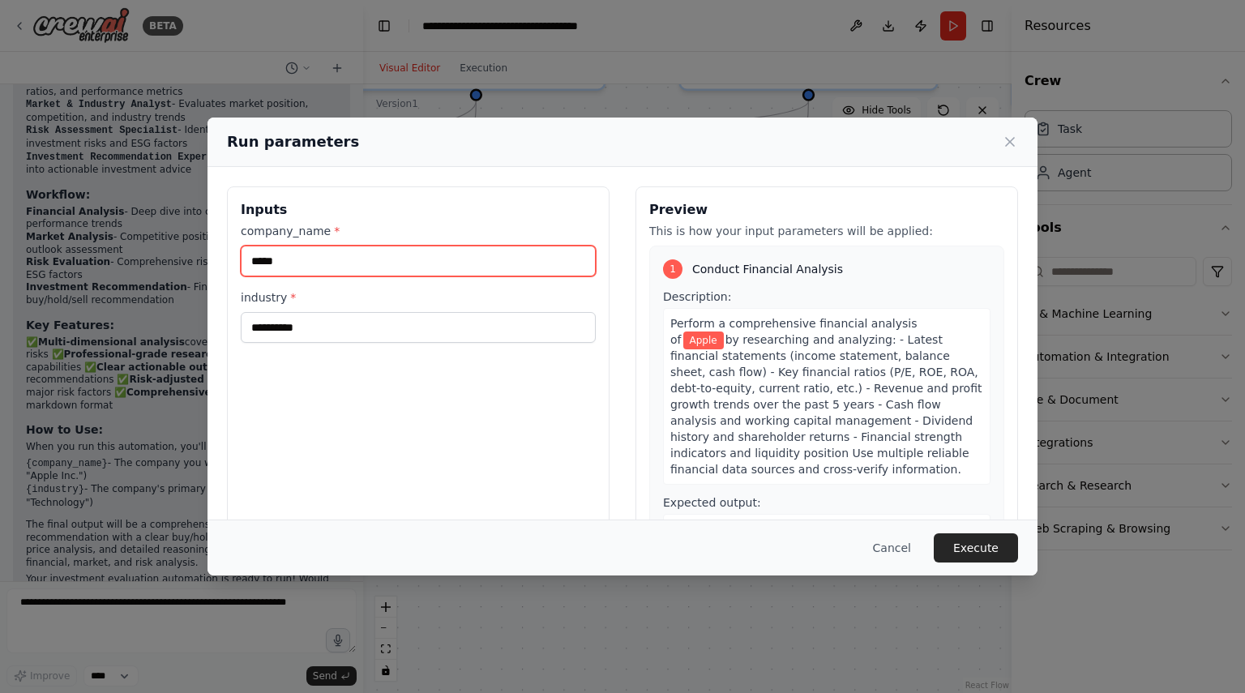
drag, startPoint x: 494, startPoint y: 267, endPoint x: 24, endPoint y: 208, distance: 473.1
click at [24, 208] on div "**********" at bounding box center [622, 346] width 1245 height 693
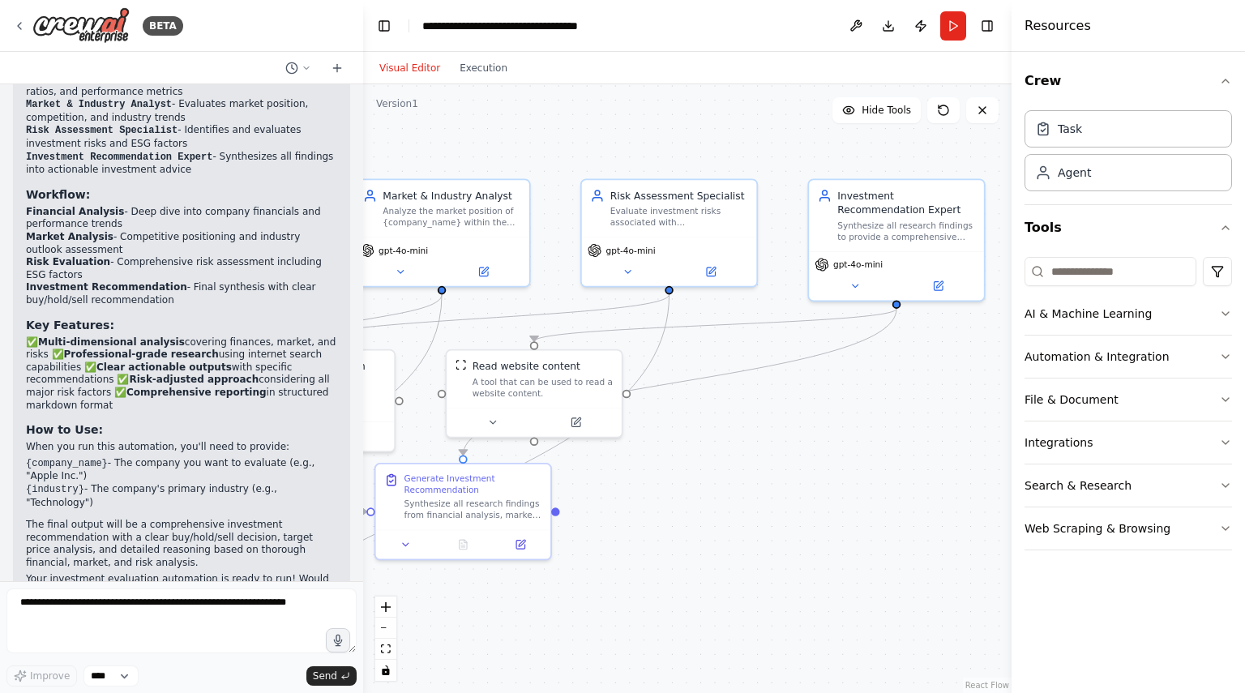
drag, startPoint x: 758, startPoint y: 397, endPoint x: 662, endPoint y: 478, distance: 126.0
click at [662, 478] on div ".deletable-edge-delete-btn { width: 20px; height: 20px; border: 0px solid #ffff…" at bounding box center [687, 388] width 649 height 609
click at [1222, 315] on icon "button" at bounding box center [1225, 313] width 13 height 13
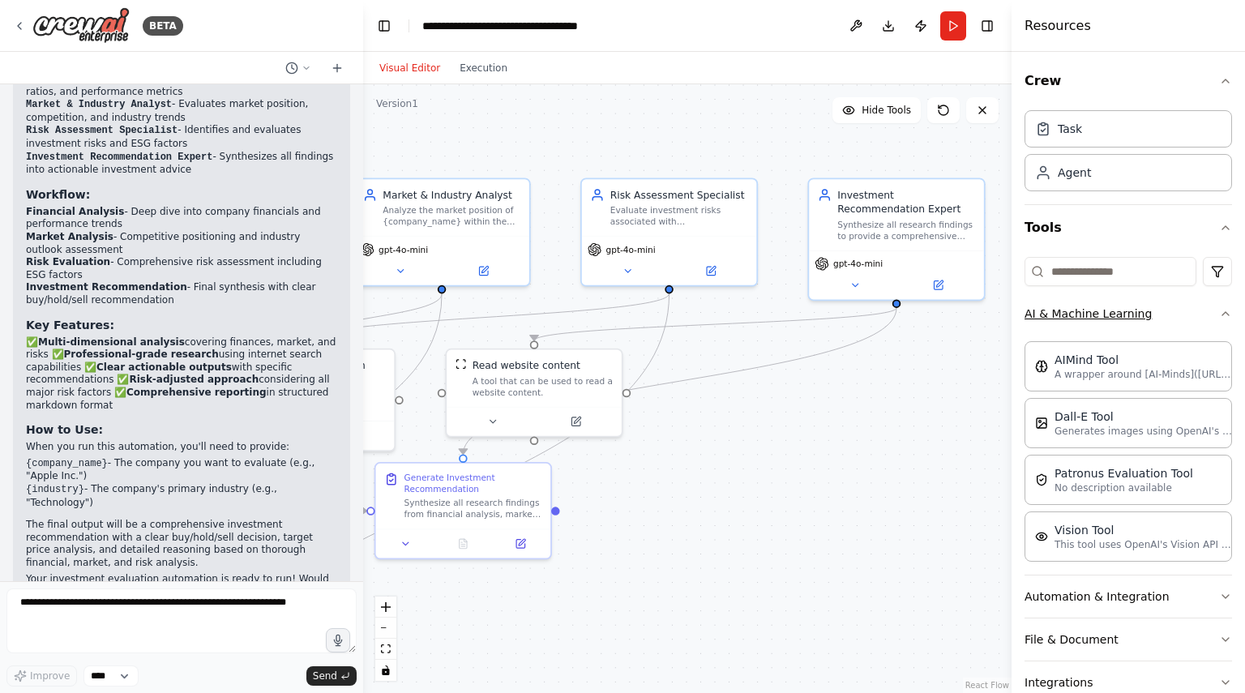
click at [1222, 315] on div "Crew Task Agent Tools AI & Machine Learning AIMind Tool A wrapper around [AI-Mi…" at bounding box center [1129, 372] width 234 height 641
click at [1219, 315] on icon "button" at bounding box center [1225, 313] width 13 height 13
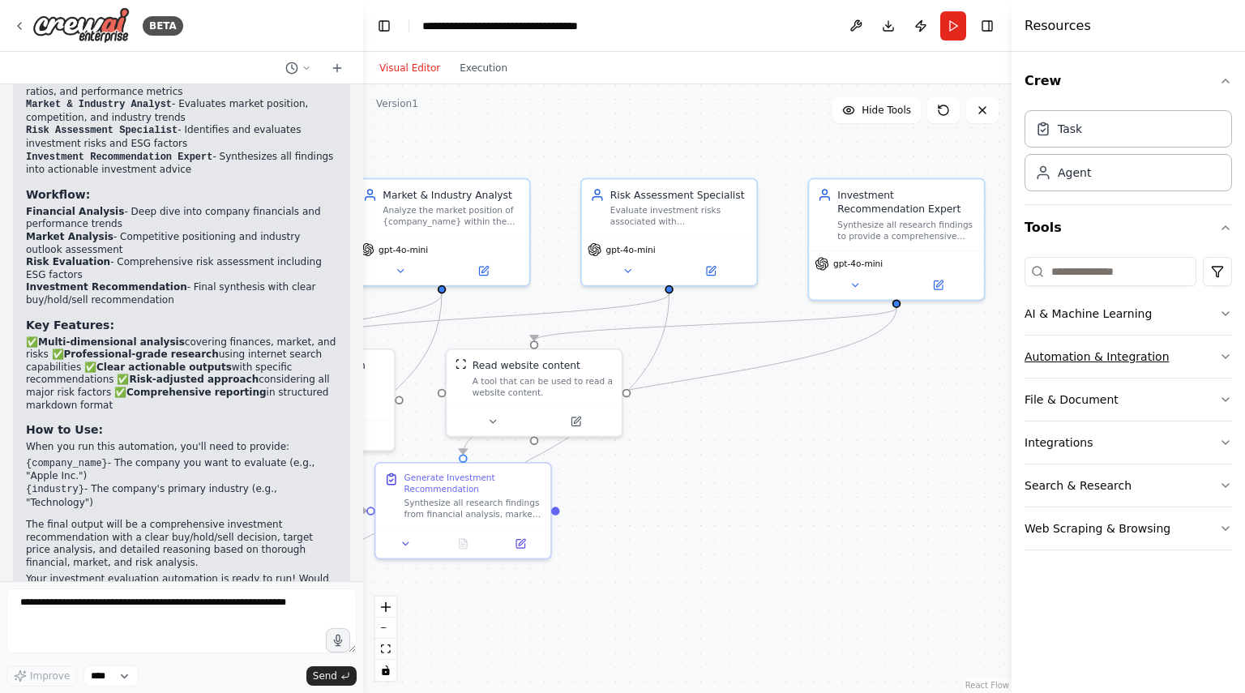
click at [1223, 355] on icon "button" at bounding box center [1225, 356] width 13 height 13
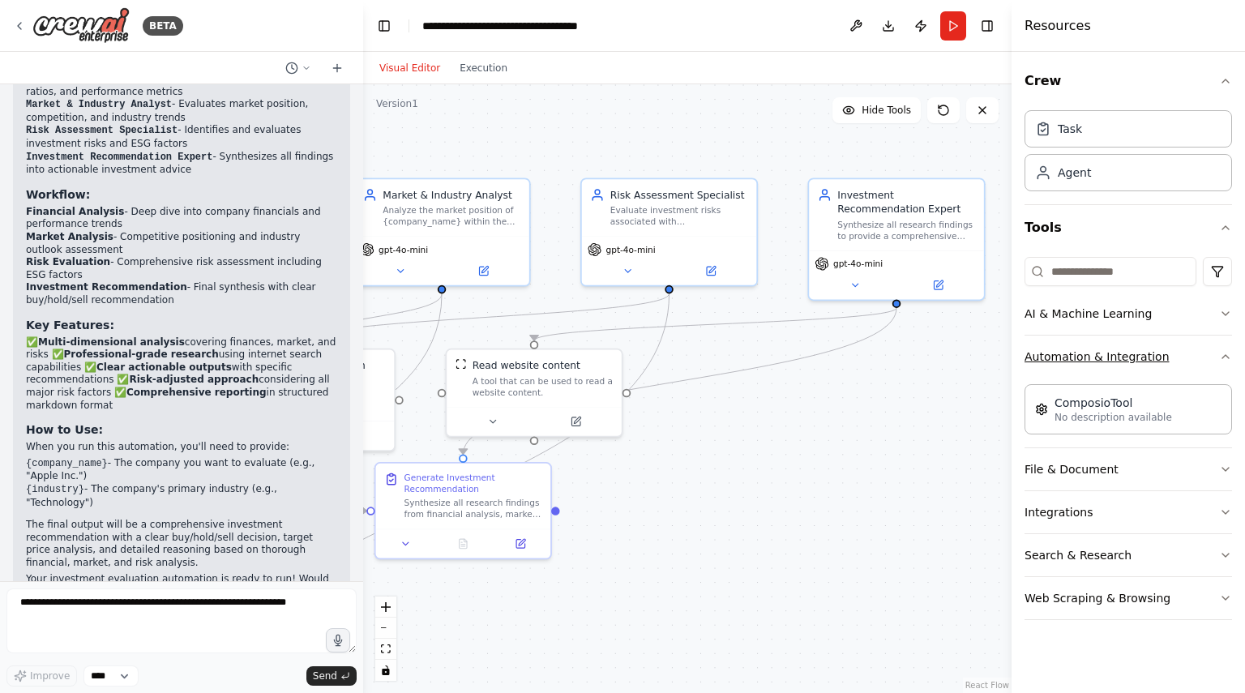
click at [1223, 355] on icon "button" at bounding box center [1225, 356] width 13 height 13
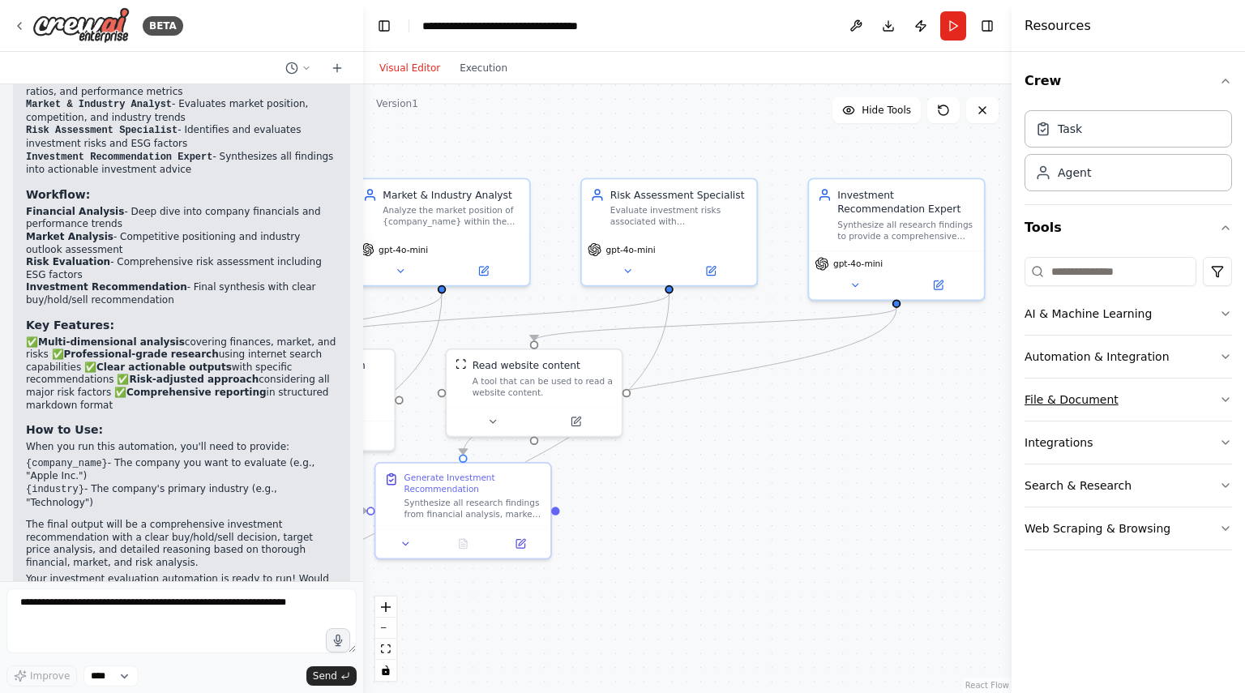
click at [1223, 396] on icon "button" at bounding box center [1225, 399] width 13 height 13
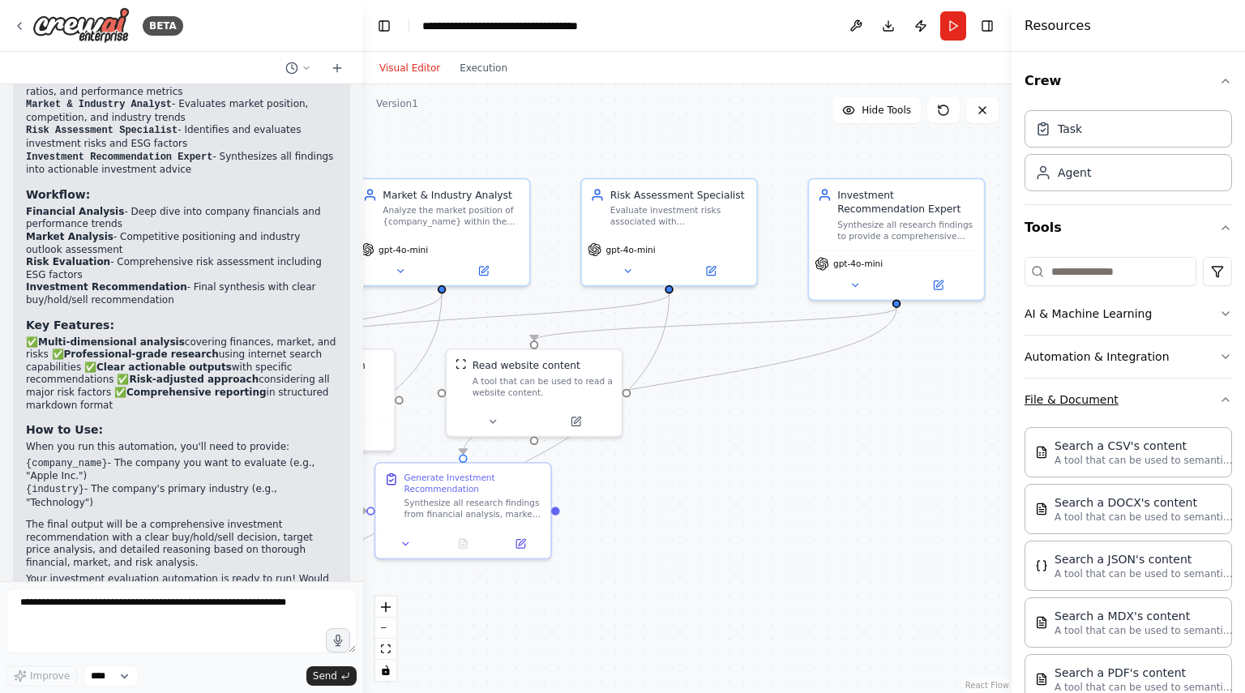
click at [1223, 396] on div "Crew Task Agent Tools AI & Machine Learning Automation & Integration File & Doc…" at bounding box center [1129, 372] width 234 height 641
click at [1219, 401] on icon "button" at bounding box center [1225, 399] width 13 height 13
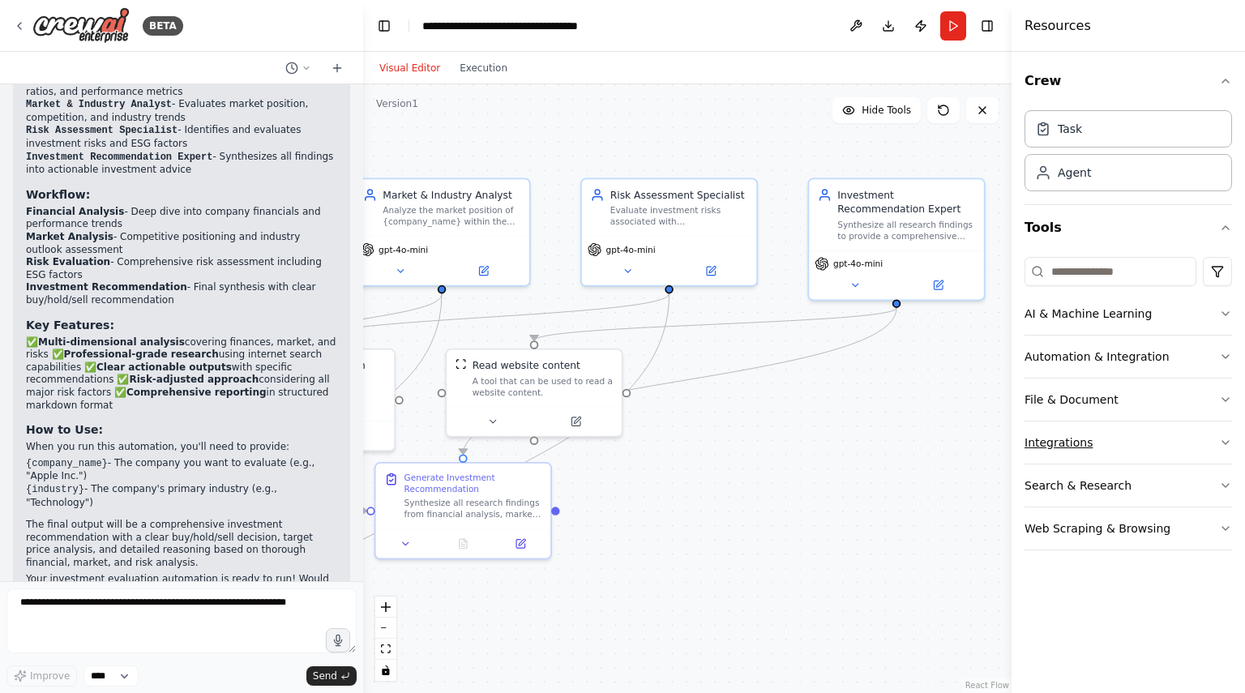
click at [1228, 440] on icon "button" at bounding box center [1225, 442] width 13 height 13
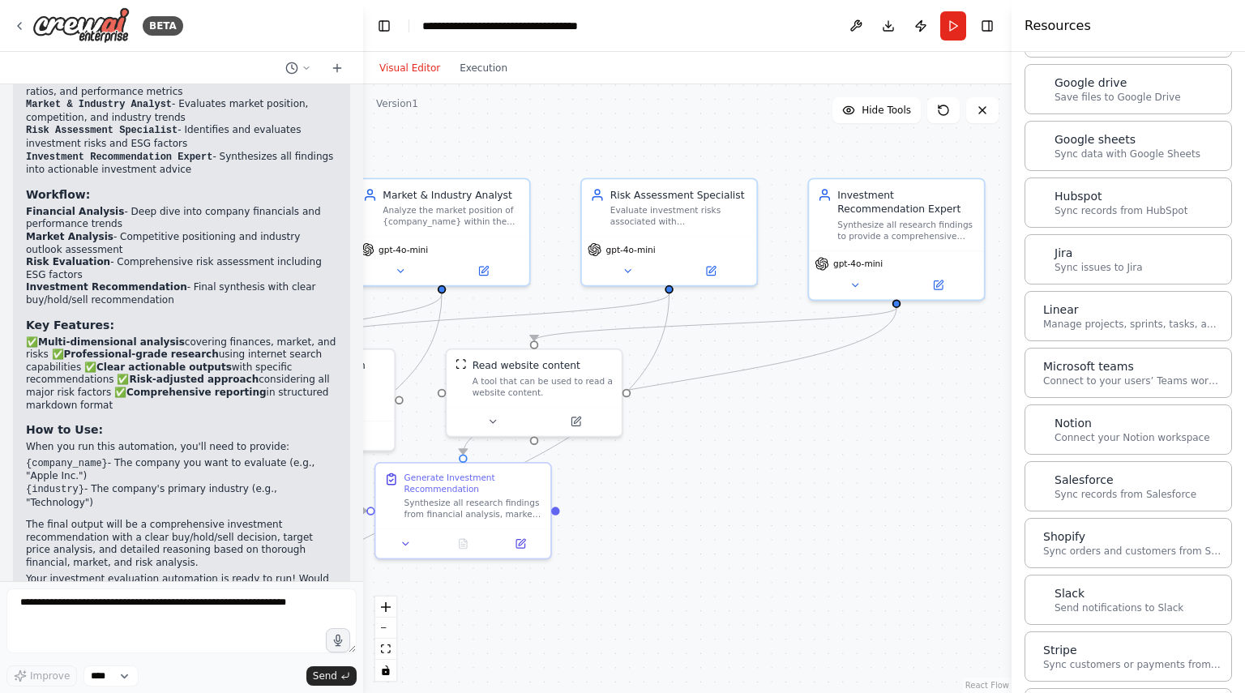
scroll to position [975, 0]
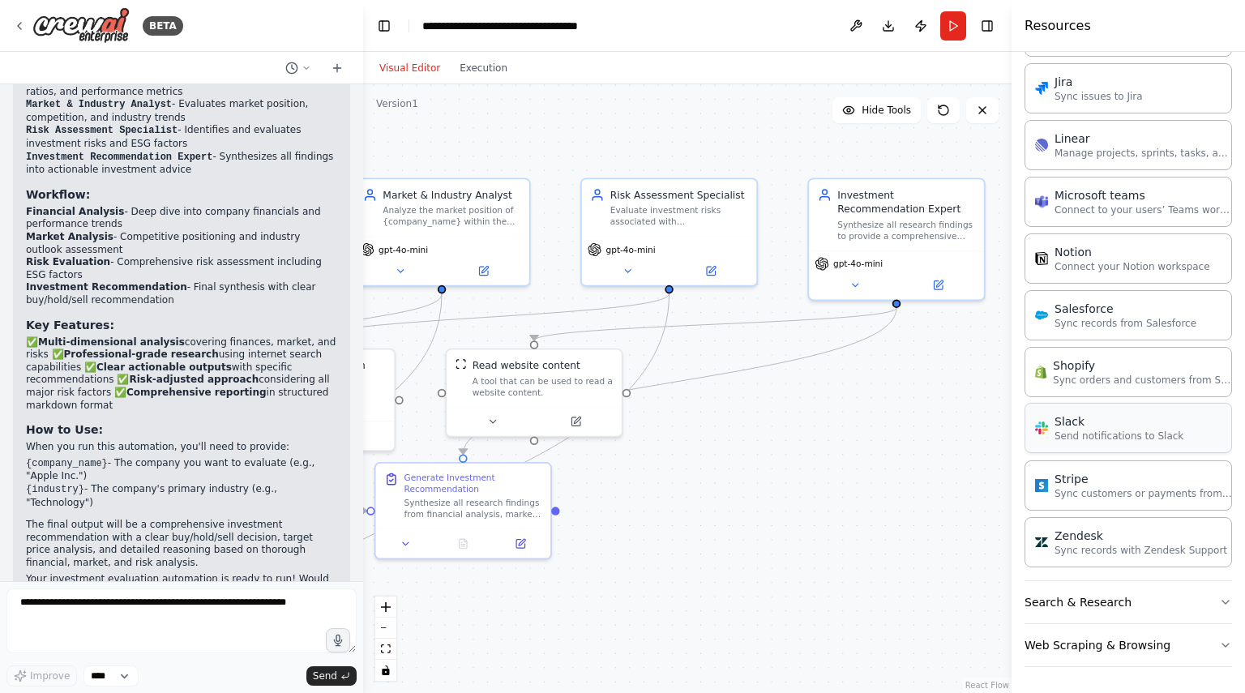
click at [1091, 439] on p "Send notifications to Slack" at bounding box center [1119, 436] width 129 height 13
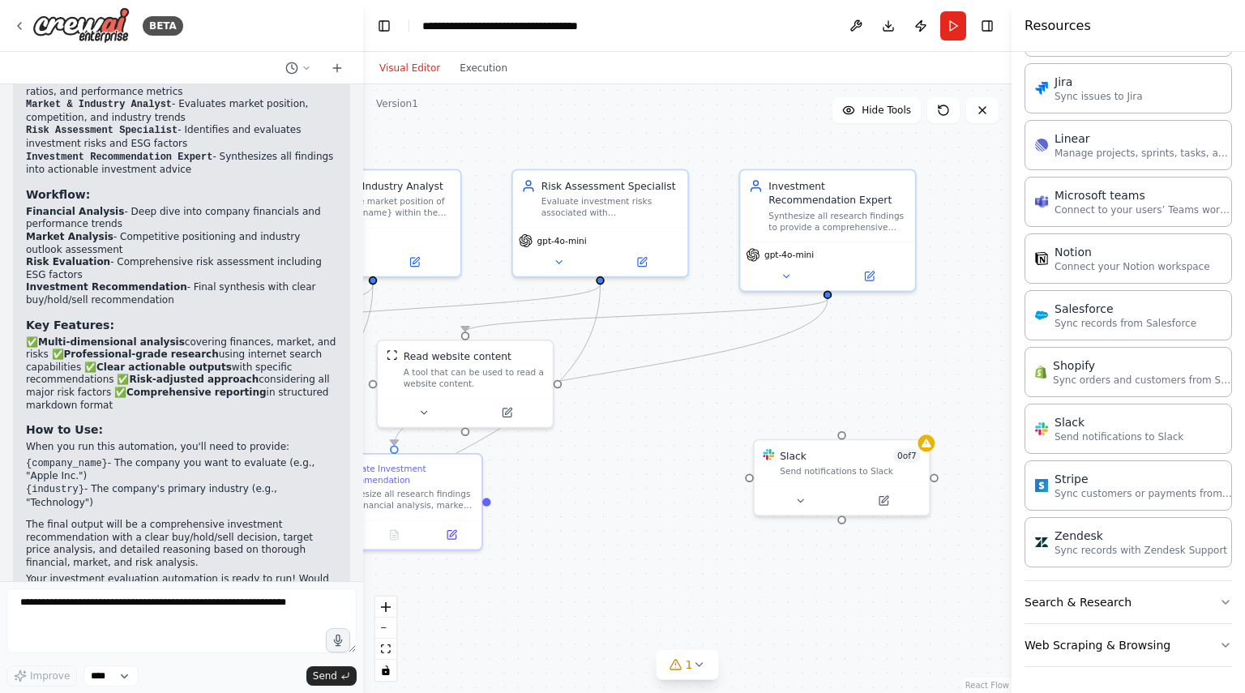
drag, startPoint x: 555, startPoint y: 512, endPoint x: 486, endPoint y: 504, distance: 69.4
click at [486, 504] on div ".deletable-edge-delete-btn { width: 20px; height: 20px; border: 0px solid #ffff…" at bounding box center [687, 388] width 649 height 609
drag, startPoint x: 753, startPoint y: 478, endPoint x: 489, endPoint y: 504, distance: 265.6
click at [489, 504] on div "Financial Research Analyst Research and analyze comprehensive financial data fo…" at bounding box center [269, 366] width 568 height 534
drag, startPoint x: 801, startPoint y: 474, endPoint x: 608, endPoint y: 502, distance: 195.0
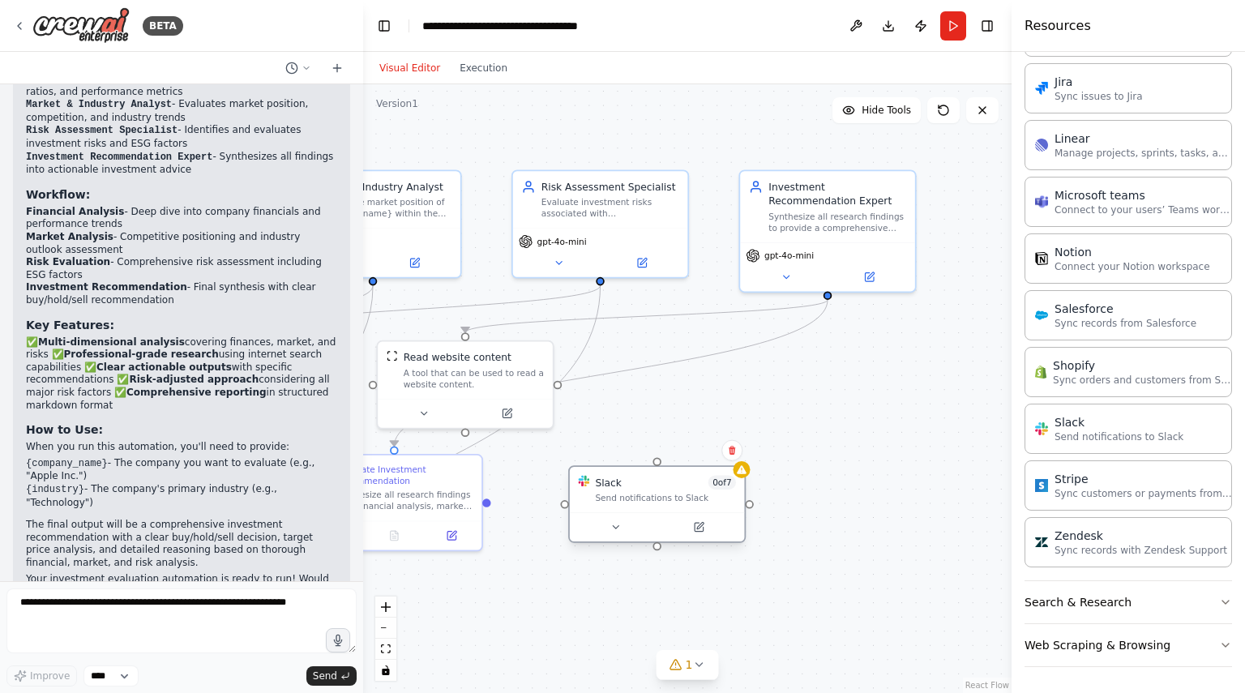
click at [608, 502] on div "Send notifications to Slack" at bounding box center [665, 497] width 141 height 11
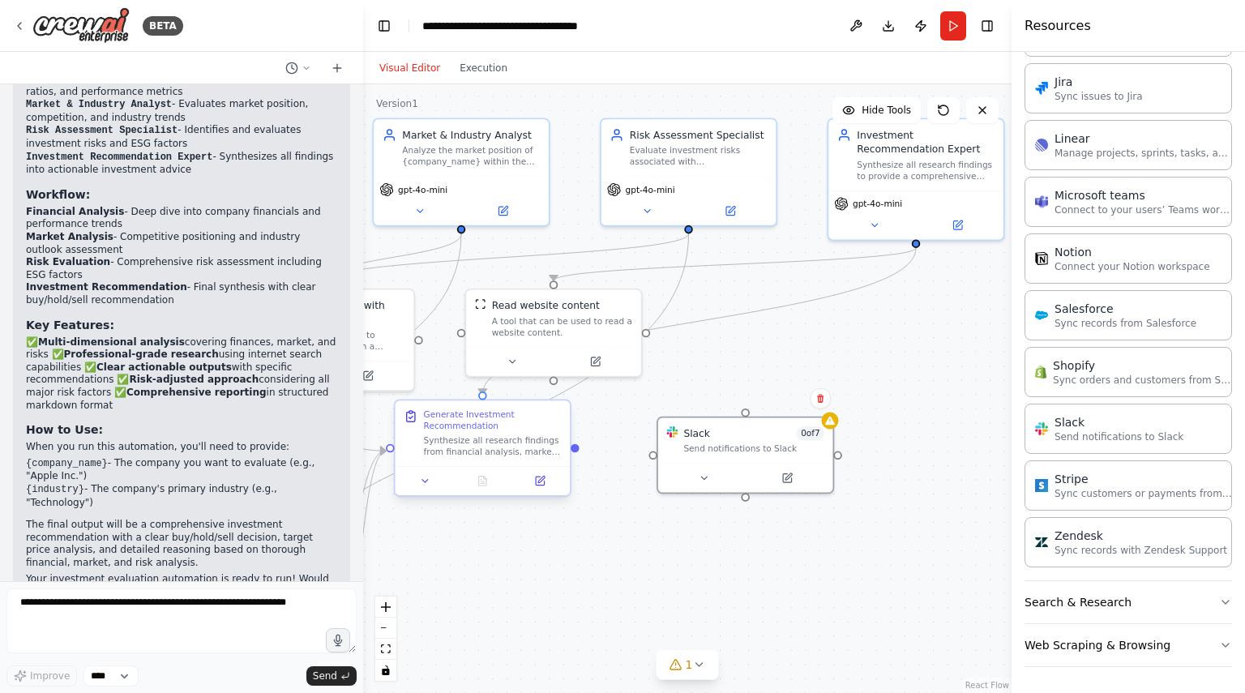
drag, startPoint x: 487, startPoint y: 504, endPoint x: 575, endPoint y: 451, distance: 102.6
click at [575, 451] on div ".deletable-edge-delete-btn { width: 20px; height: 20px; border: 0px solid #ffff…" at bounding box center [687, 388] width 649 height 609
drag, startPoint x: 746, startPoint y: 409, endPoint x: 579, endPoint y: 448, distance: 171.5
click at [579, 448] on div ".deletable-edge-delete-btn { width: 20px; height: 20px; border: 0px solid #ffff…" at bounding box center [687, 388] width 649 height 609
drag, startPoint x: 577, startPoint y: 449, endPoint x: 748, endPoint y: 409, distance: 175.0
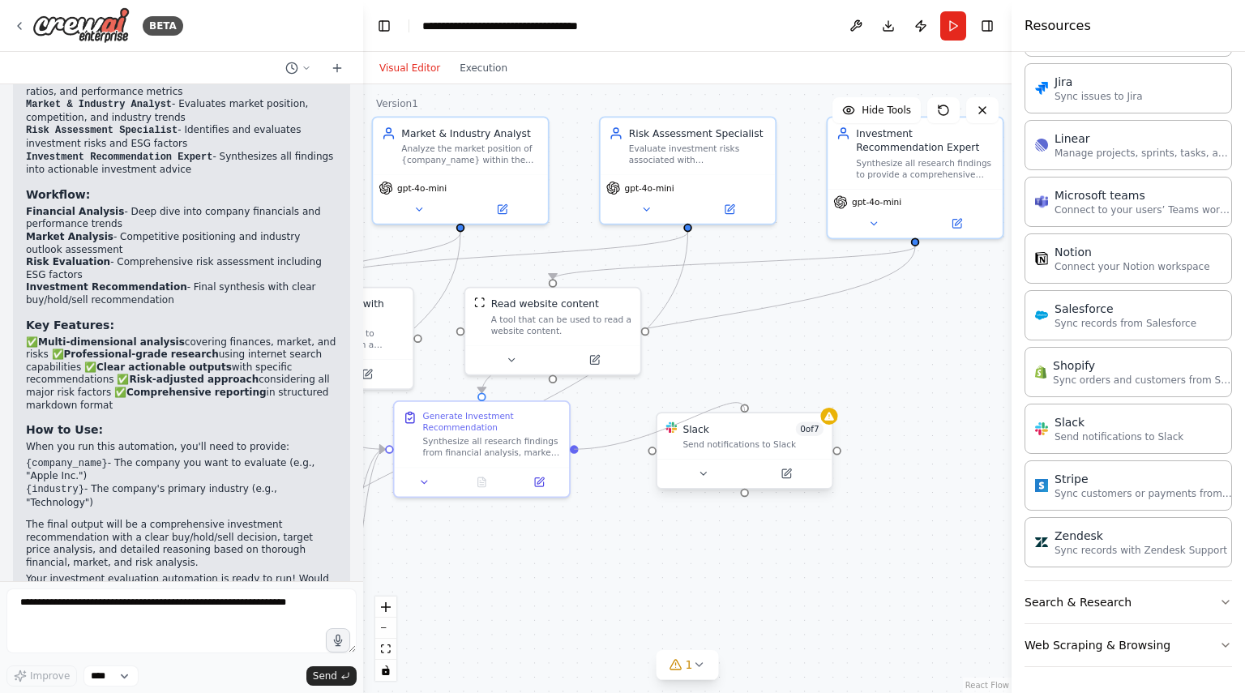
click at [641, 409] on div "Financial Research Analyst Research and analyze comprehensive financial data fo…" at bounding box center [357, 312] width 568 height 534
click at [788, 447] on div "Send notifications to Slack" at bounding box center [753, 444] width 141 height 11
click at [825, 401] on button at bounding box center [819, 397] width 21 height 21
click at [775, 395] on button "Confirm" at bounding box center [774, 397] width 58 height 19
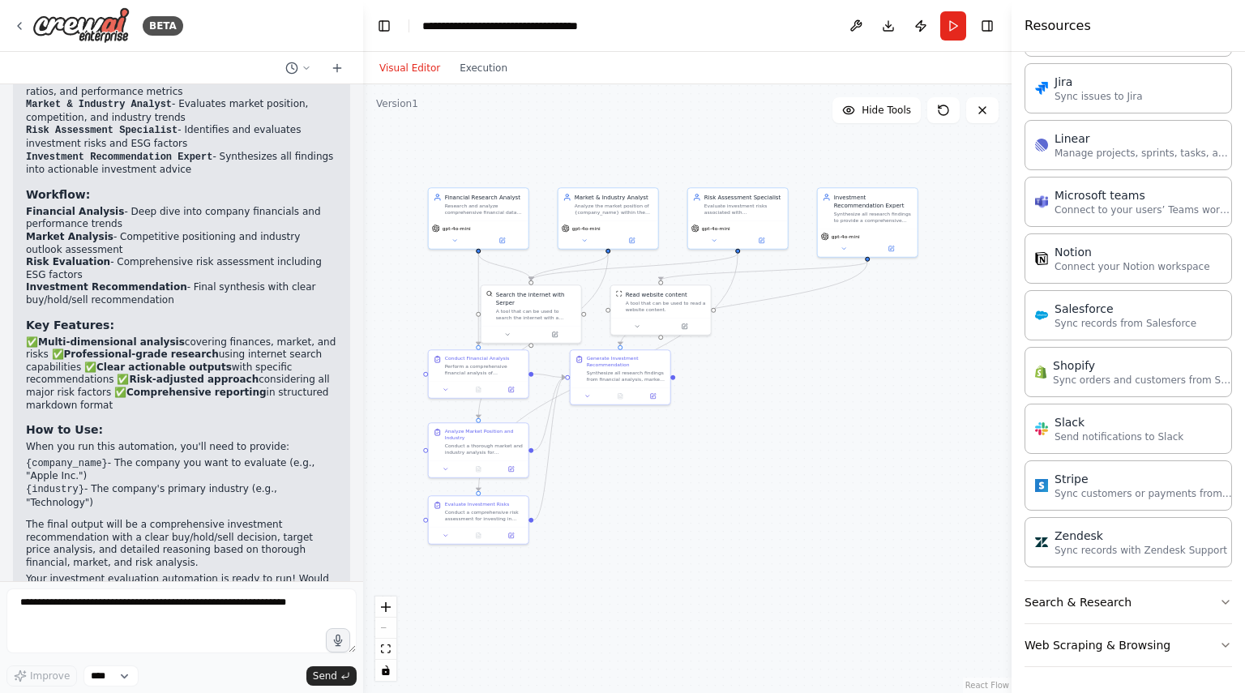
drag, startPoint x: 633, startPoint y: 555, endPoint x: 666, endPoint y: 482, distance: 79.1
click at [666, 482] on div ".deletable-edge-delete-btn { width: 20px; height: 20px; border: 0px solid #ffff…" at bounding box center [687, 388] width 649 height 609
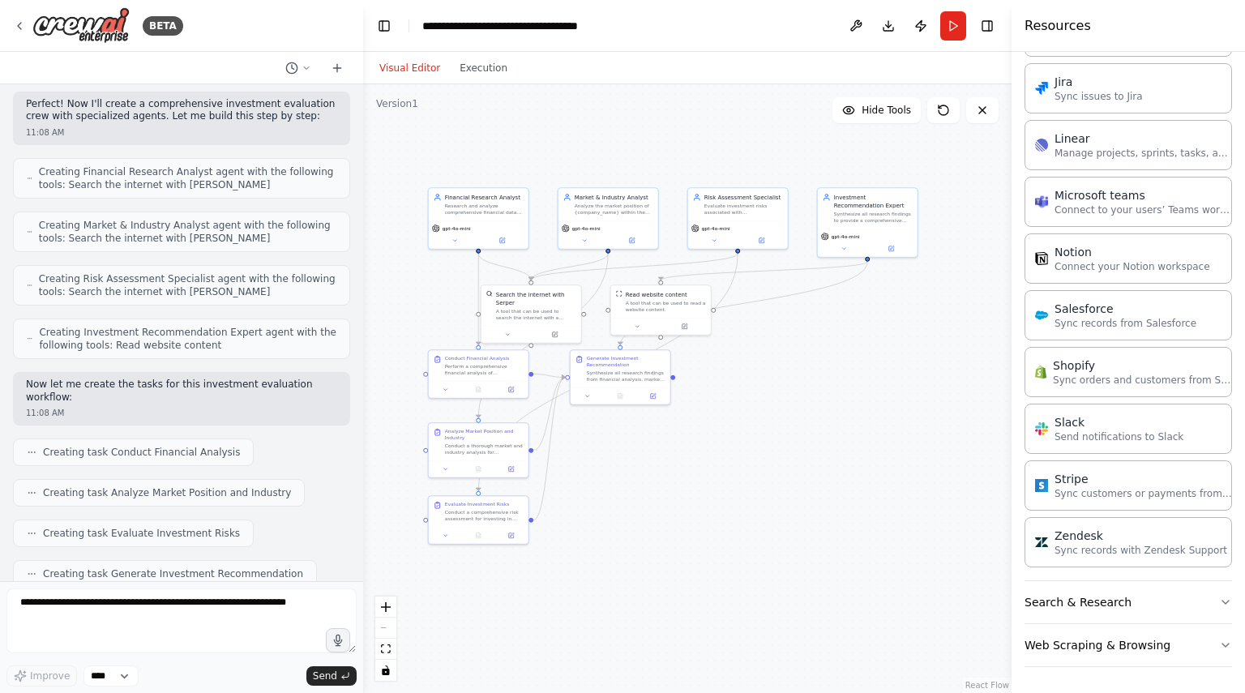
scroll to position [0, 0]
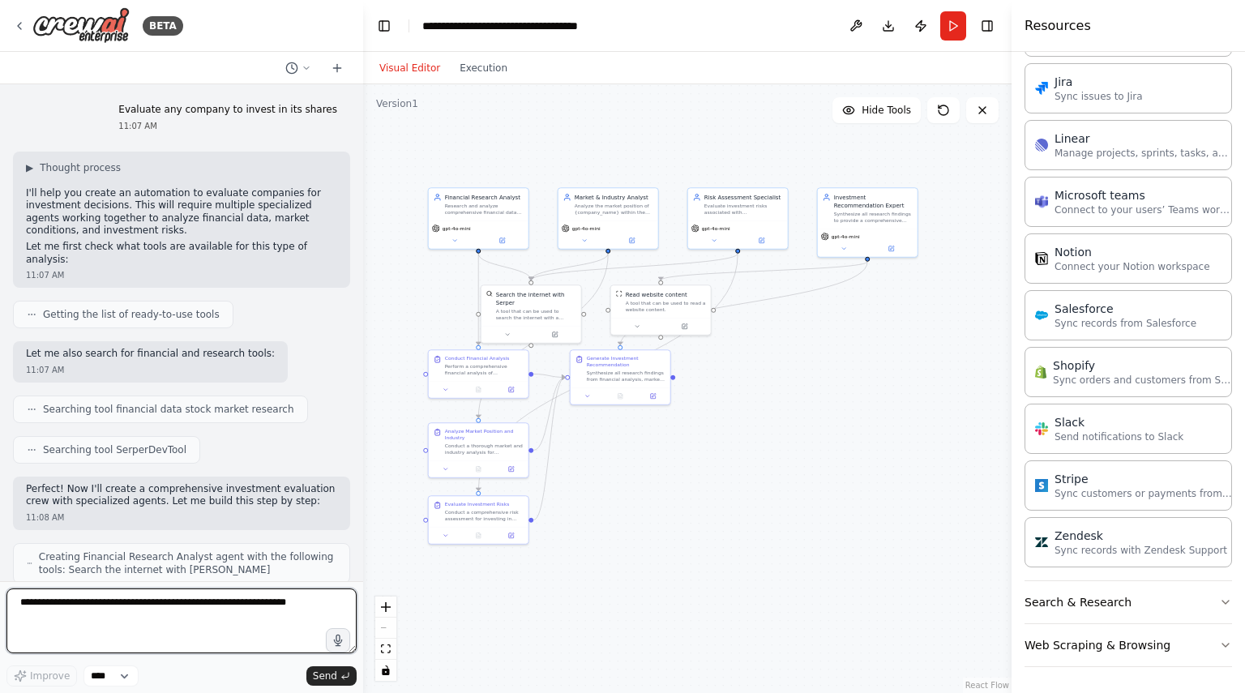
click at [104, 626] on textarea at bounding box center [181, 621] width 350 height 65
click at [338, 69] on icon at bounding box center [337, 68] width 13 height 13
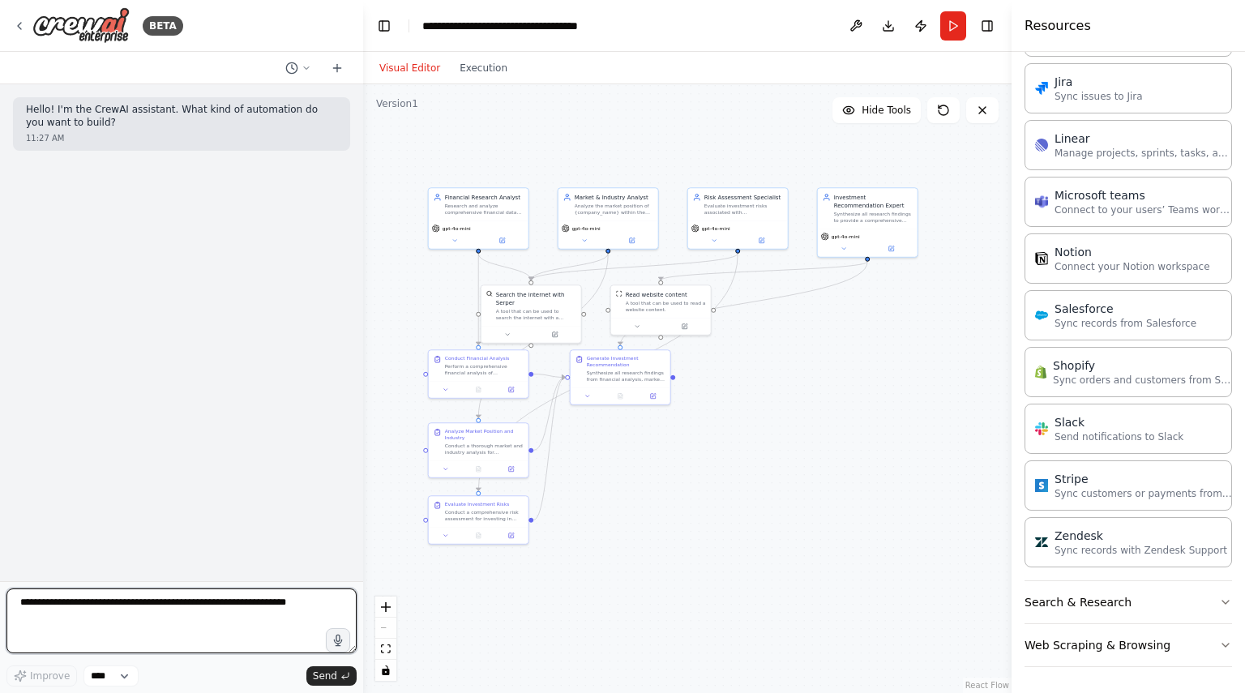
click at [58, 628] on textarea at bounding box center [181, 621] width 350 height 65
type textarea "**********"
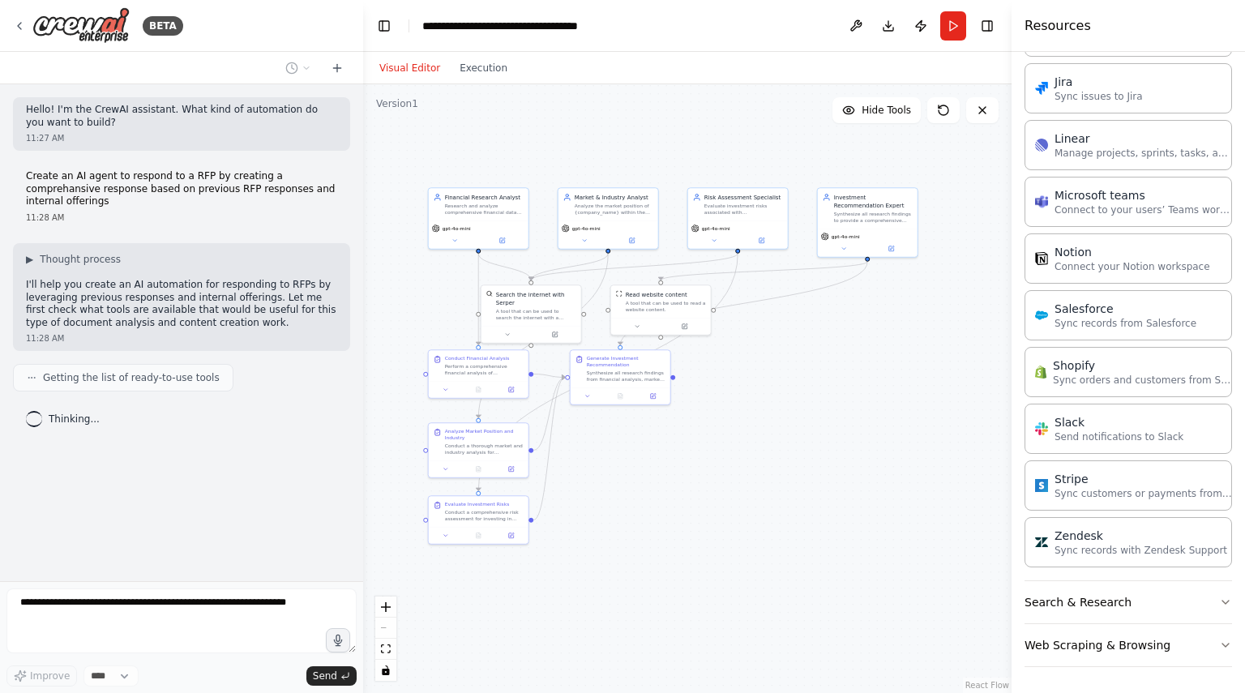
click at [196, 536] on div "Hello! I'm the CrewAI assistant. What kind of automation do you want to build? …" at bounding box center [181, 332] width 363 height 497
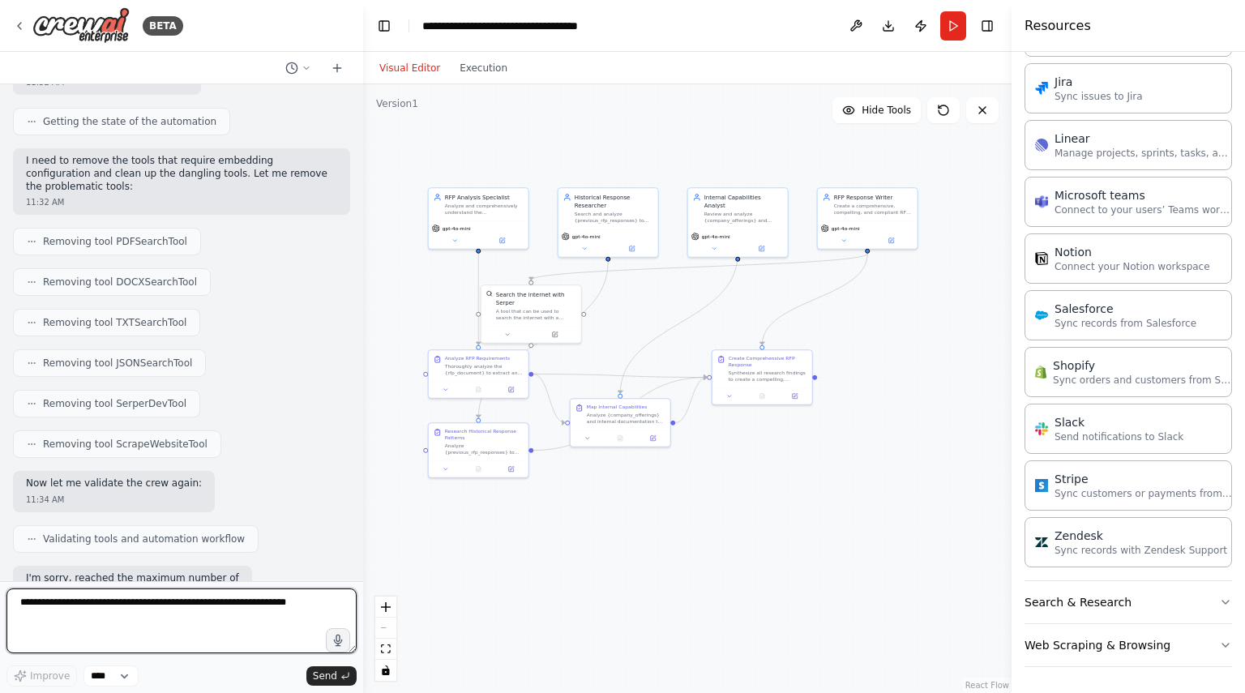
scroll to position [1834, 0]
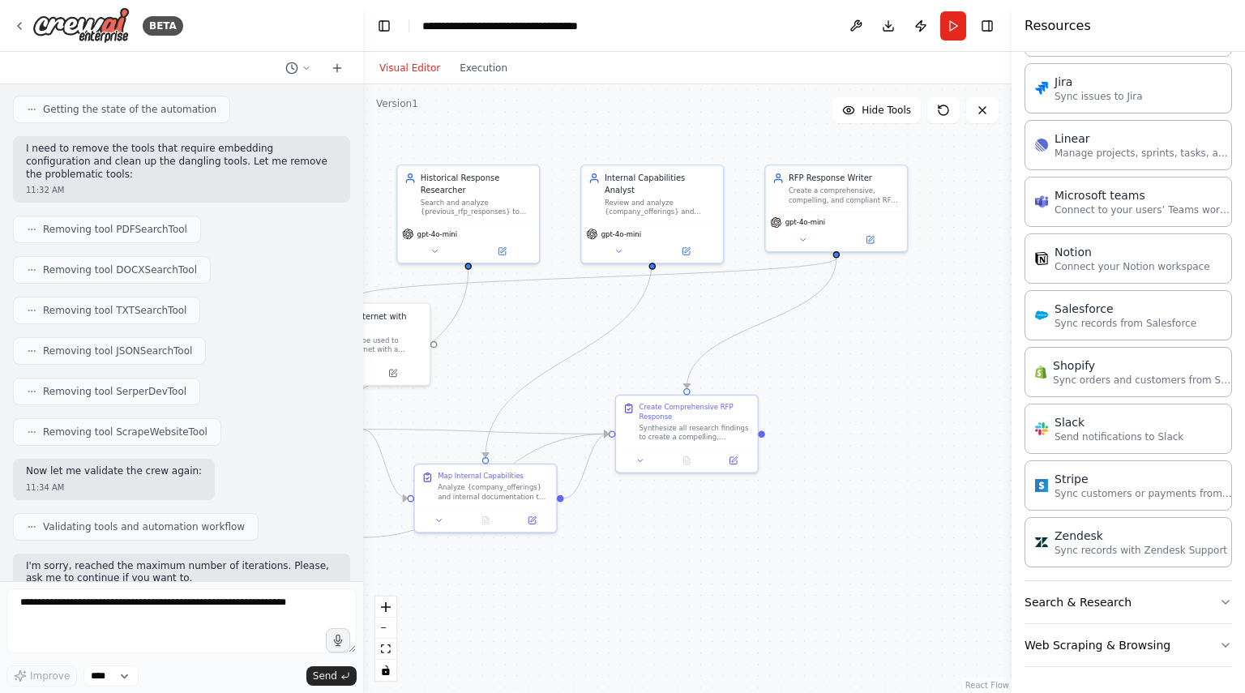
drag, startPoint x: 735, startPoint y: 552, endPoint x: 545, endPoint y: 598, distance: 196.1
click at [545, 598] on div ".deletable-edge-delete-btn { width: 20px; height: 20px; border: 0px solid #ffff…" at bounding box center [687, 388] width 649 height 609
click at [955, 28] on button "Run" at bounding box center [954, 25] width 26 height 29
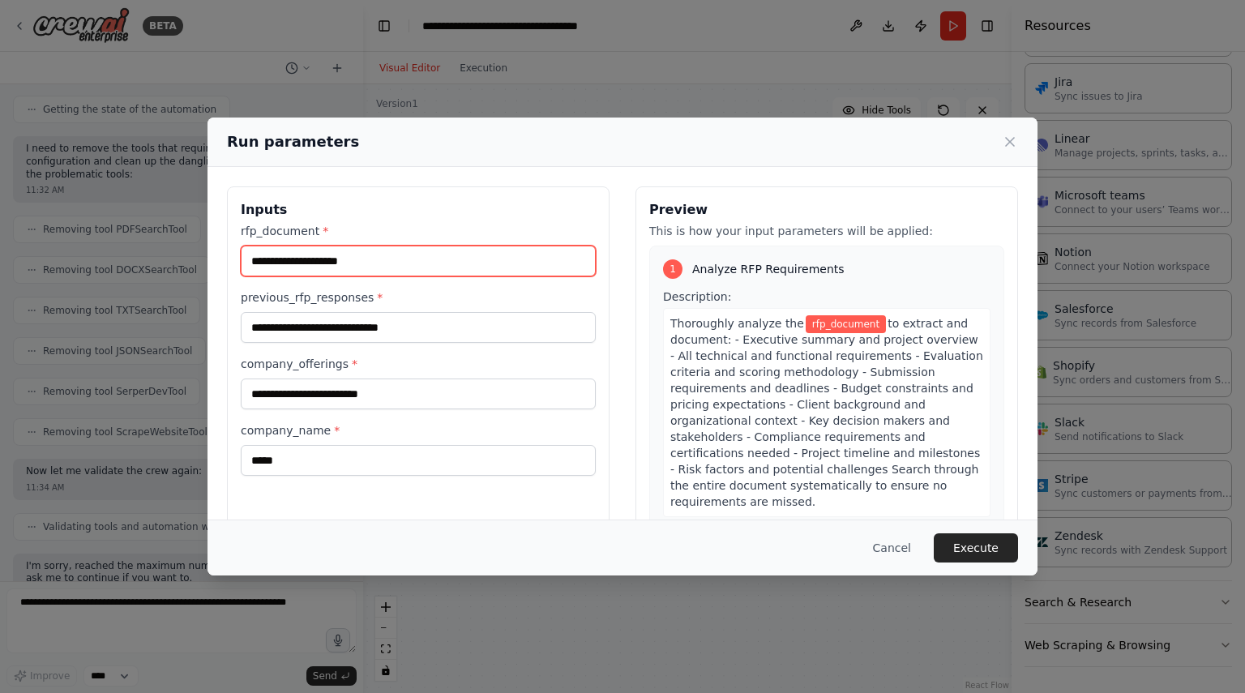
click at [408, 256] on input "rfp_document *" at bounding box center [418, 261] width 355 height 31
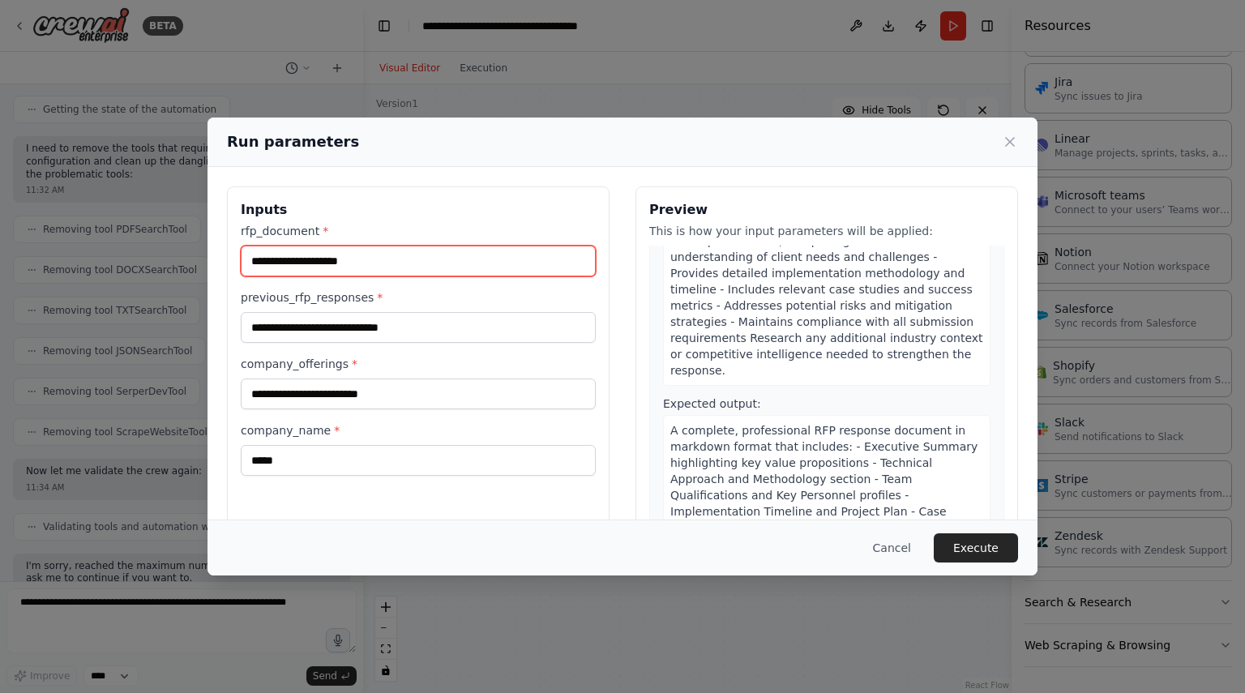
scroll to position [71, 0]
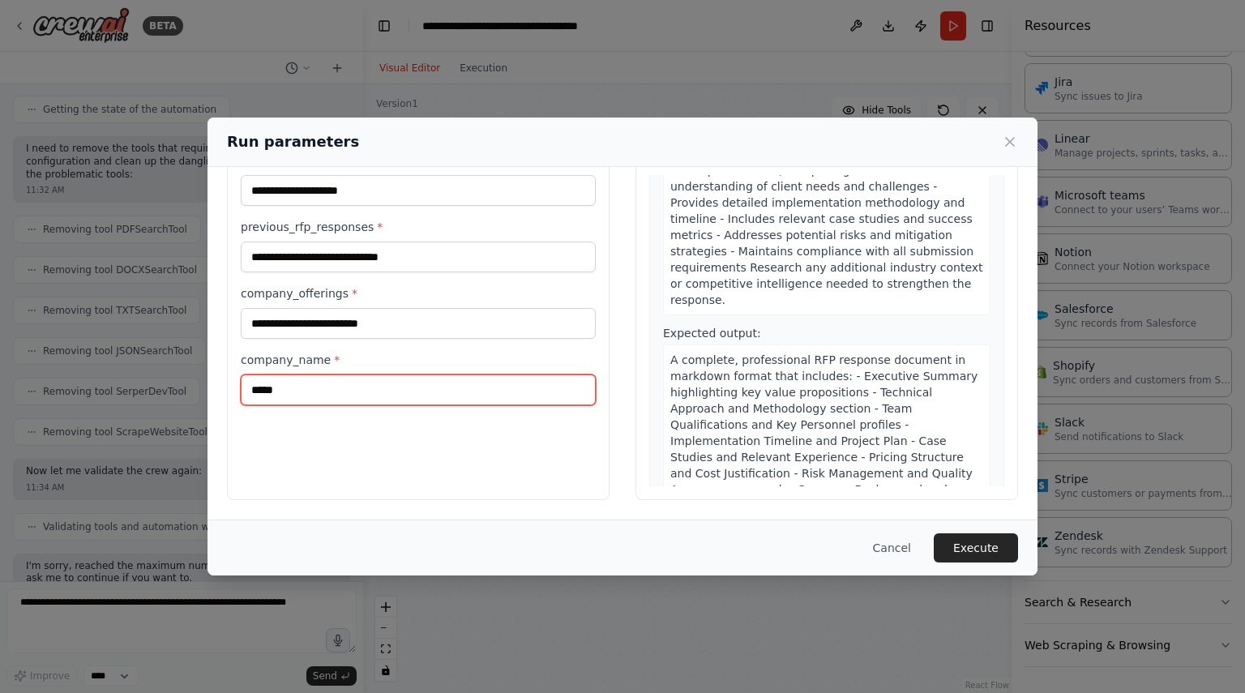
click at [386, 384] on input "*****" at bounding box center [418, 390] width 355 height 31
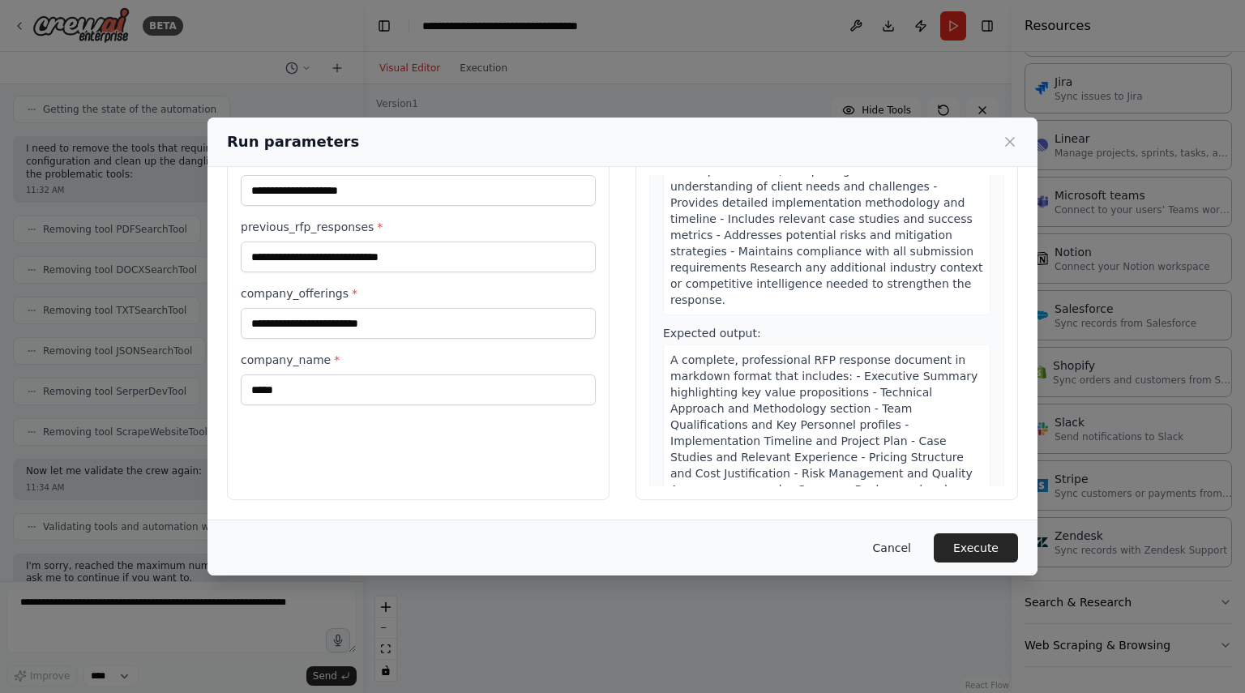
click at [898, 542] on button "Cancel" at bounding box center [892, 548] width 64 height 29
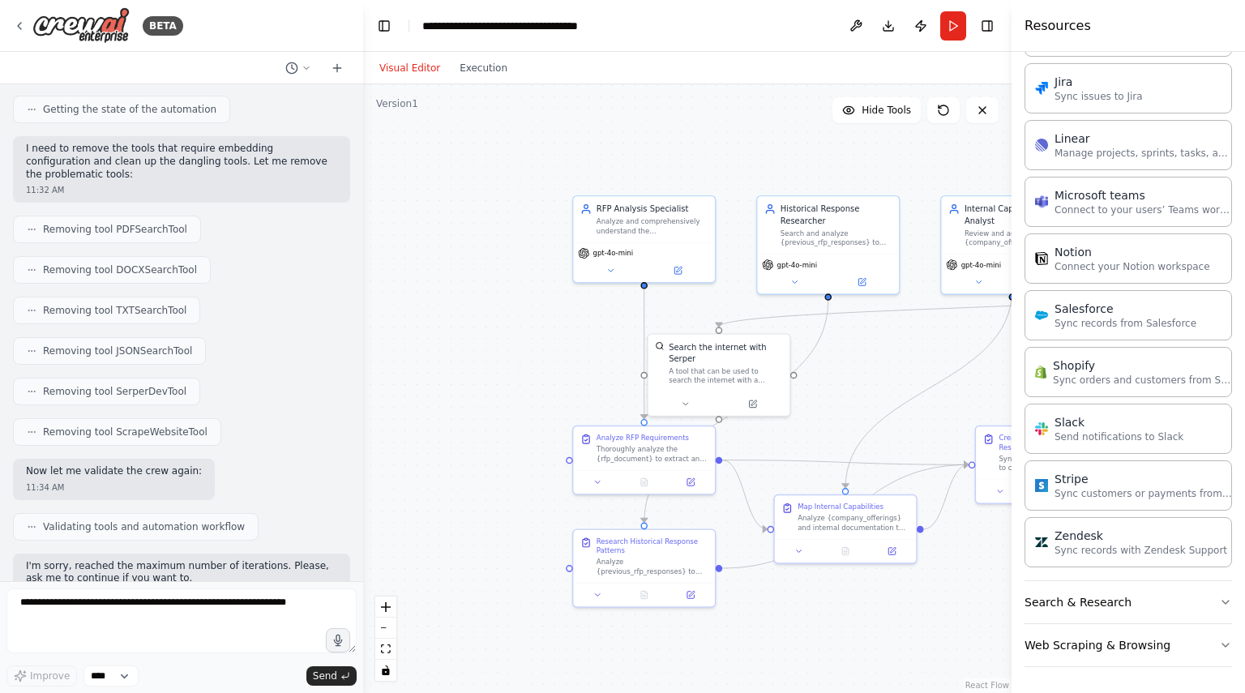
drag, startPoint x: 508, startPoint y: 324, endPoint x: 868, endPoint y: 355, distance: 361.3
click at [868, 355] on div ".deletable-edge-delete-btn { width: 20px; height: 20px; border: 0px solid #ffff…" at bounding box center [687, 388] width 649 height 609
click at [642, 235] on div "RFP Analysis Specialist Analyze and comprehensively understand the {rfp_documen…" at bounding box center [644, 217] width 142 height 46
click at [611, 272] on icon at bounding box center [610, 268] width 9 height 9
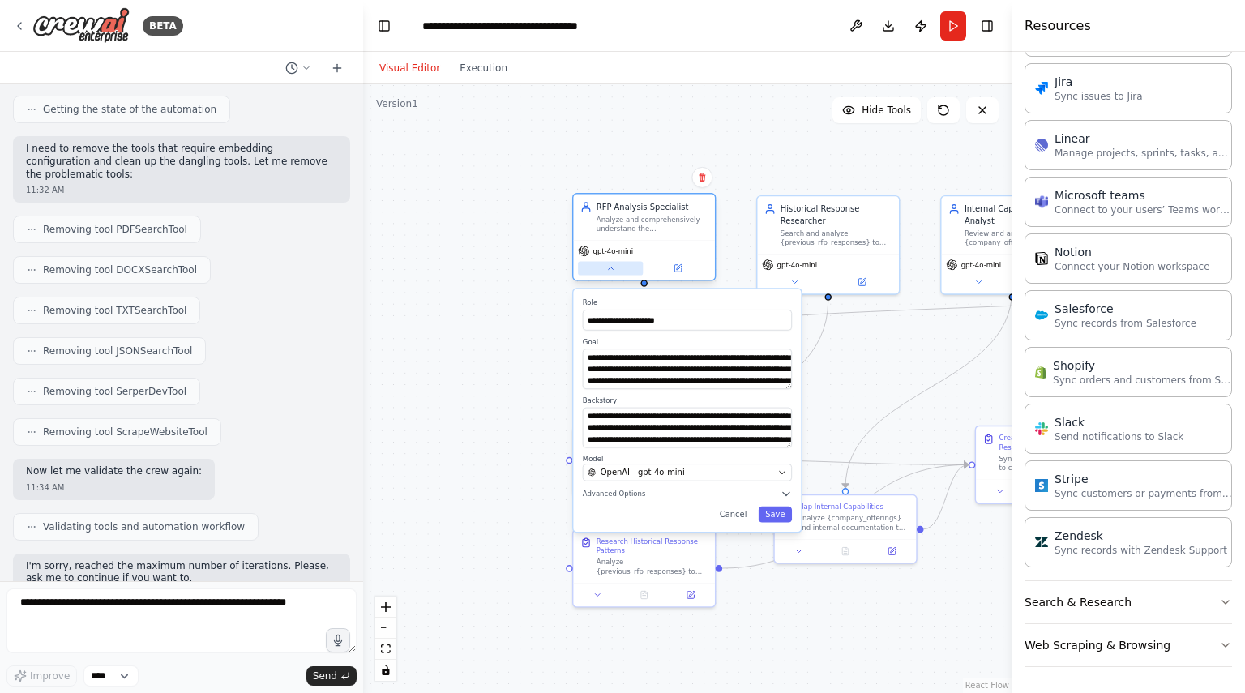
click at [611, 272] on icon at bounding box center [610, 268] width 9 height 9
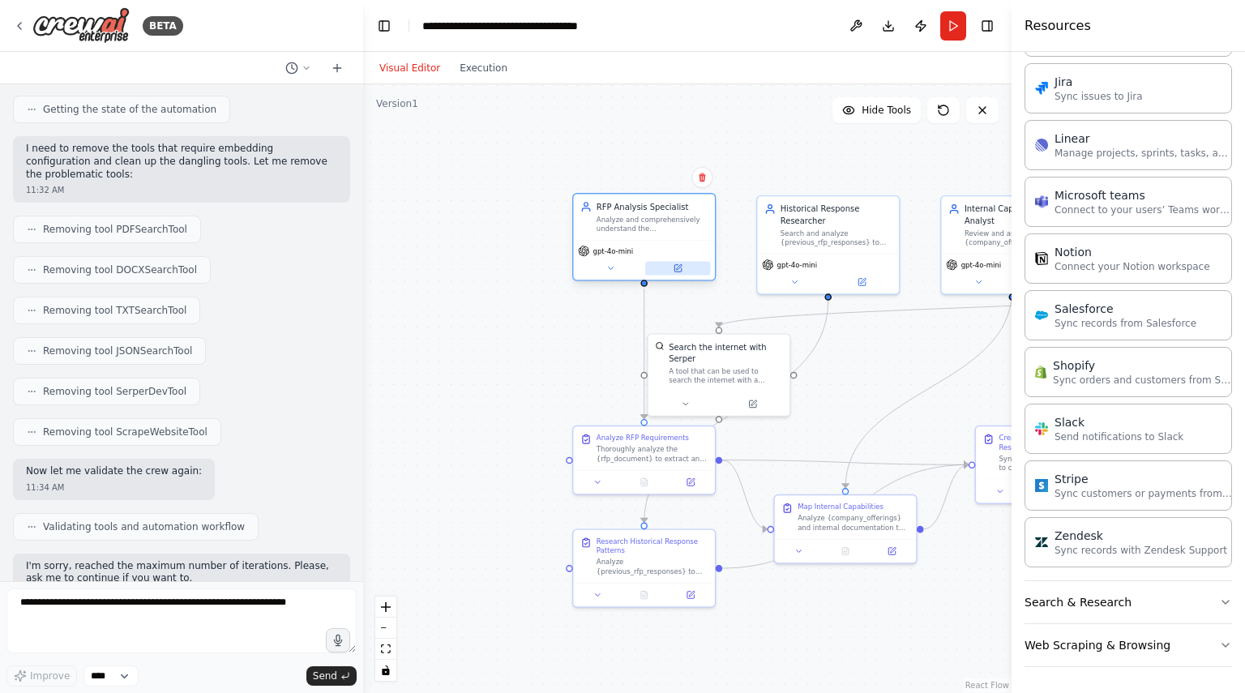
click at [683, 268] on button at bounding box center [677, 269] width 65 height 14
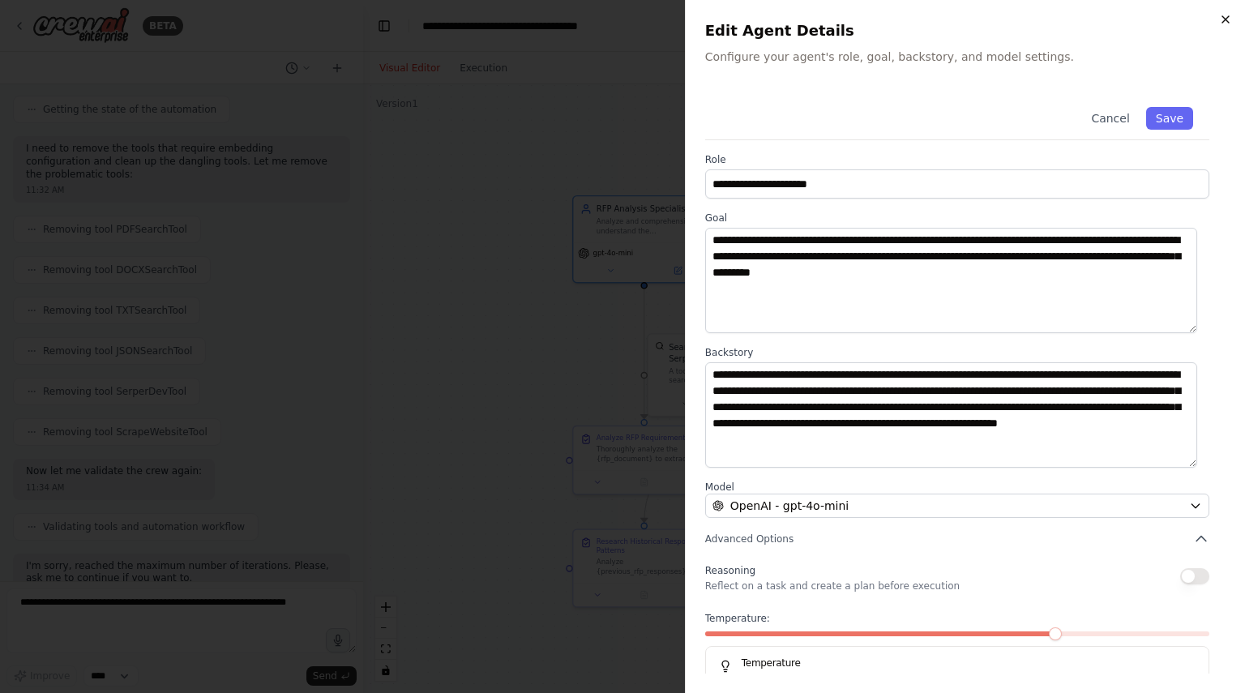
click at [1227, 21] on icon "button" at bounding box center [1225, 19] width 13 height 13
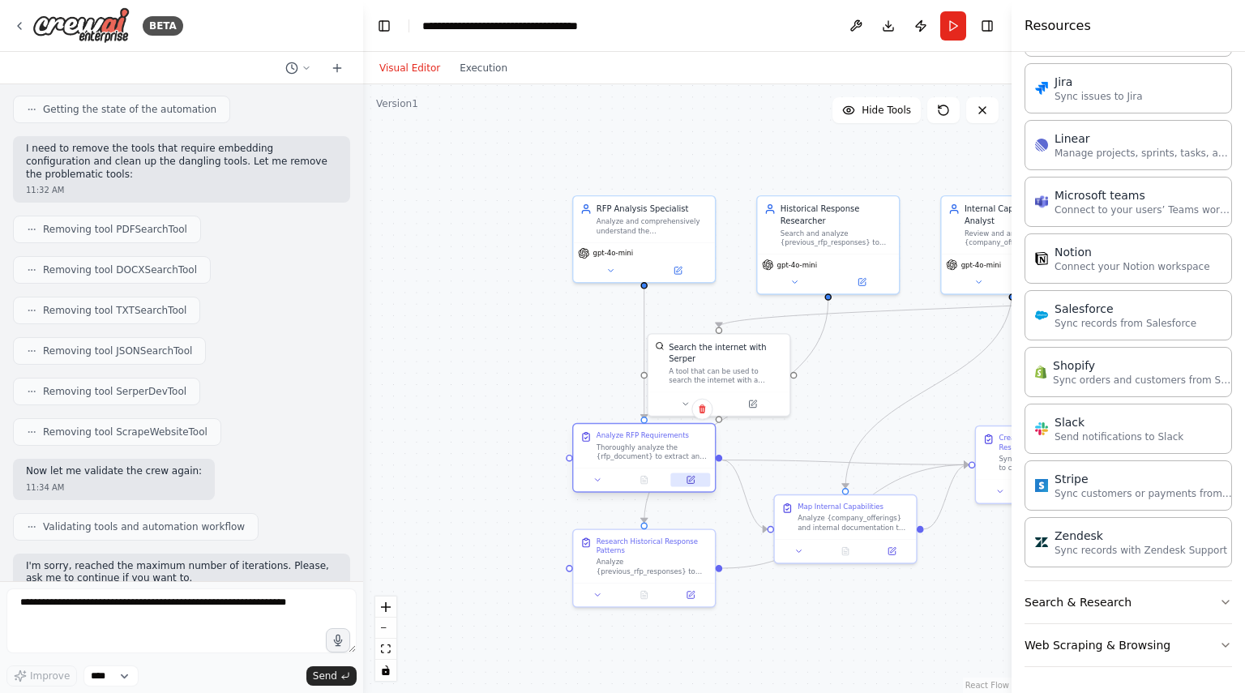
click at [698, 482] on button at bounding box center [691, 481] width 40 height 14
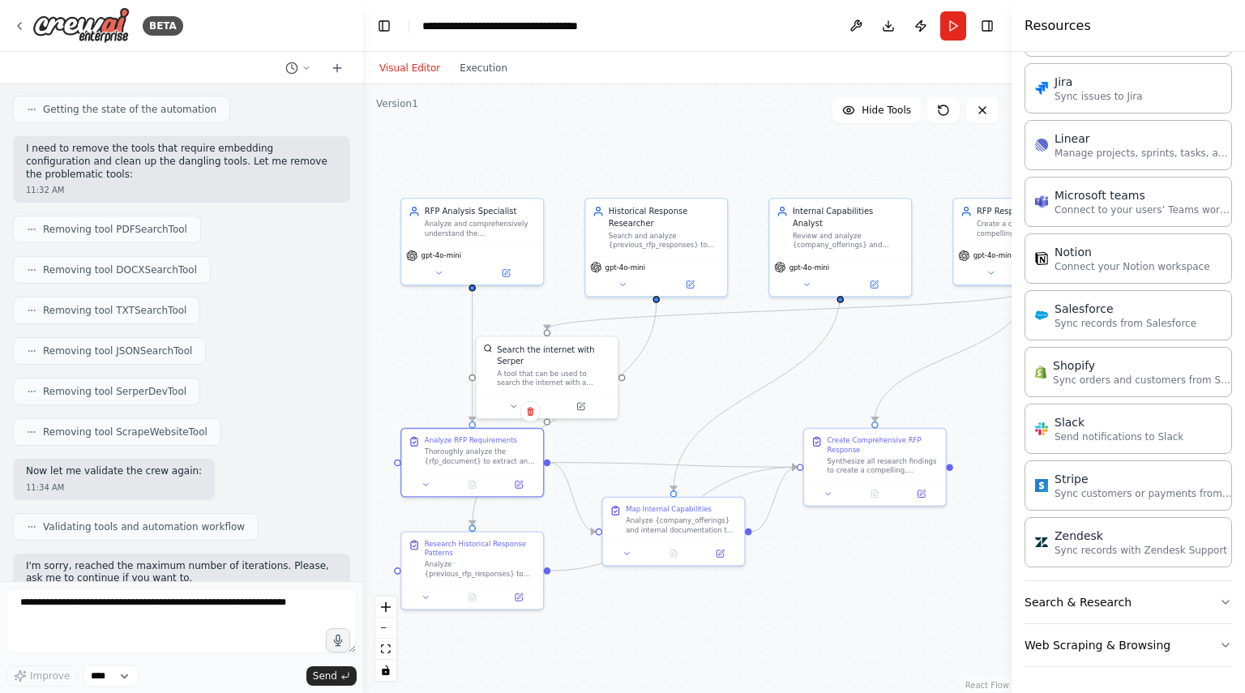
drag, startPoint x: 556, startPoint y: 353, endPoint x: 384, endPoint y: 354, distance: 171.9
click at [384, 354] on div ".deletable-edge-delete-btn { width: 20px; height: 20px; border: 0px solid #ffff…" at bounding box center [687, 388] width 649 height 609
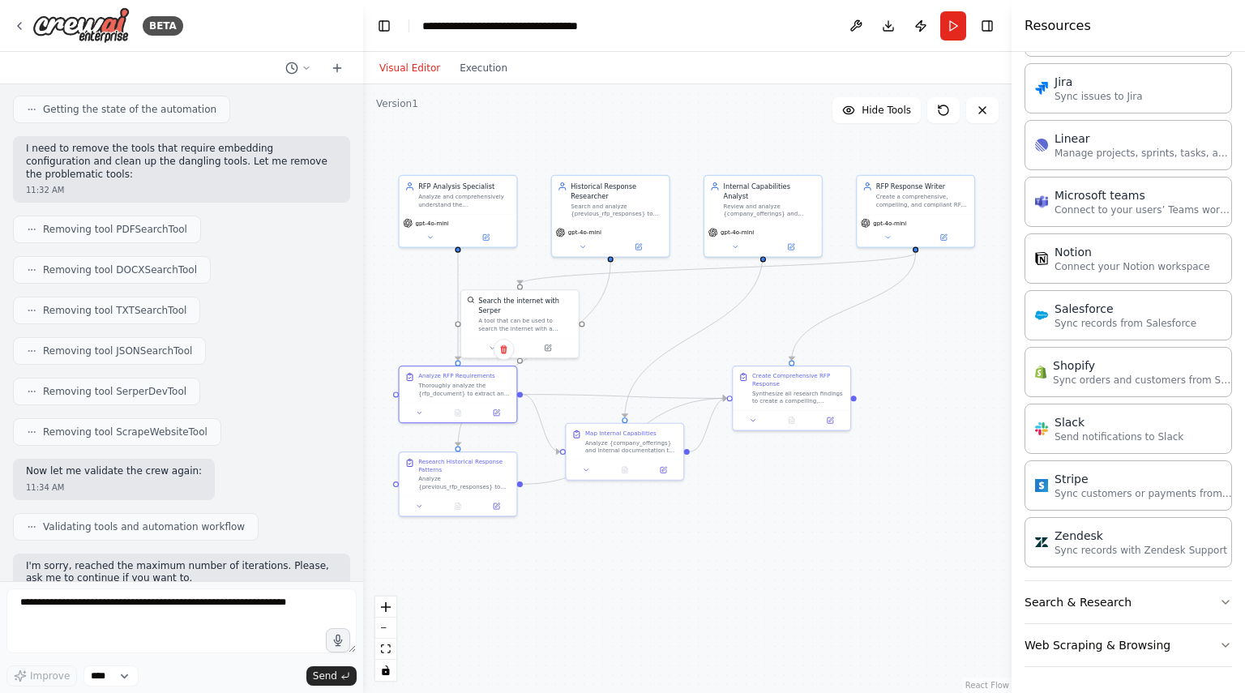
drag, startPoint x: 958, startPoint y: 428, endPoint x: 905, endPoint y: 378, distance: 73.4
click at [905, 378] on div ".deletable-edge-delete-btn { width: 20px; height: 20px; border: 0px solid #ffff…" at bounding box center [687, 388] width 649 height 609
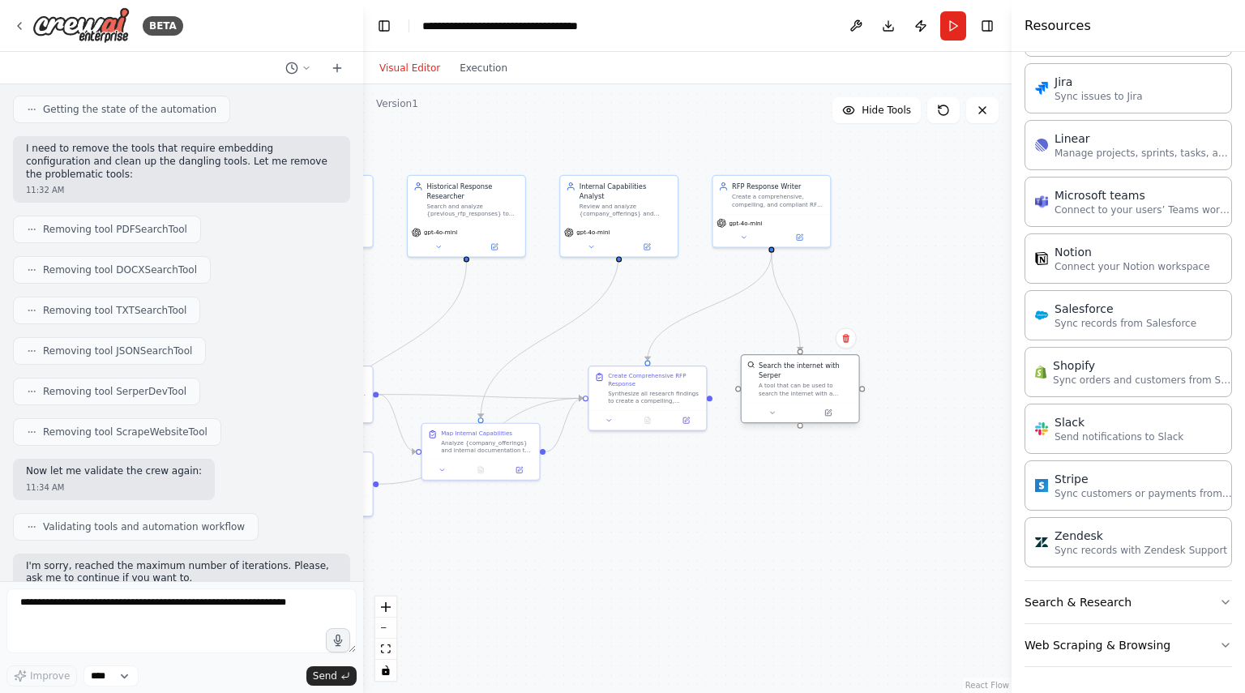
drag, startPoint x: 544, startPoint y: 309, endPoint x: 825, endPoint y: 380, distance: 289.5
click at [825, 382] on div "A tool that can be used to search the internet with a search_query. Supports di…" at bounding box center [806, 389] width 94 height 15
drag, startPoint x: 825, startPoint y: 380, endPoint x: 824, endPoint y: 392, distance: 11.4
click at [824, 392] on div "A tool that can be used to search the internet with a search_query. Supports di…" at bounding box center [806, 399] width 94 height 15
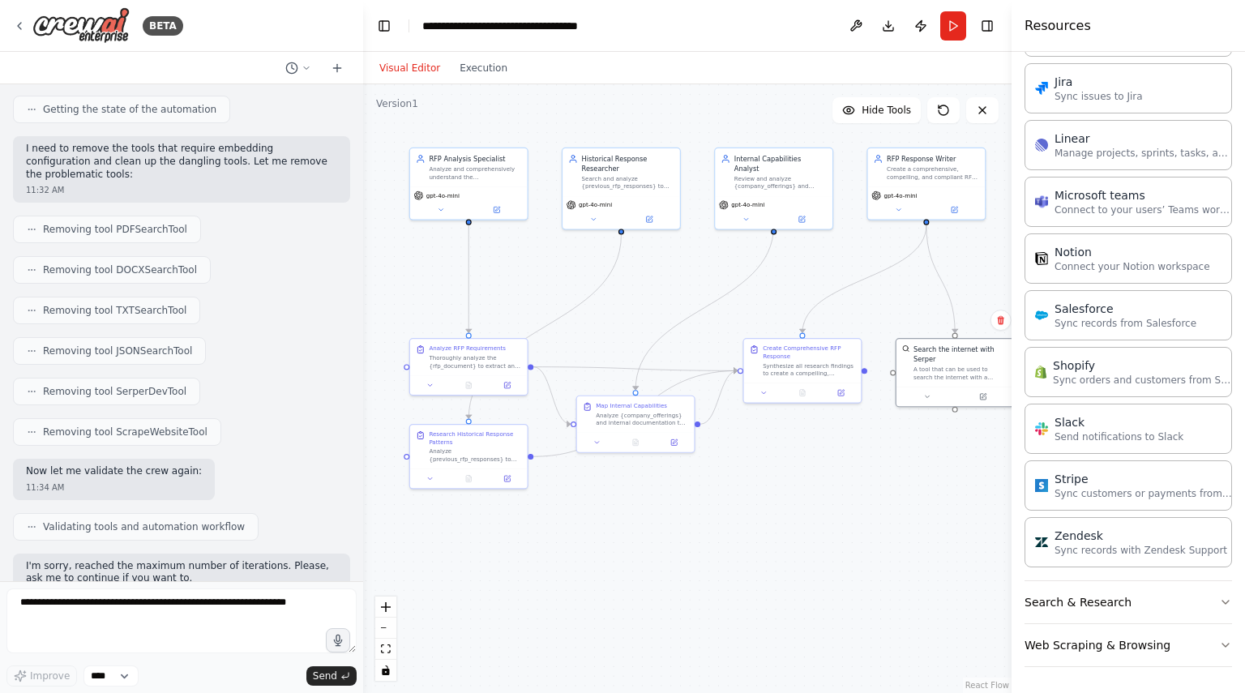
drag, startPoint x: 635, startPoint y: 518, endPoint x: 790, endPoint y: 491, distance: 157.3
click at [790, 491] on div ".deletable-edge-delete-btn { width: 20px; height: 20px; border: 0px solid #ffff…" at bounding box center [687, 388] width 649 height 609
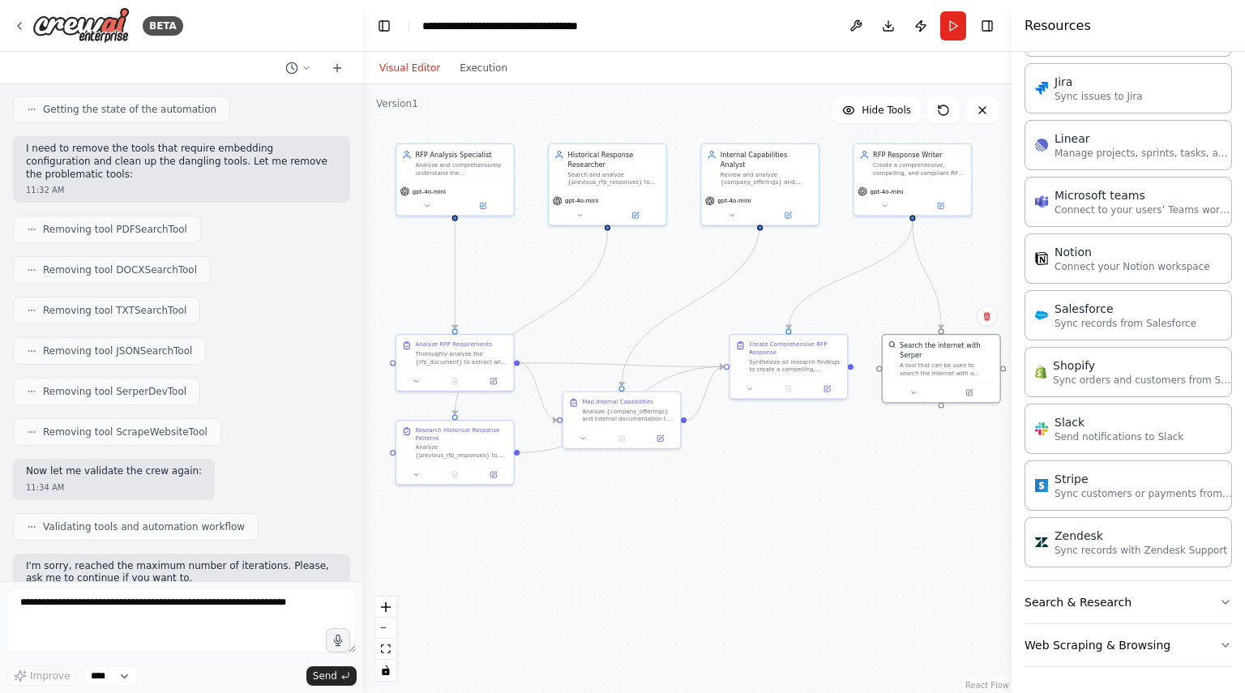
drag, startPoint x: 790, startPoint y: 491, endPoint x: 776, endPoint y: 486, distance: 14.4
click at [776, 486] on div ".deletable-edge-delete-btn { width: 20px; height: 20px; border: 0px solid #ffff…" at bounding box center [687, 388] width 649 height 609
click at [855, 24] on button at bounding box center [856, 25] width 26 height 29
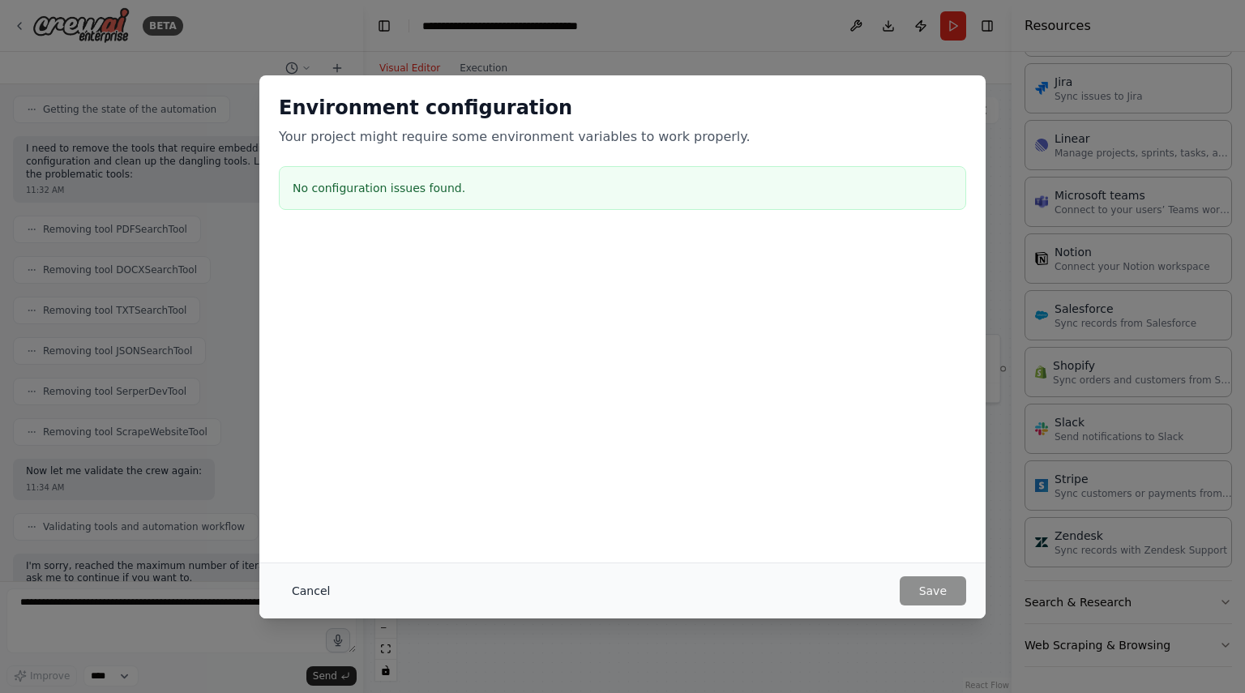
click at [316, 593] on button "Cancel" at bounding box center [311, 590] width 64 height 29
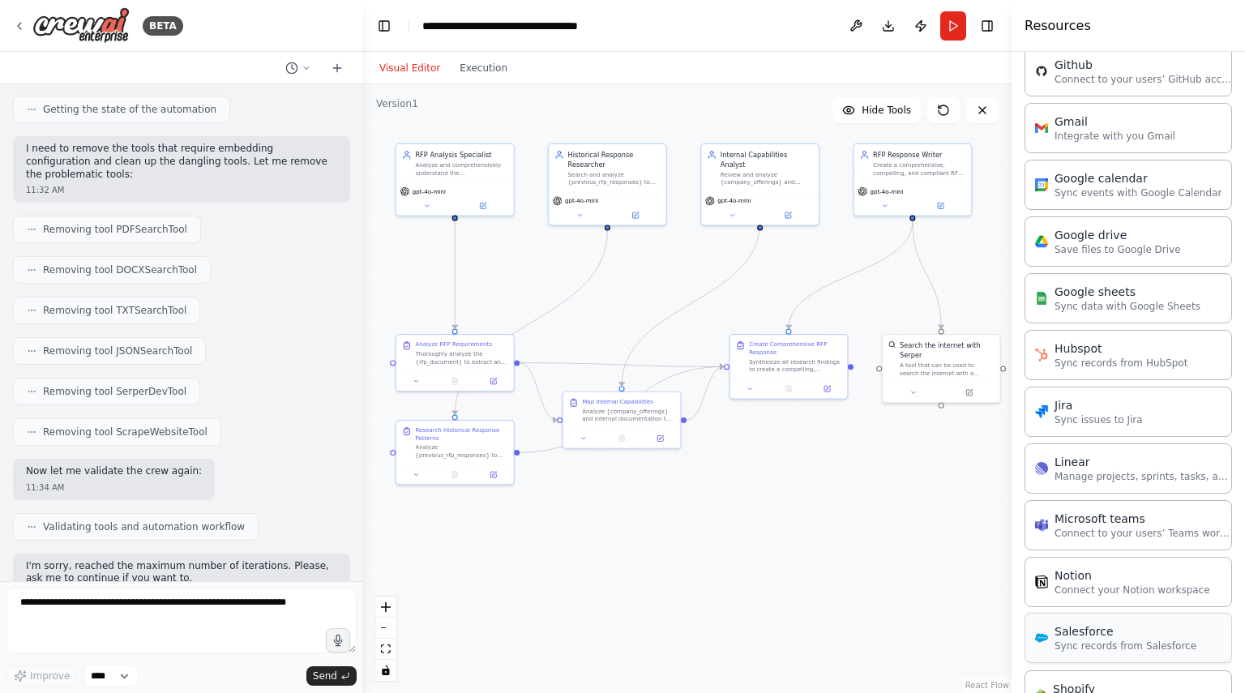
scroll to position [975, 0]
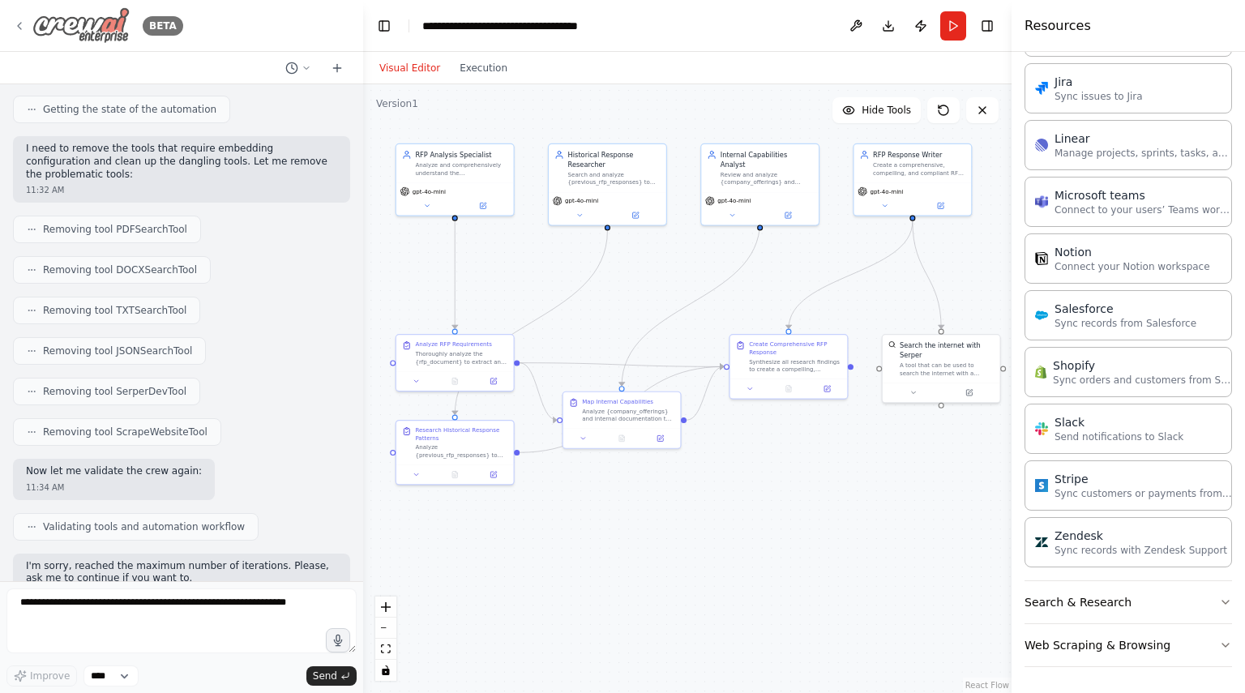
click at [18, 23] on icon at bounding box center [19, 25] width 13 height 13
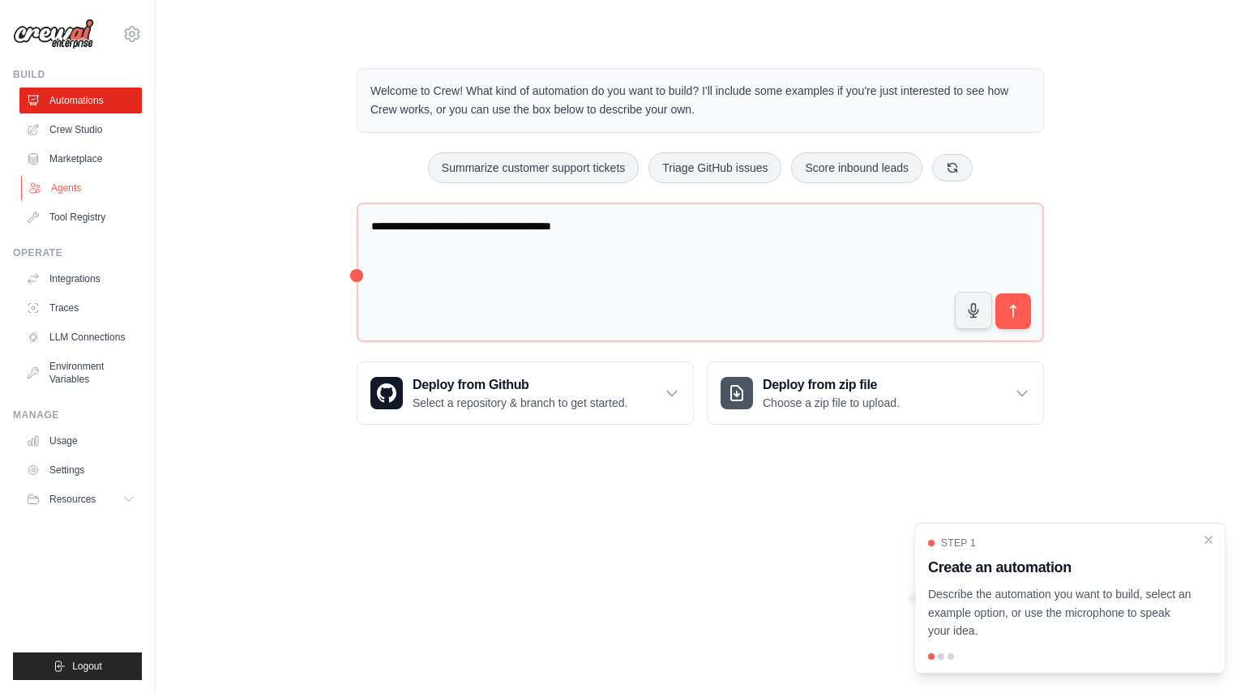
click at [73, 185] on link "Agents" at bounding box center [82, 188] width 122 height 26
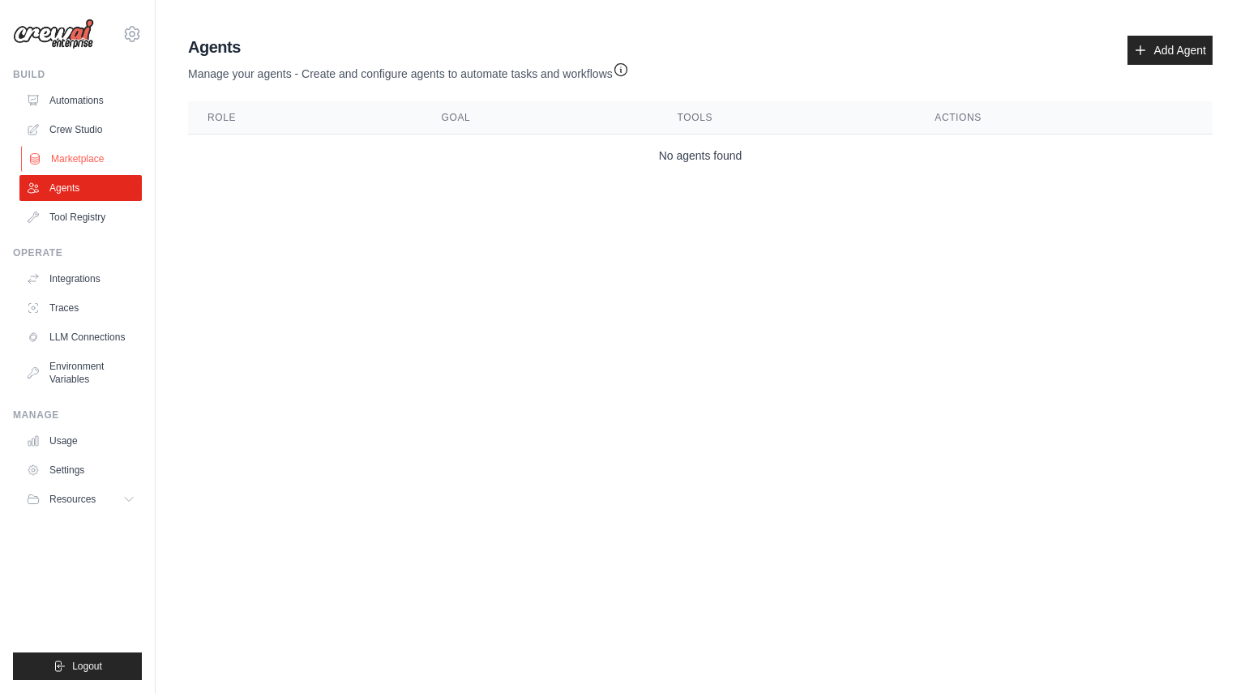
click at [83, 155] on link "Marketplace" at bounding box center [82, 159] width 122 height 26
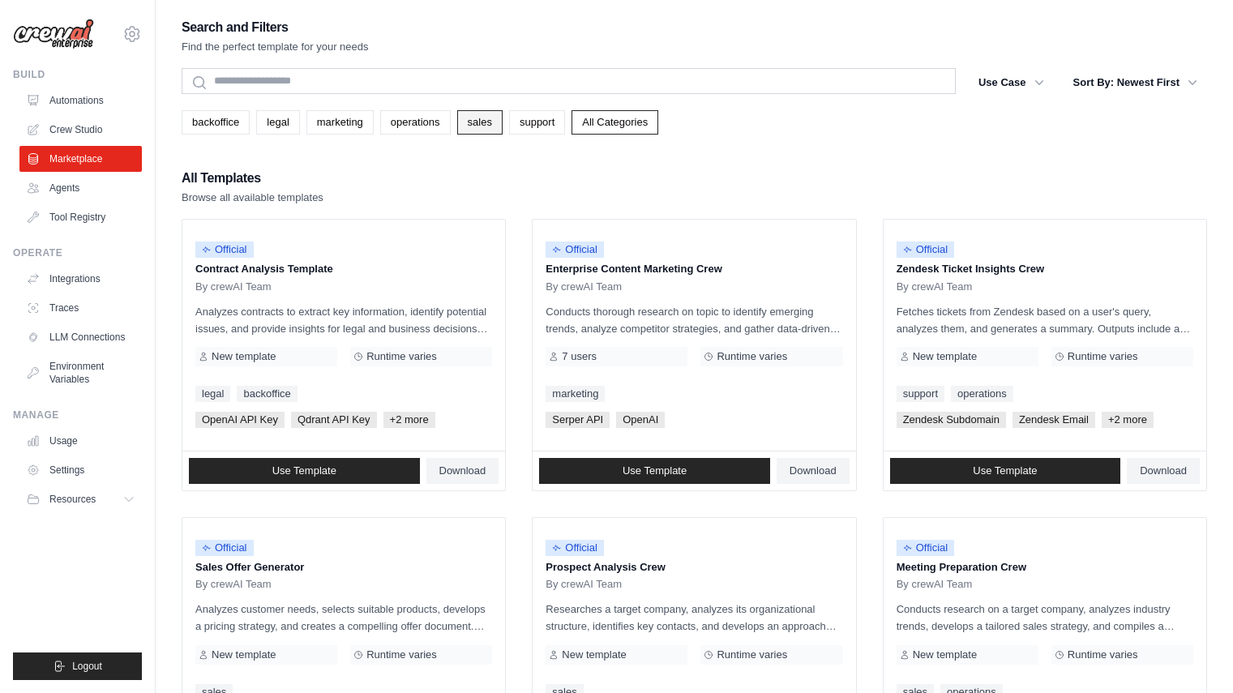
click at [479, 131] on link "sales" at bounding box center [479, 122] width 45 height 24
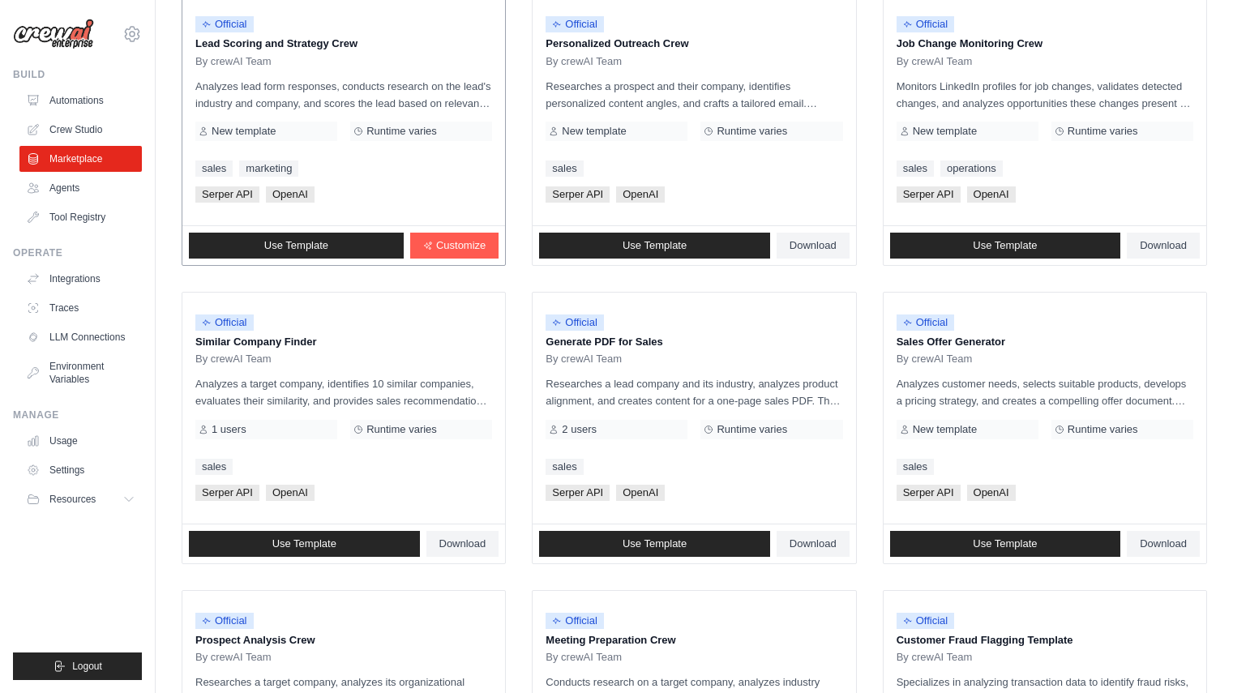
scroll to position [226, 0]
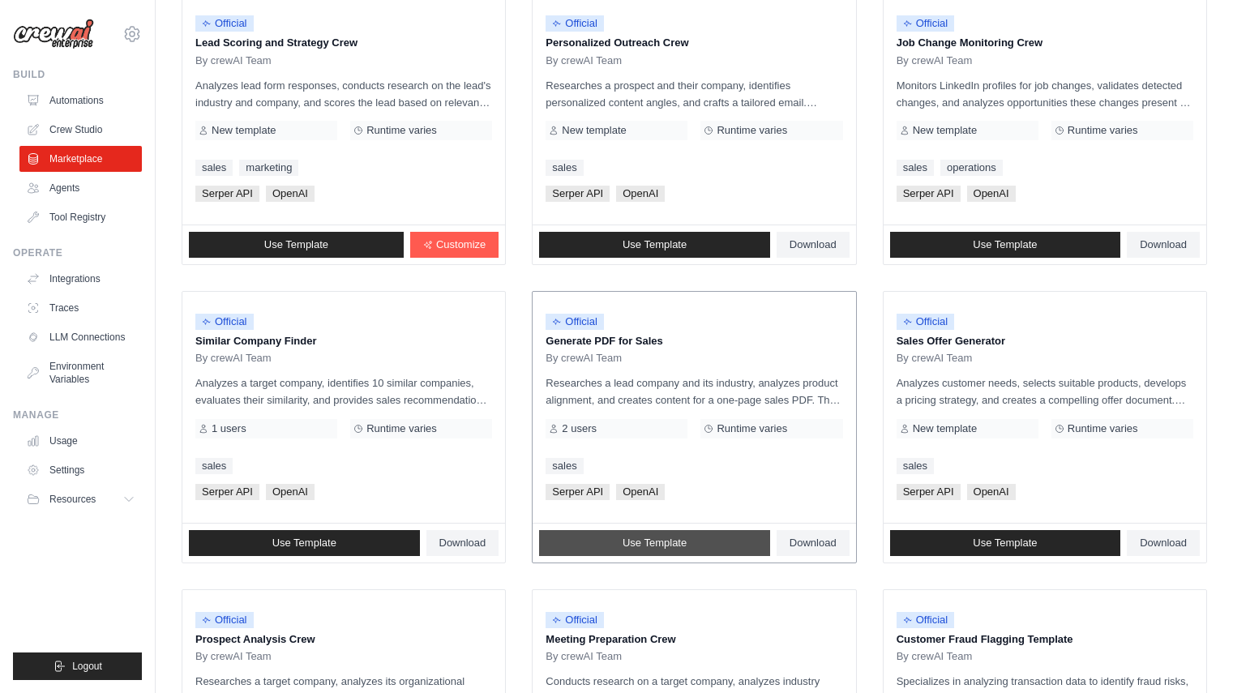
click at [657, 544] on span "Use Template" at bounding box center [655, 543] width 64 height 13
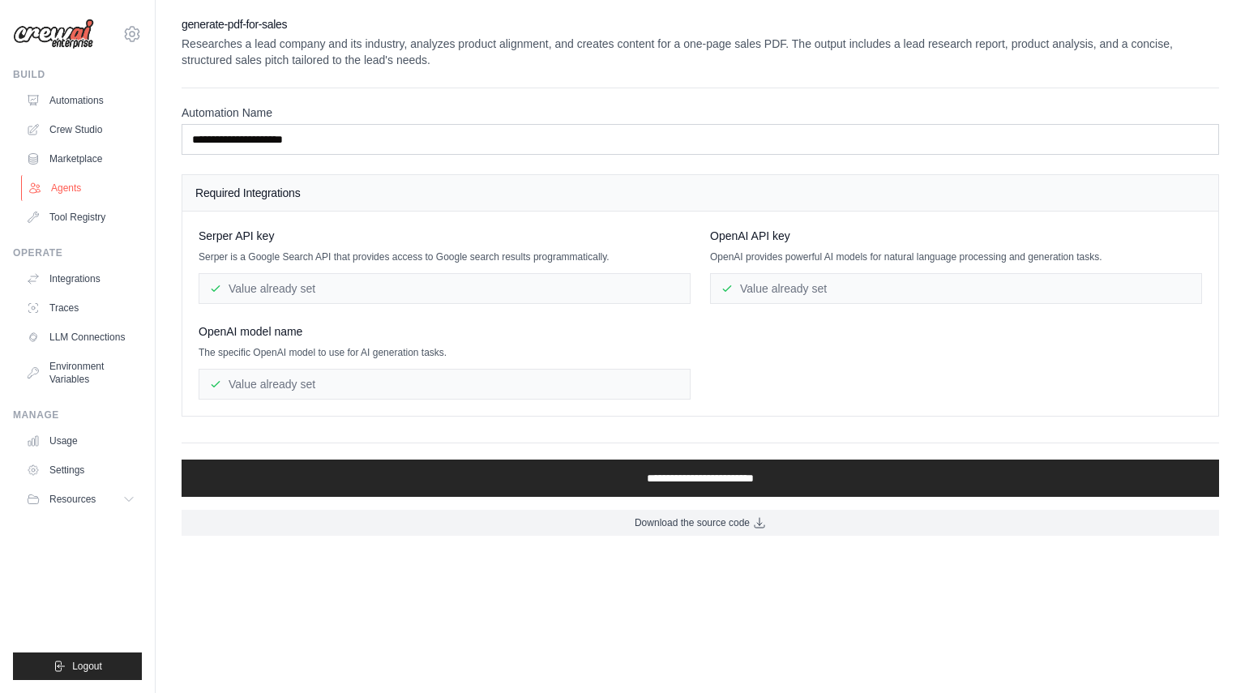
click at [66, 187] on link "Agents" at bounding box center [82, 188] width 122 height 26
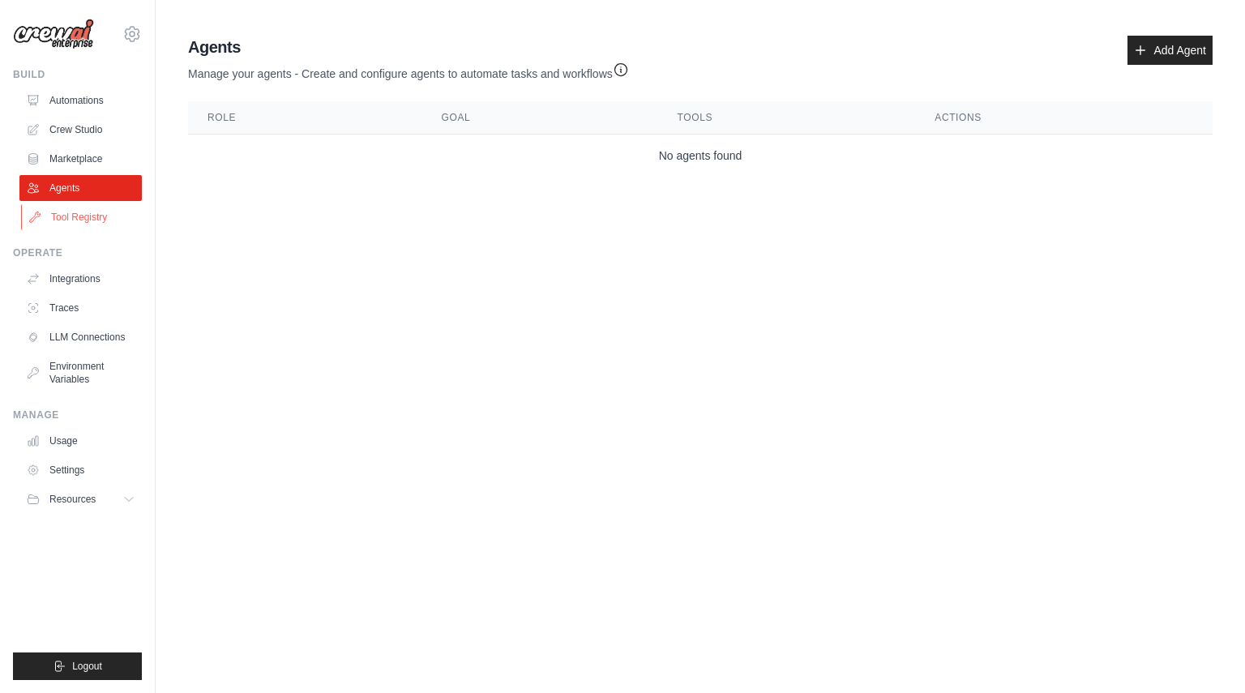
click at [64, 219] on link "Tool Registry" at bounding box center [82, 217] width 122 height 26
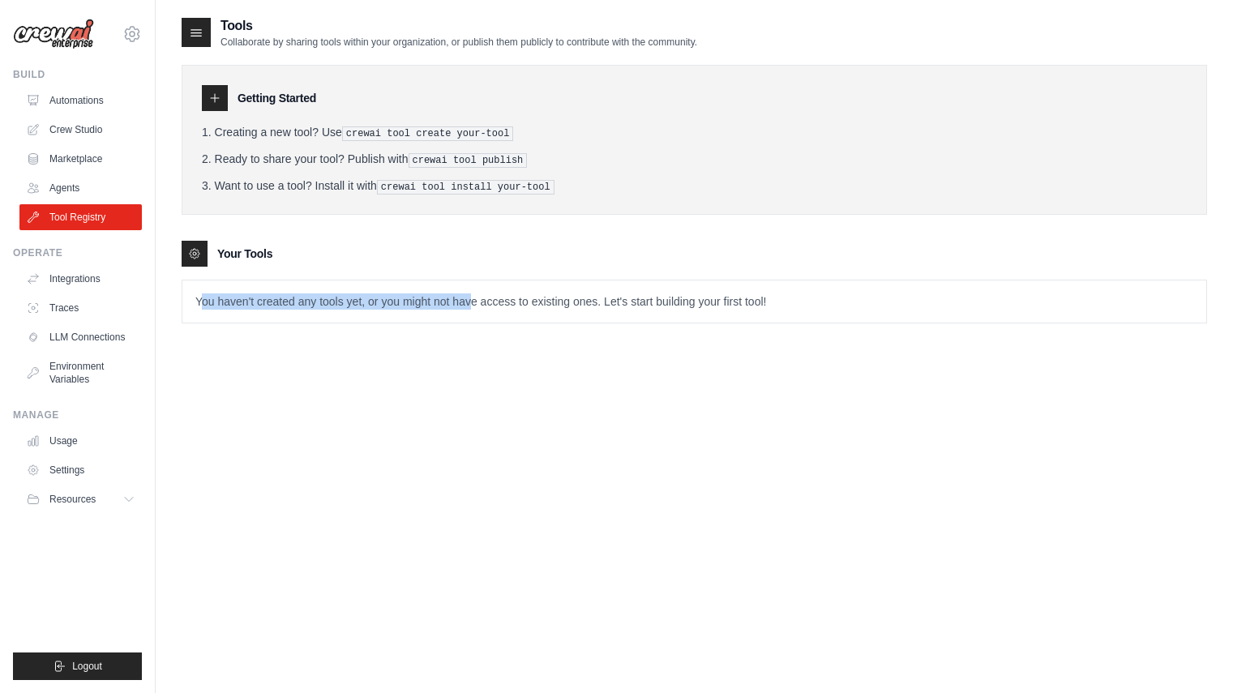
drag, startPoint x: 203, startPoint y: 300, endPoint x: 474, endPoint y: 306, distance: 270.9
click at [474, 306] on p "You haven't created any tools yet, or you might not have access to existing one…" at bounding box center [694, 302] width 1024 height 42
click at [61, 179] on link "Agents" at bounding box center [82, 188] width 122 height 26
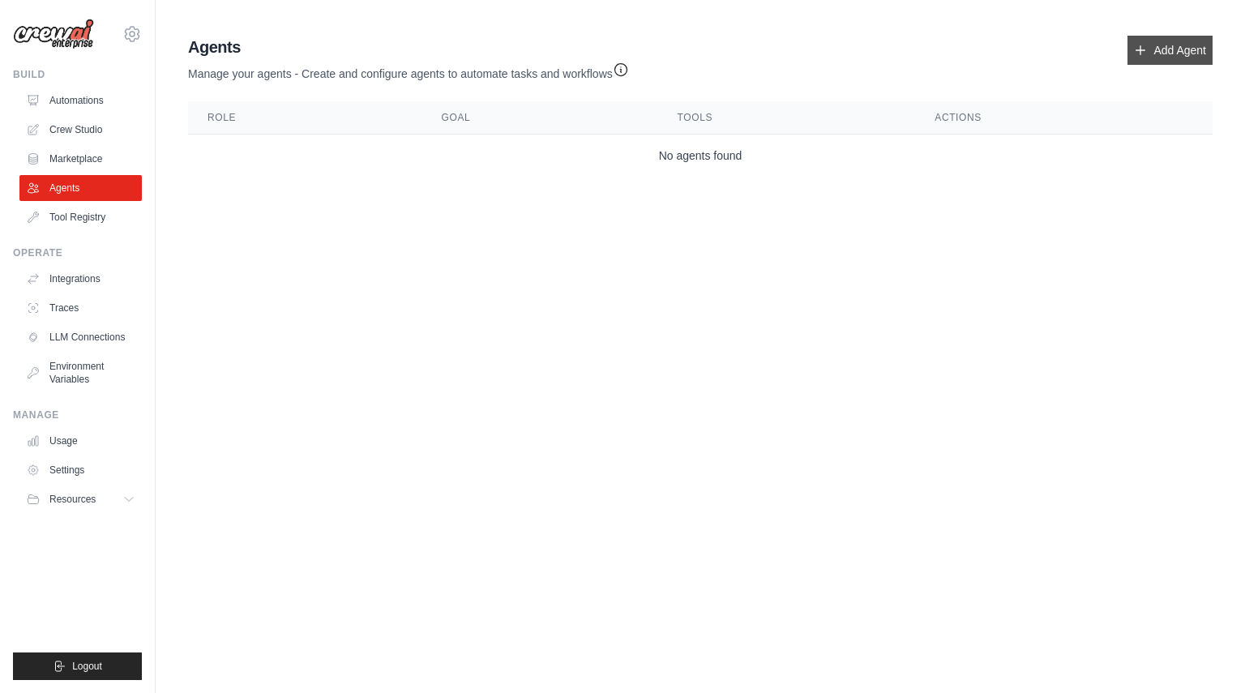
click at [1149, 50] on link "Add Agent" at bounding box center [1170, 50] width 85 height 29
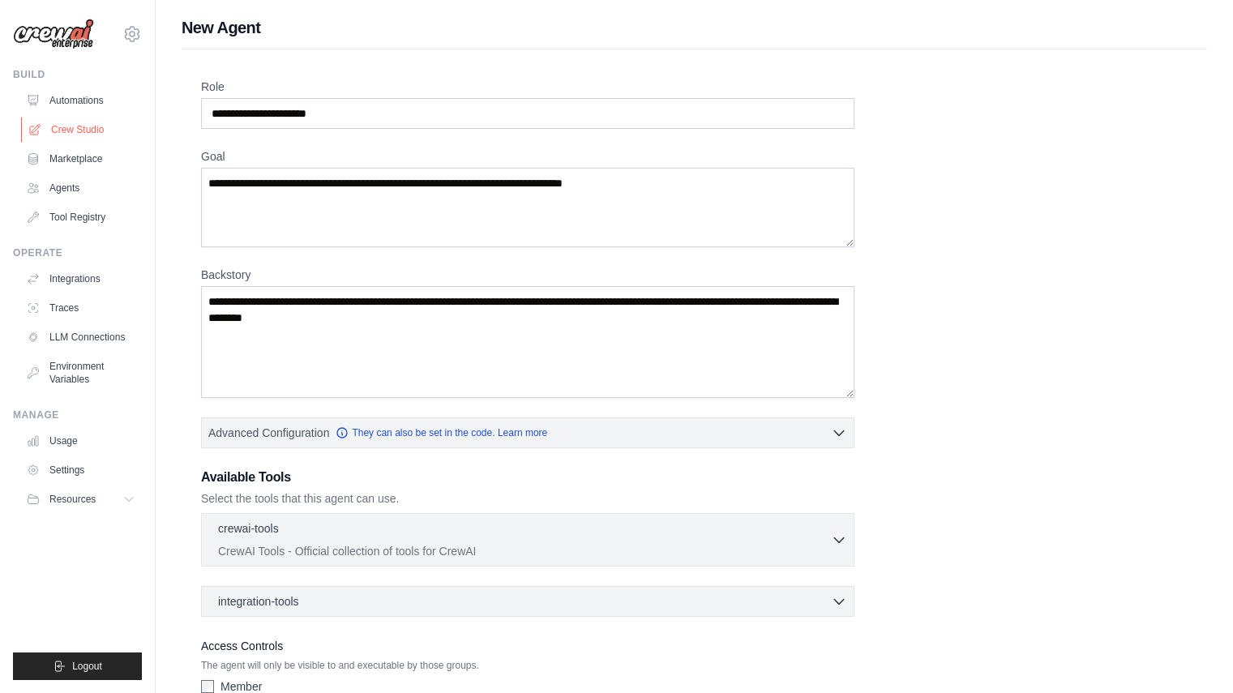
click at [61, 139] on link "Crew Studio" at bounding box center [82, 130] width 122 height 26
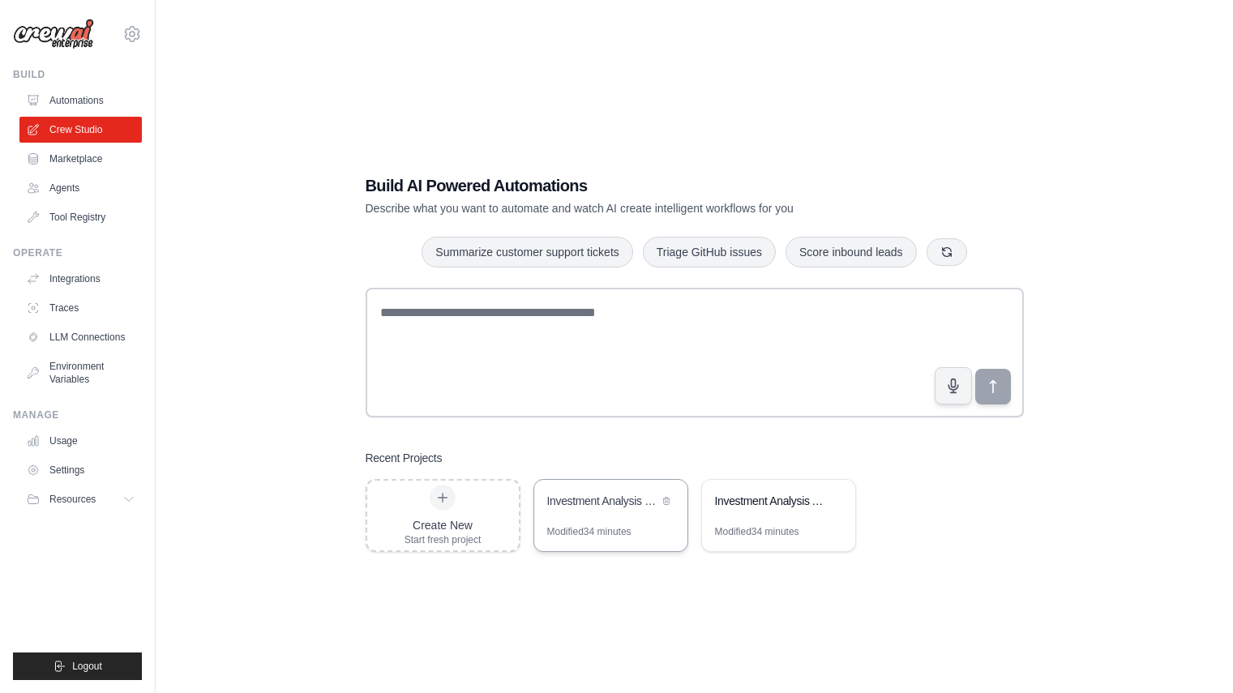
click at [687, 502] on div "Investment Analysis & Stock Evaluation" at bounding box center [610, 502] width 153 height 45
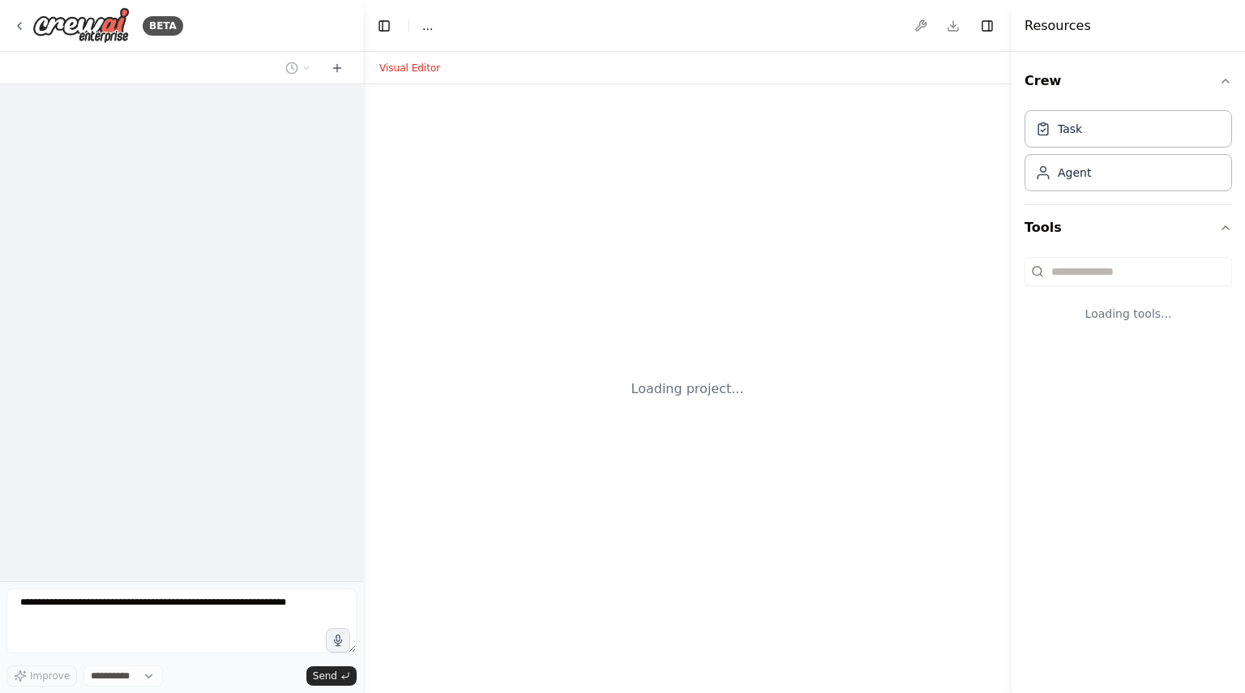
select select "****"
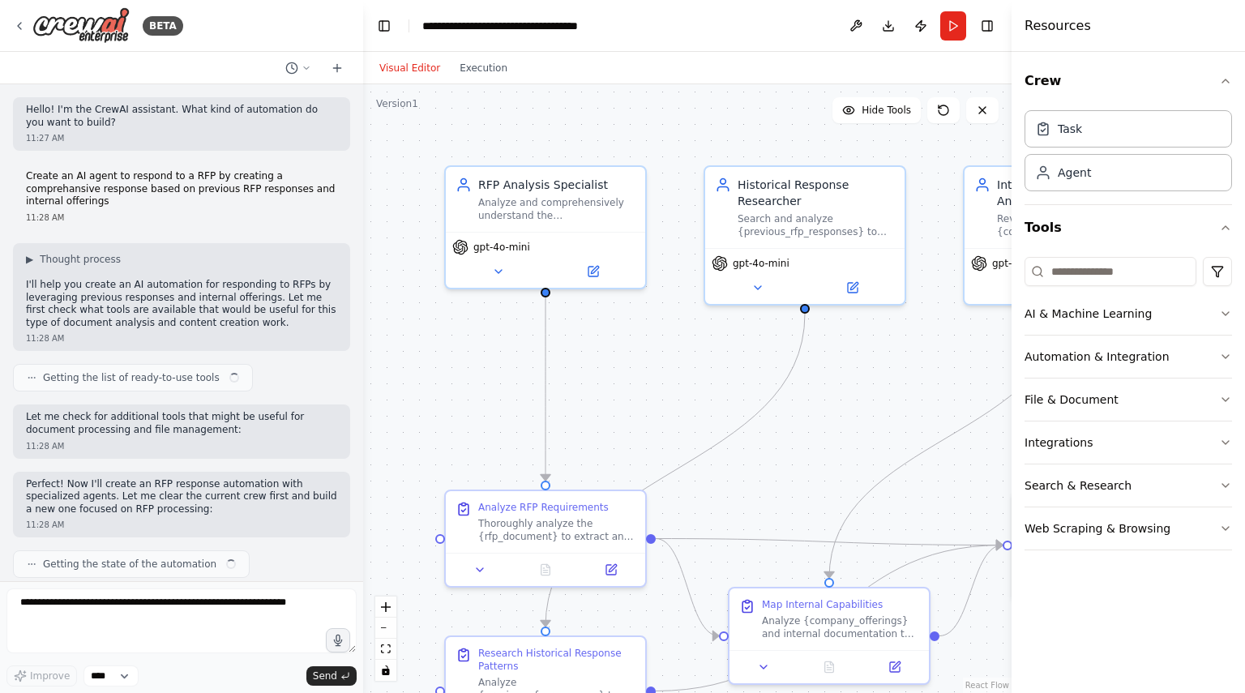
scroll to position [1834, 0]
